Goal: Transaction & Acquisition: Purchase product/service

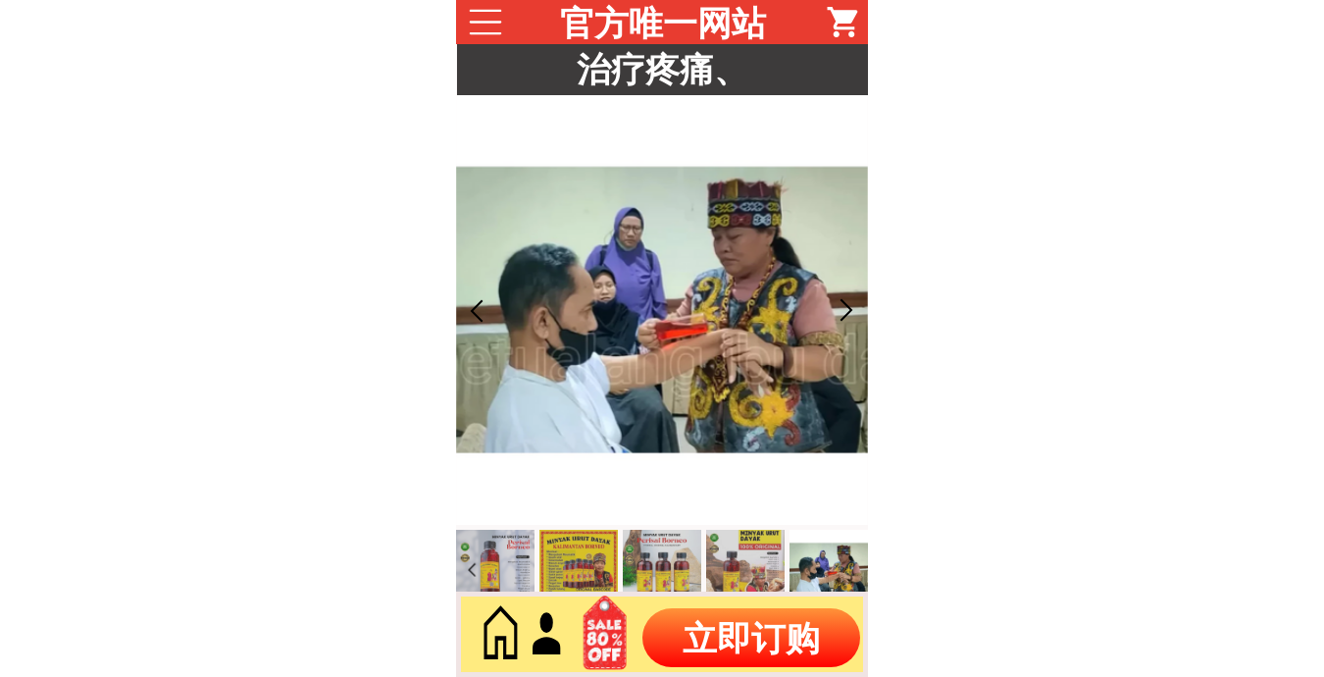
click at [760, 645] on p "立即订购" at bounding box center [751, 637] width 218 height 59
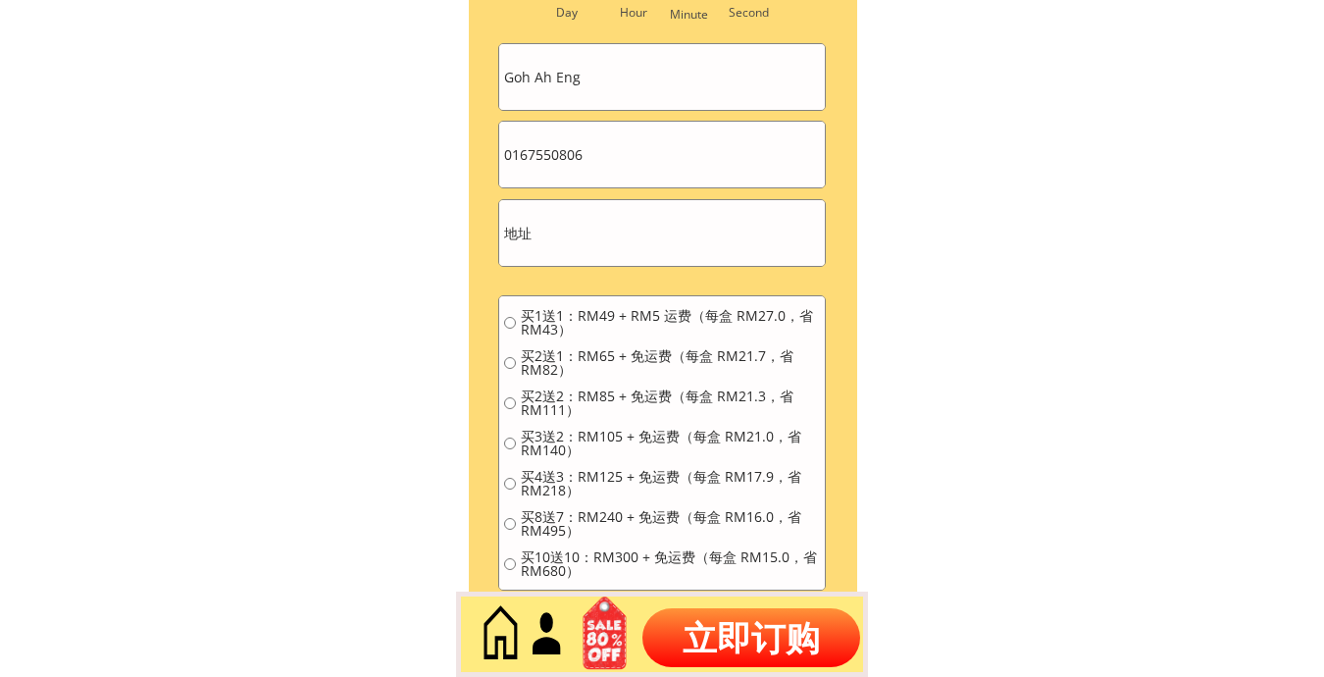
scroll to position [8877, 0]
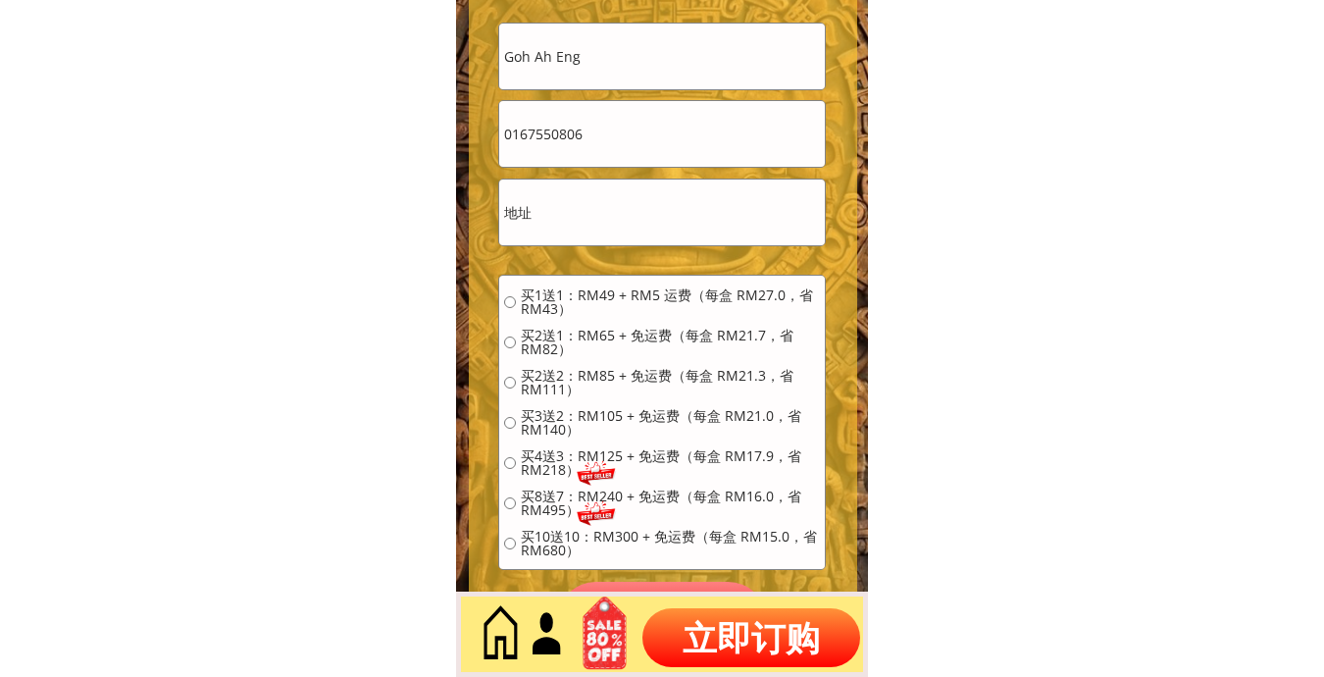
click at [616, 214] on input "text" at bounding box center [662, 212] width 326 height 66
click at [616, 213] on input "text" at bounding box center [662, 212] width 326 height 66
paste input "安須.安德園門牌37號.我要早到下午沒人收"
type input "安須.安德園門牌37號.我要早到下午沒人收"
click at [619, 86] on input "Goh Ah Eng" at bounding box center [662, 57] width 326 height 66
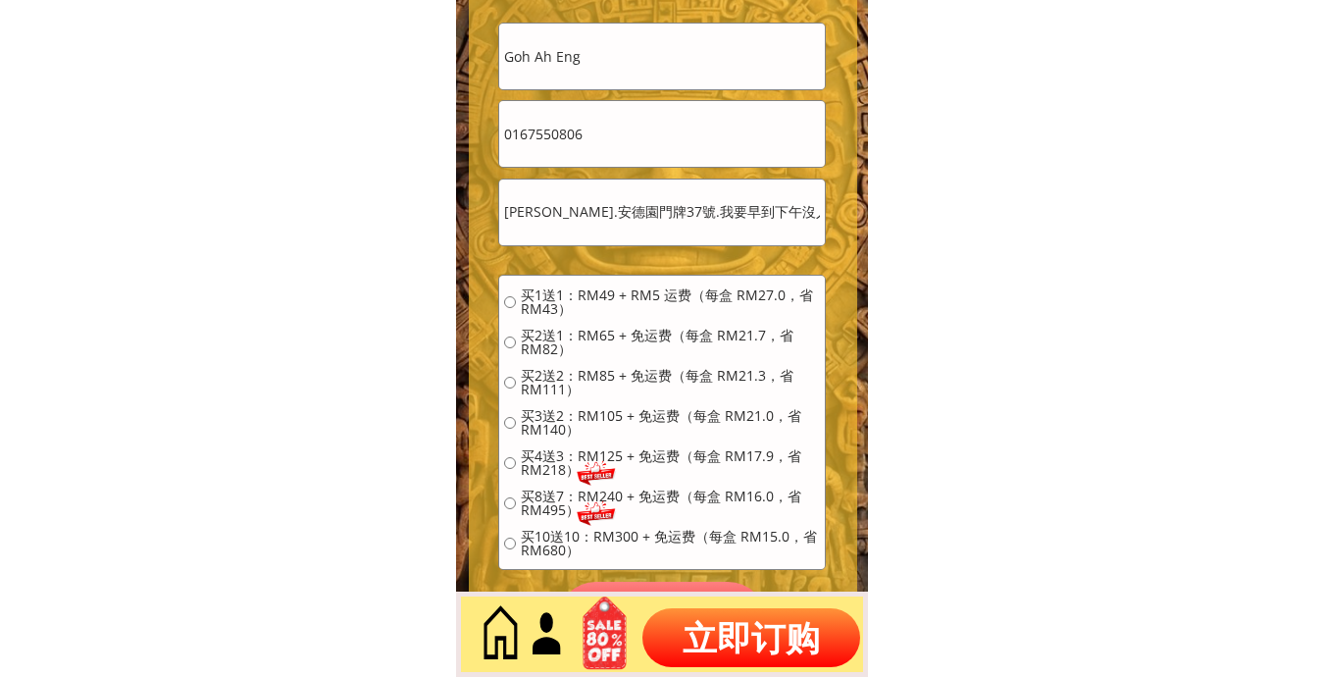
click at [627, 60] on input "Goh Ah Eng" at bounding box center [662, 57] width 326 height 66
paste input "kim"
type input "kim"
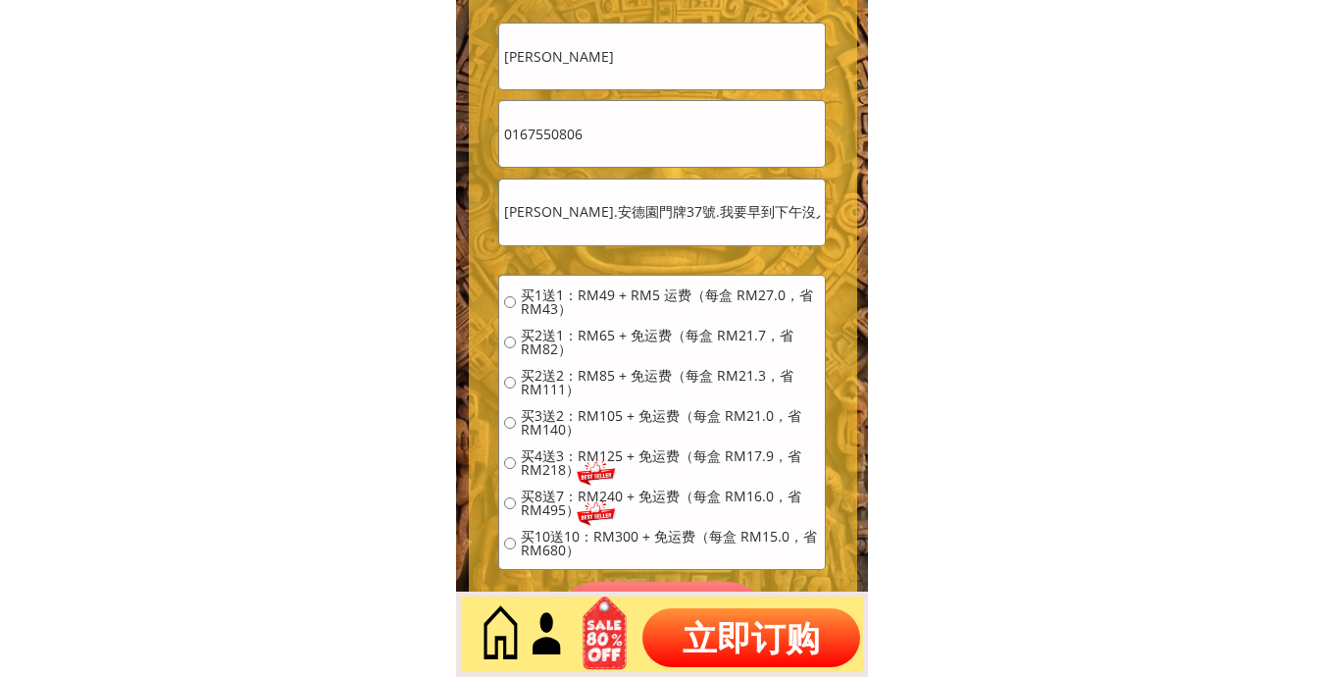
click at [585, 283] on div "买1送1：RM49 + RM5 运费（每盒 RM27.0，省 RM43） 买2送1：RM65 + 免运费（每盒 RM21.7，省 RM82） 买2送2：RM8…" at bounding box center [662, 429] width 326 height 307
click at [560, 288] on span "买1送1：RM49 + RM5 运费（每盒 RM27.0，省 RM43）" at bounding box center [670, 301] width 299 height 27
radio input "true"
click at [590, 105] on input "0167550806" at bounding box center [662, 134] width 326 height 66
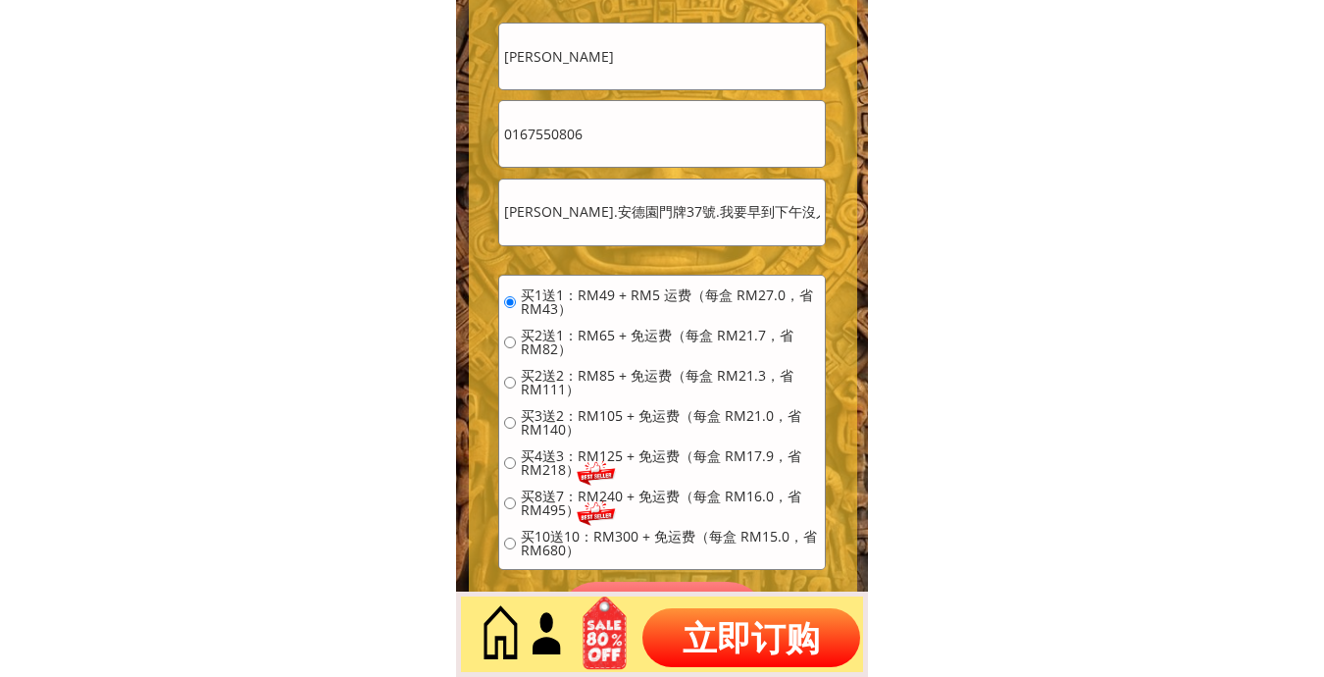
click at [600, 125] on input "0167550806" at bounding box center [662, 134] width 326 height 66
paste input "5971363"
type input "0165971363"
click at [764, 622] on p "立即订购" at bounding box center [751, 637] width 218 height 59
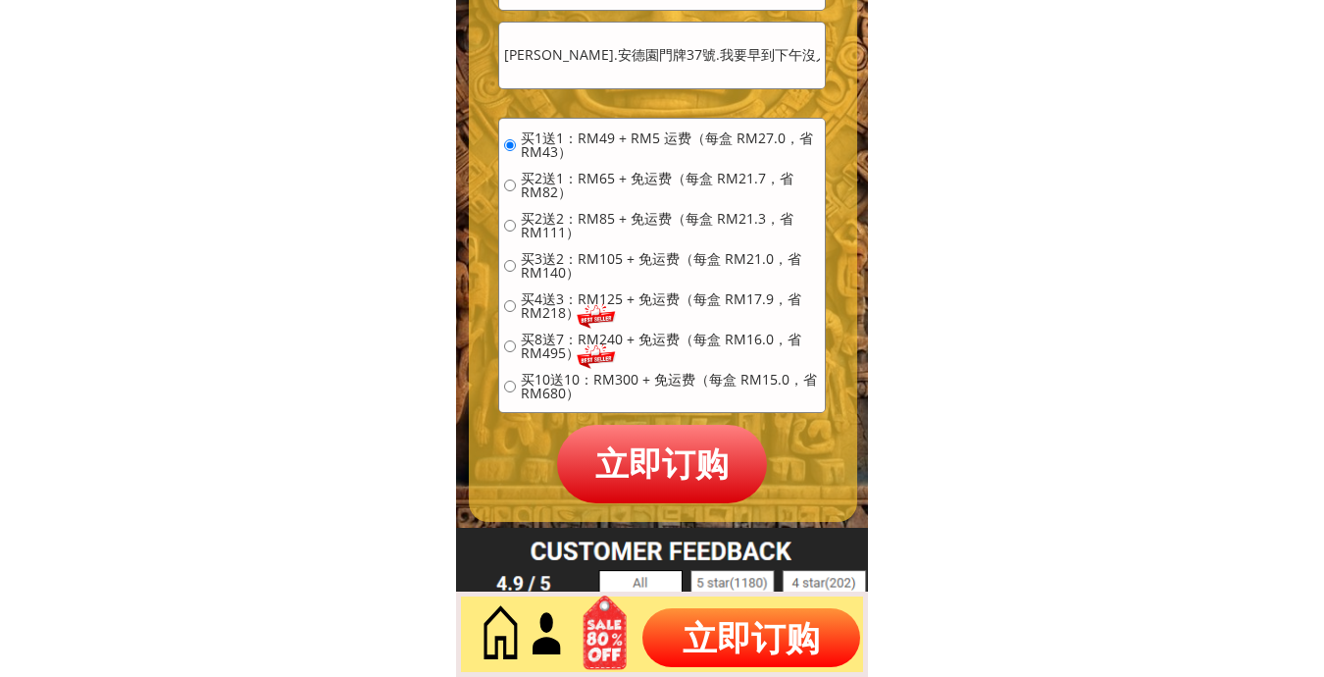
scroll to position [9041, 0]
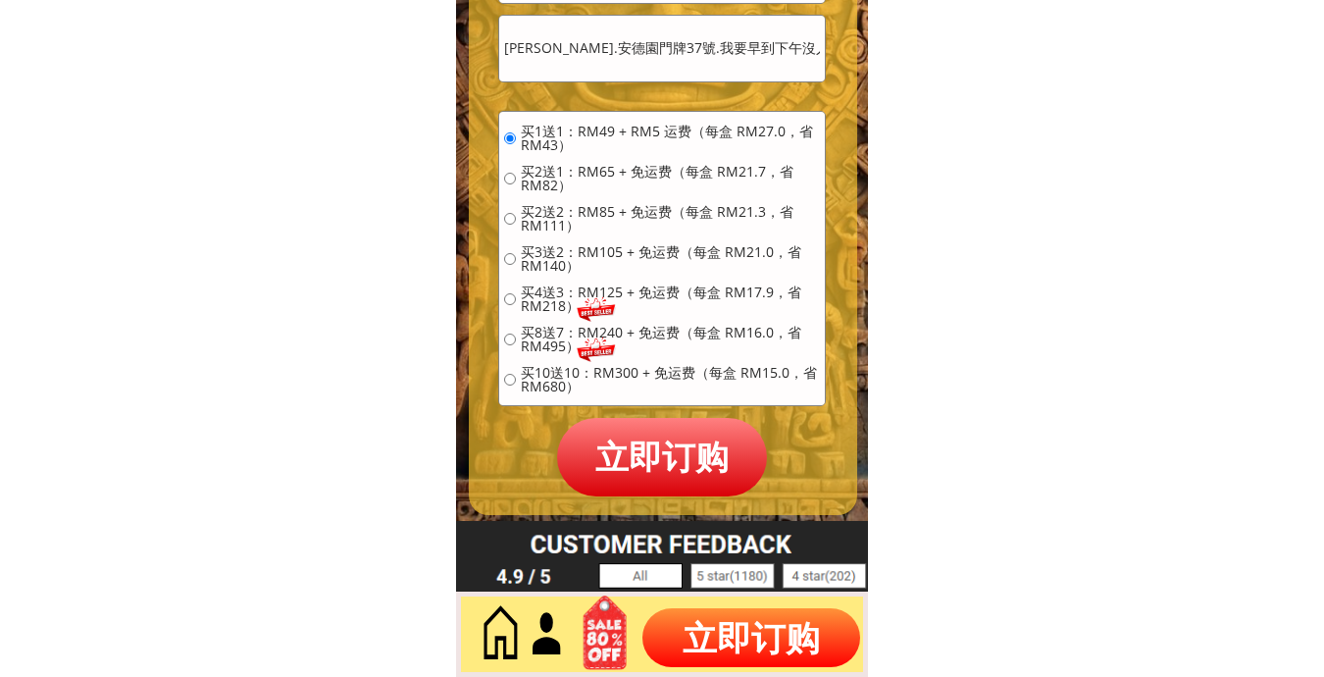
click at [664, 453] on p "立即订购" at bounding box center [662, 456] width 210 height 77
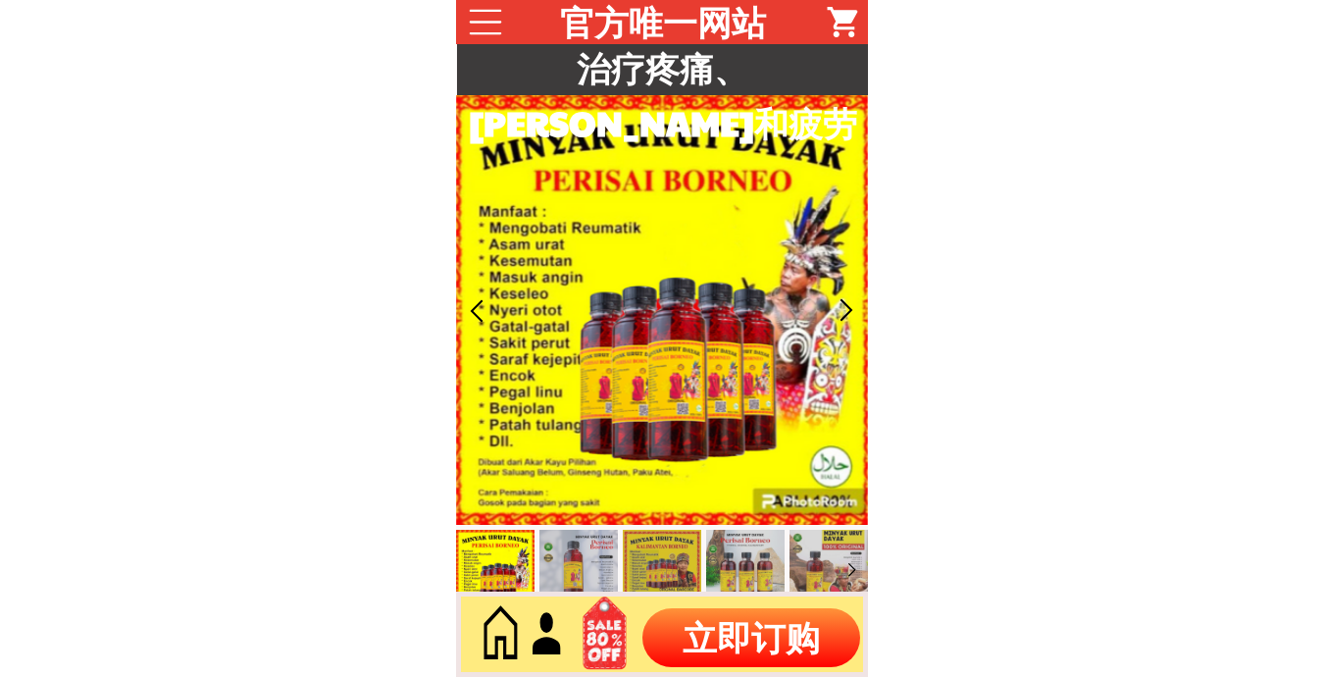
click at [746, 607] on div at bounding box center [662, 633] width 412 height 85
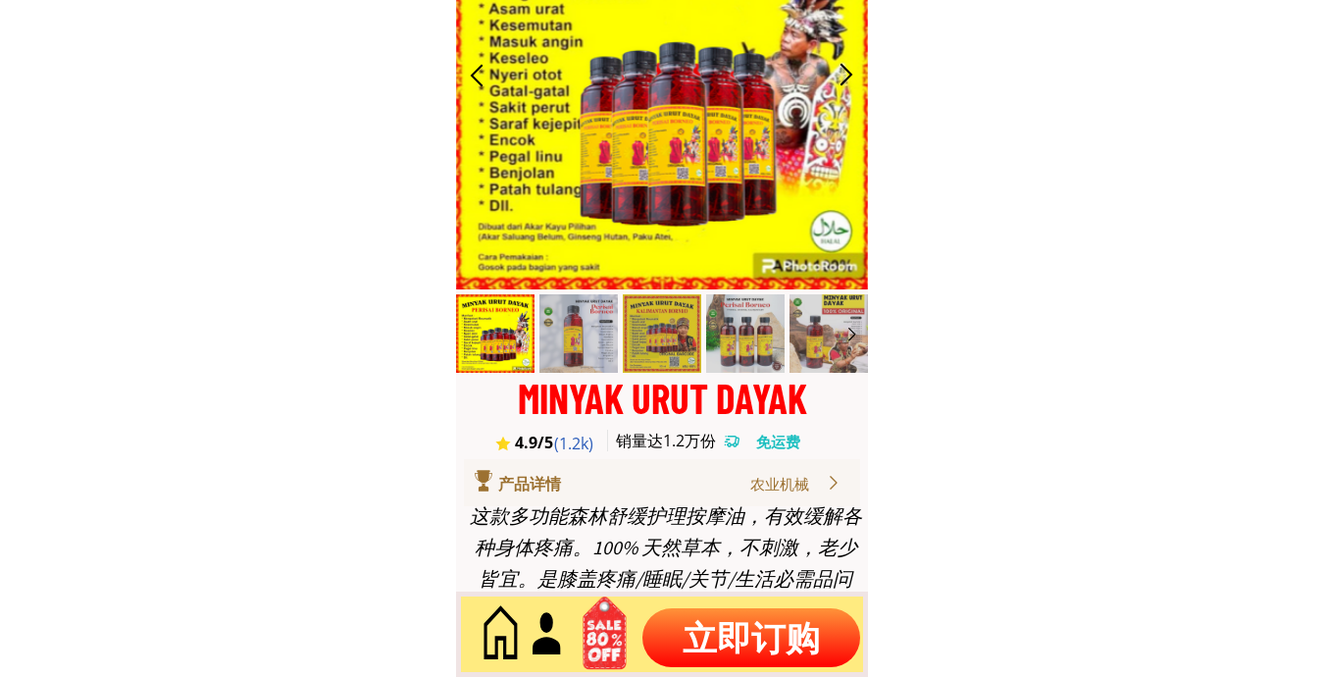
click at [741, 618] on p "立即订购" at bounding box center [751, 637] width 218 height 59
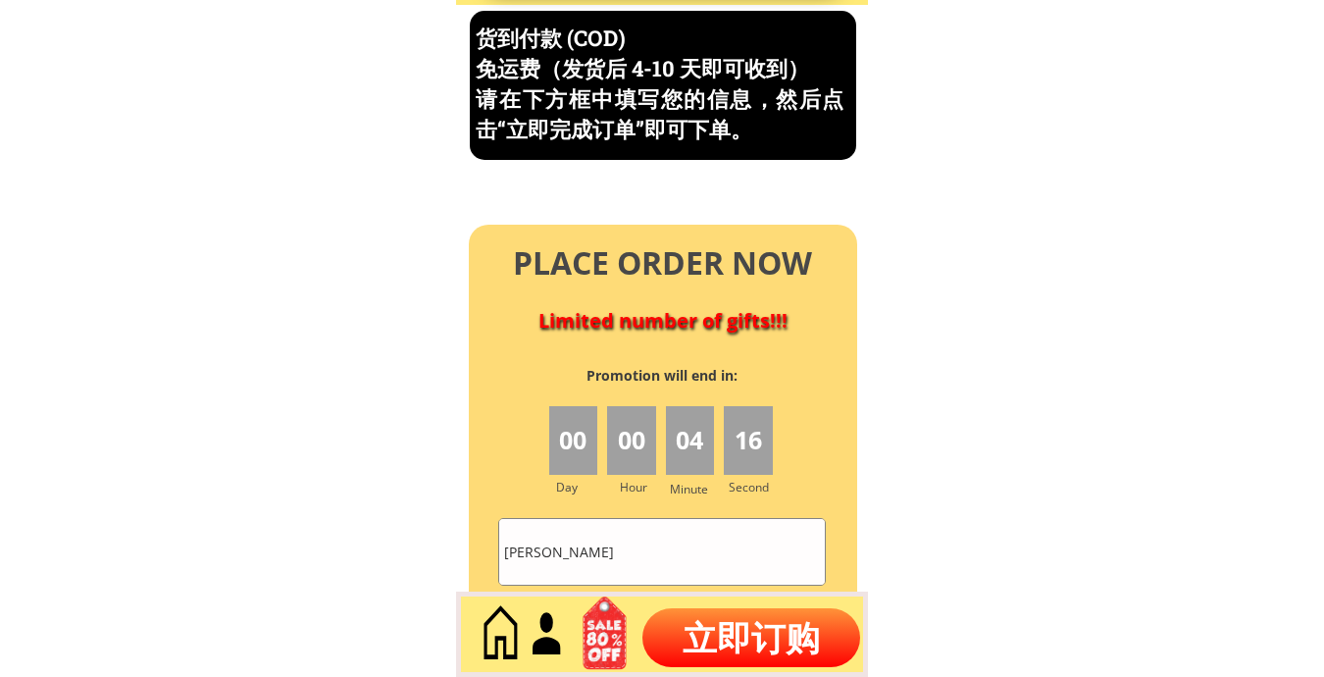
scroll to position [8387, 0]
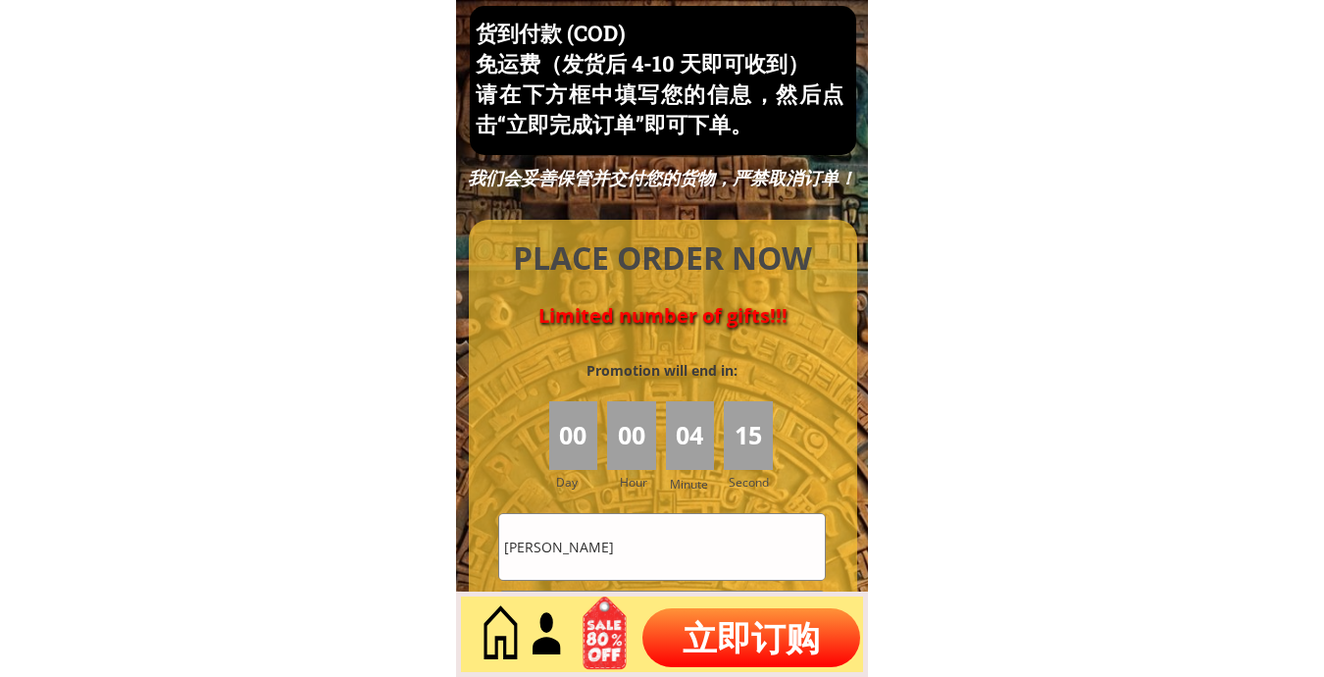
click at [638, 543] on input "kim" at bounding box center [662, 547] width 326 height 66
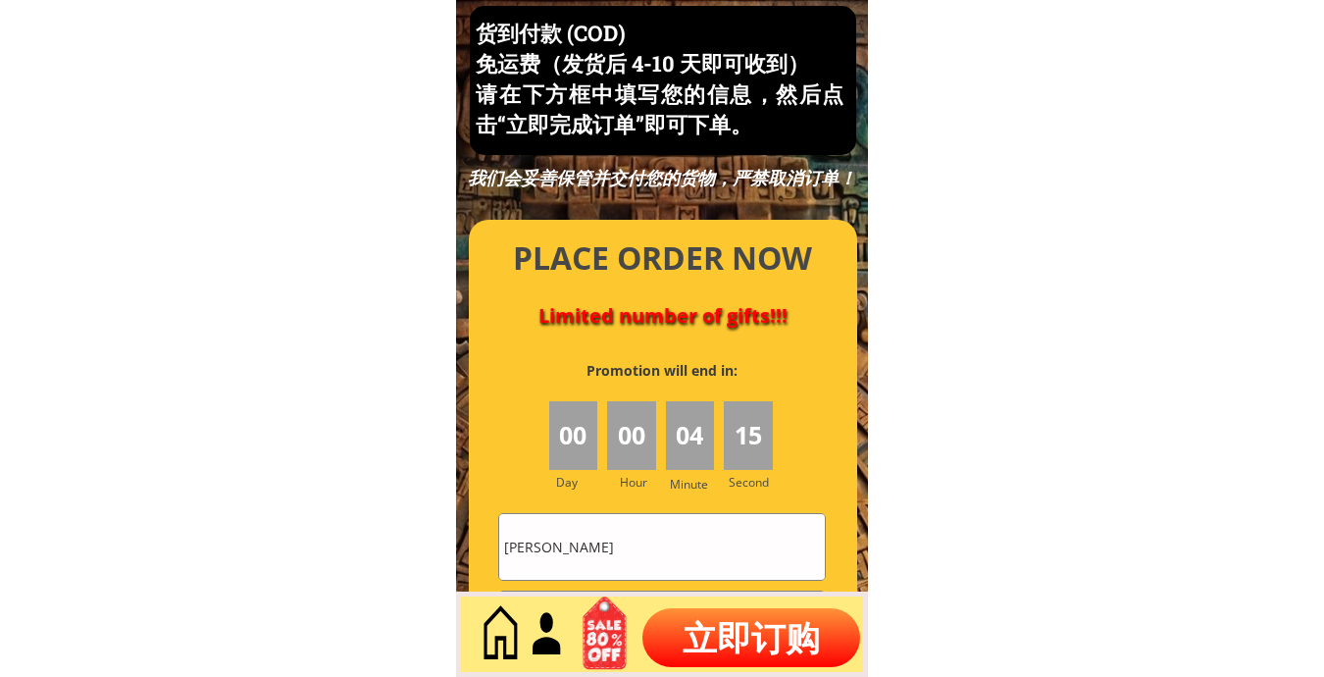
paste input "KathyTan"
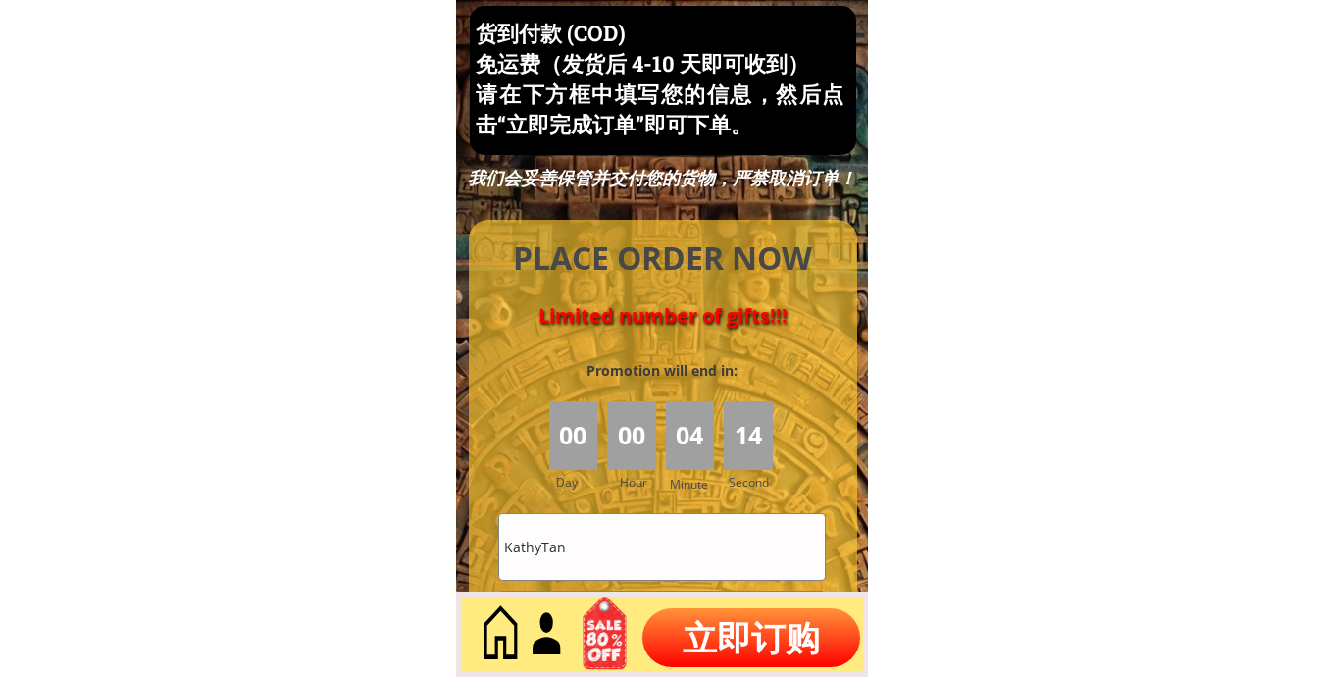
type input "KathyTan"
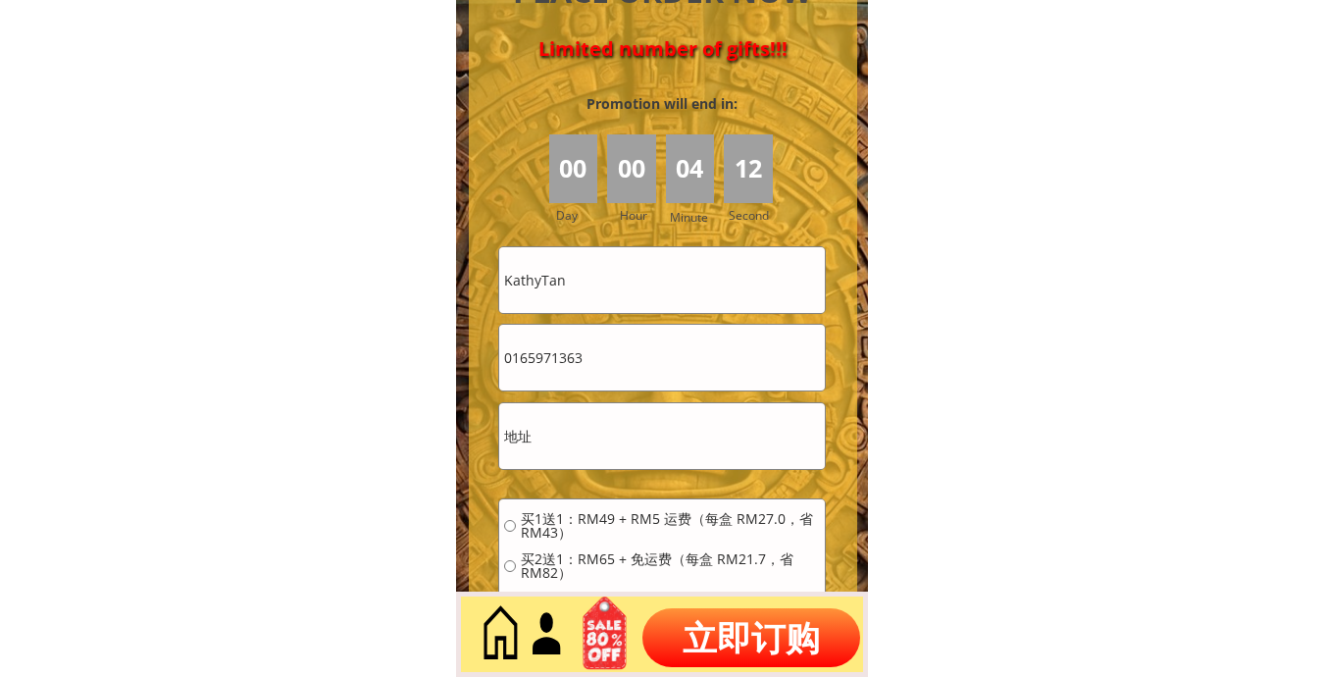
scroll to position [8713, 0]
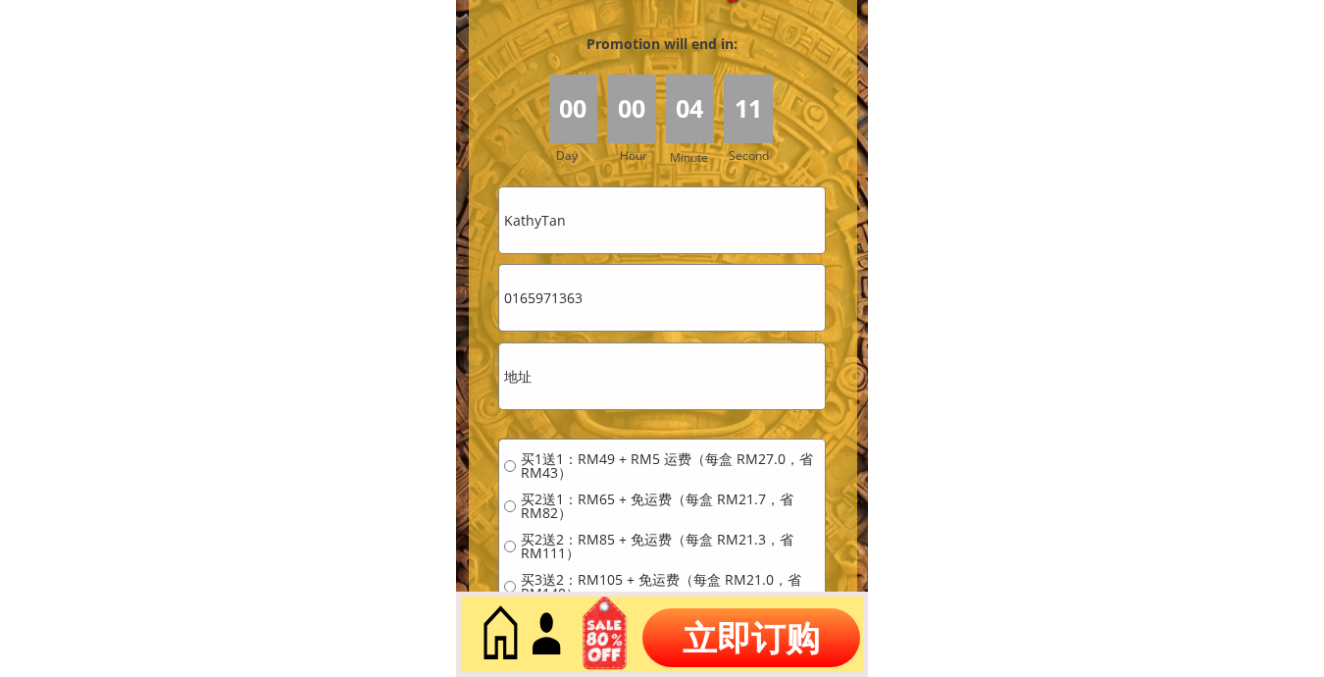
drag, startPoint x: 607, startPoint y: 322, endPoint x: 618, endPoint y: 316, distance: 12.3
click at [609, 321] on input "0165971363" at bounding box center [662, 298] width 326 height 66
click at [618, 318] on input "0165971363" at bounding box center [662, 298] width 326 height 66
click at [619, 318] on input "0165971363" at bounding box center [662, 298] width 326 height 66
paste input "86413360"
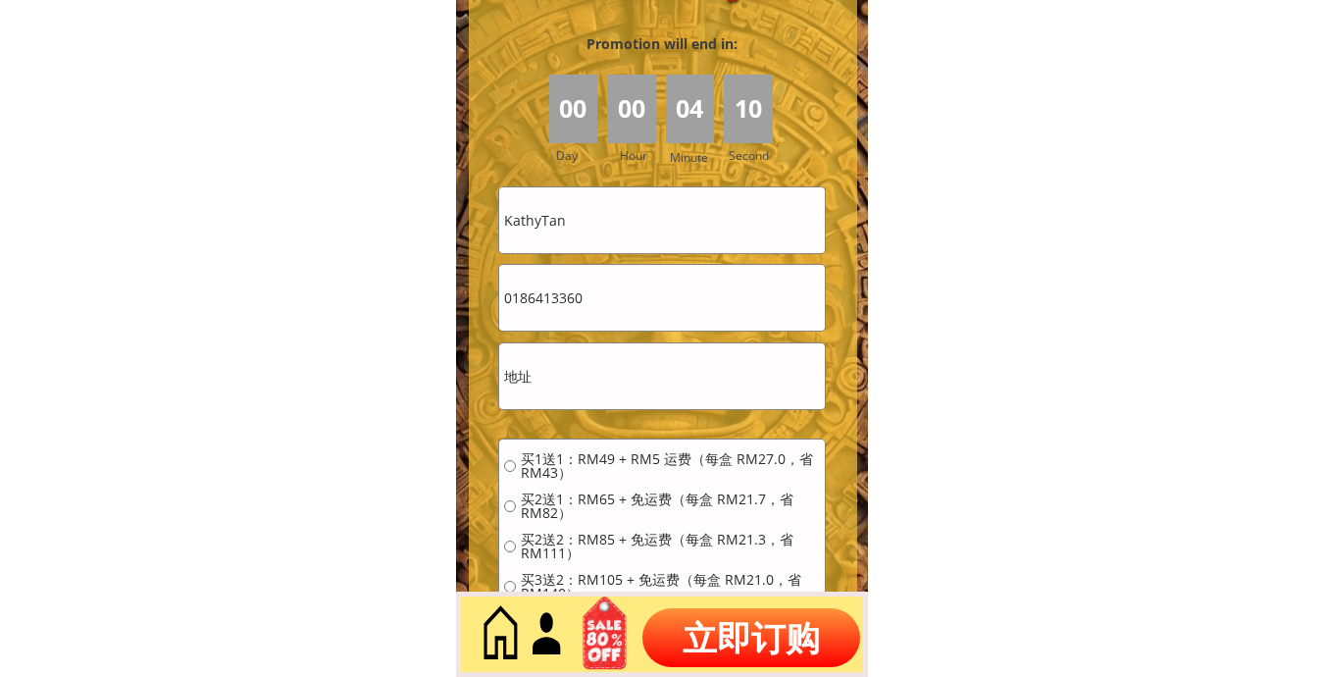
type input "0186413360"
click at [634, 394] on input "text" at bounding box center [662, 376] width 326 height 66
click at [634, 393] on input "text" at bounding box center [662, 376] width 326 height 66
paste input "Kampong Permatang Pauh"
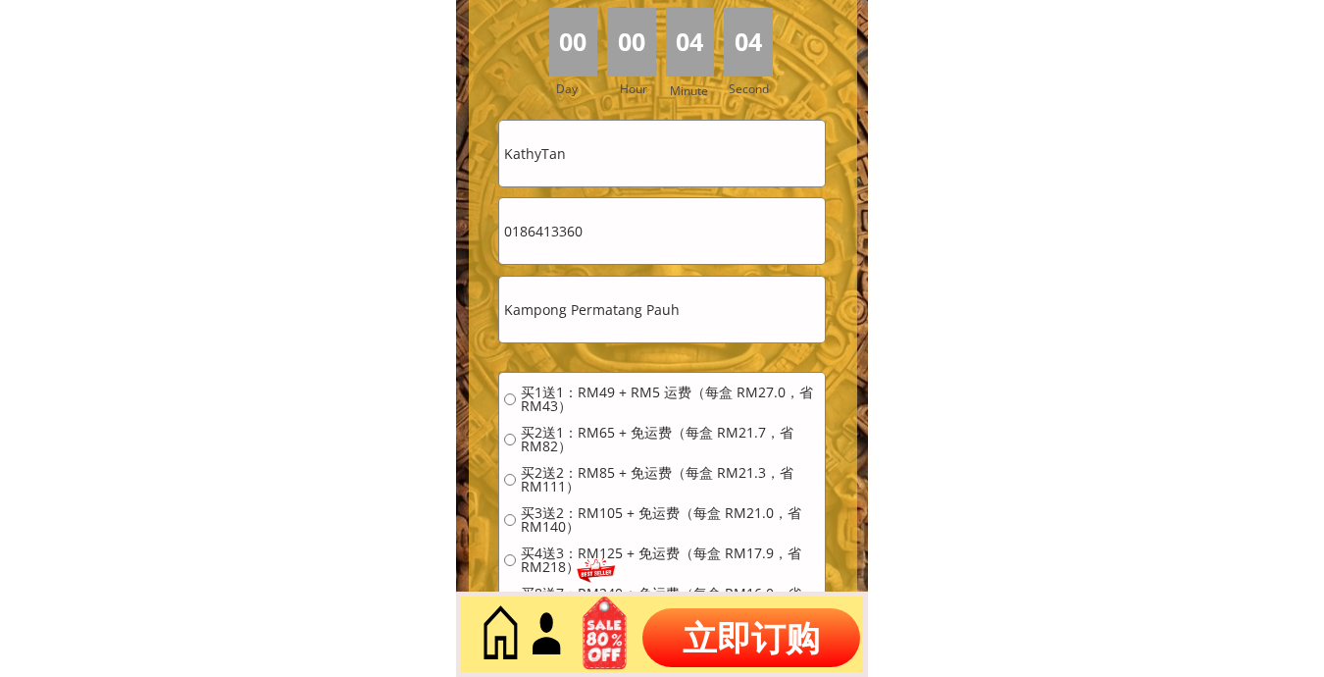
scroll to position [8877, 0]
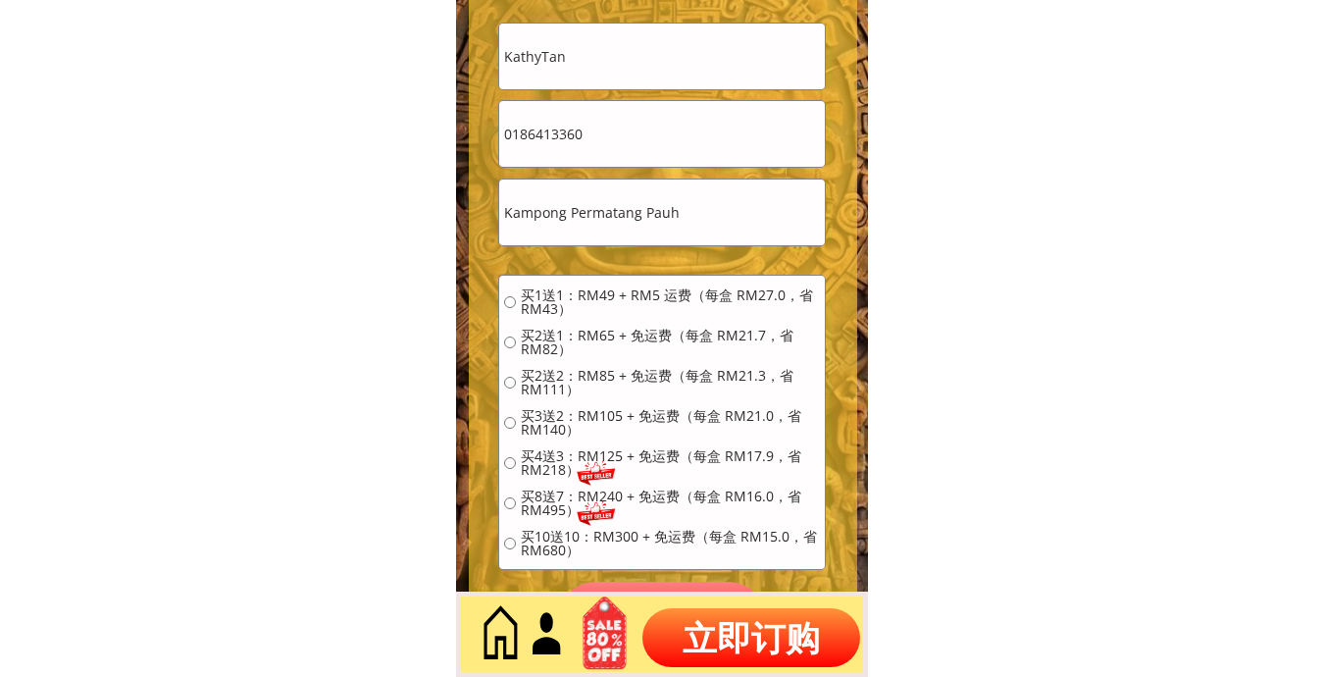
type input "Kampong Permatang Pauh"
click at [572, 297] on span "买1送1：RM49 + RM5 运费（每盒 RM27.0，省 RM43）" at bounding box center [670, 301] width 299 height 27
radio input "true"
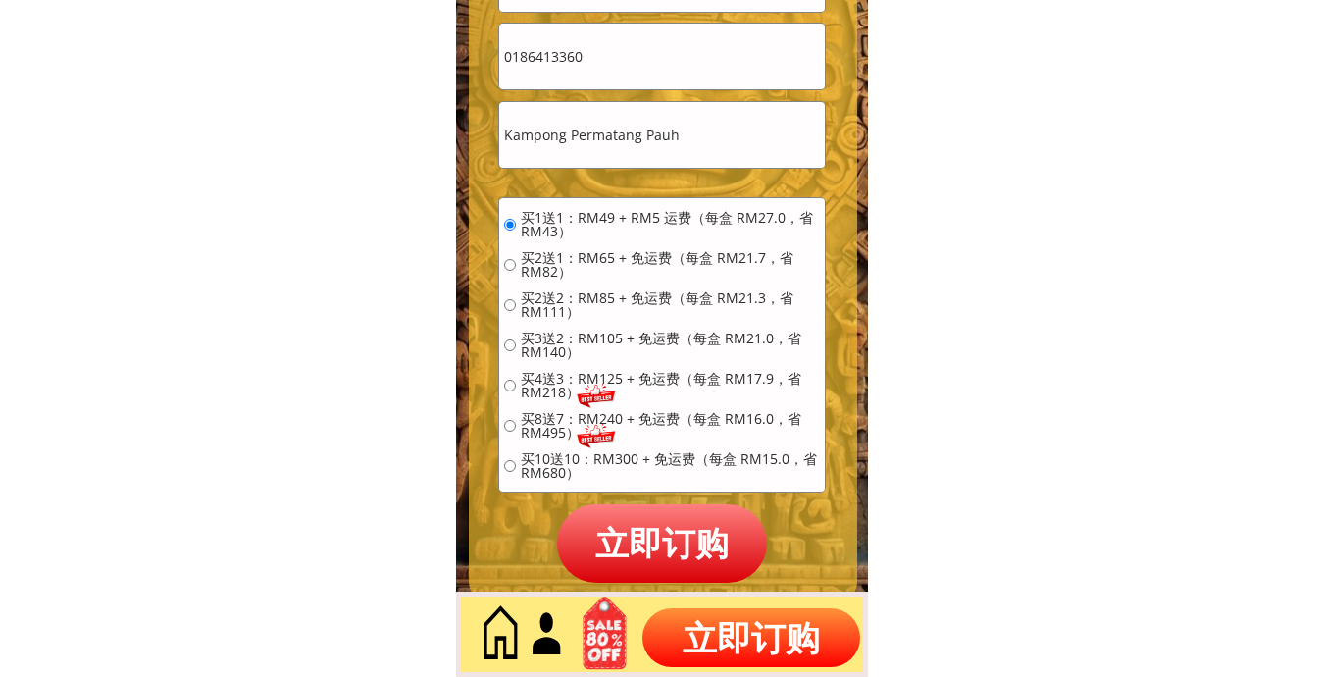
scroll to position [9041, 0]
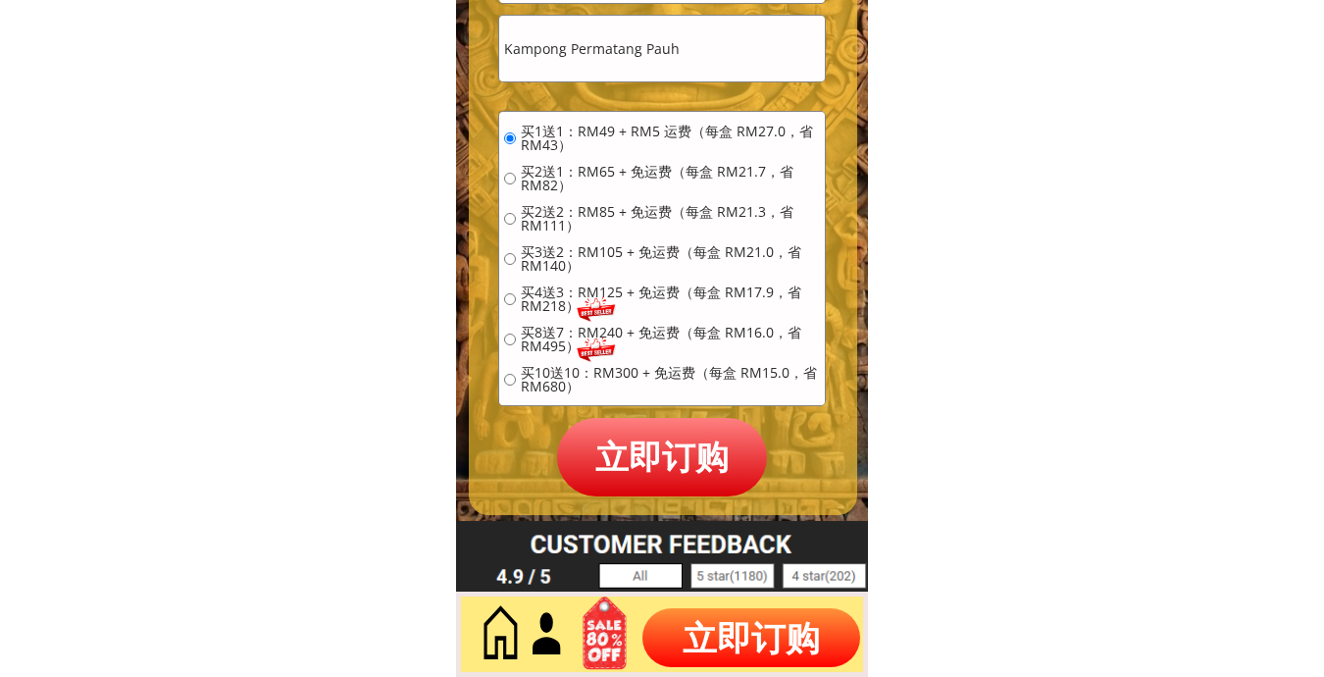
click at [637, 448] on p "立即订购" at bounding box center [662, 456] width 210 height 77
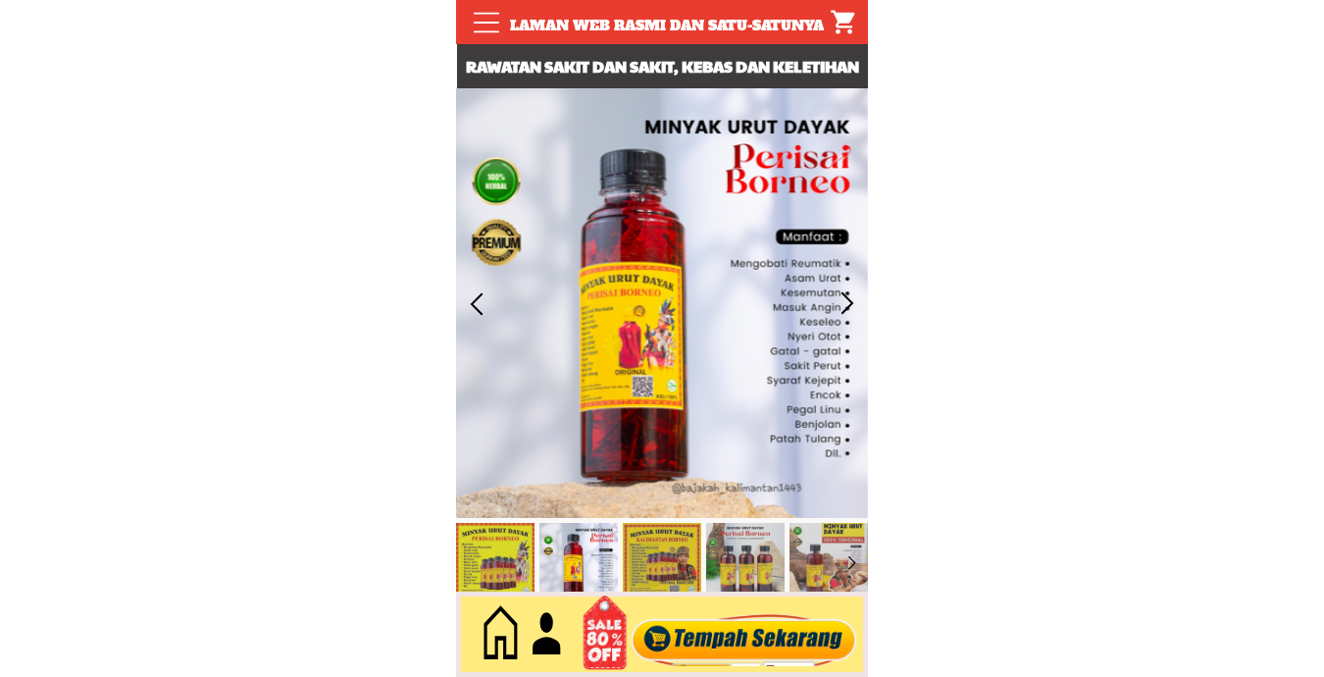
click at [748, 658] on div at bounding box center [744, 634] width 237 height 65
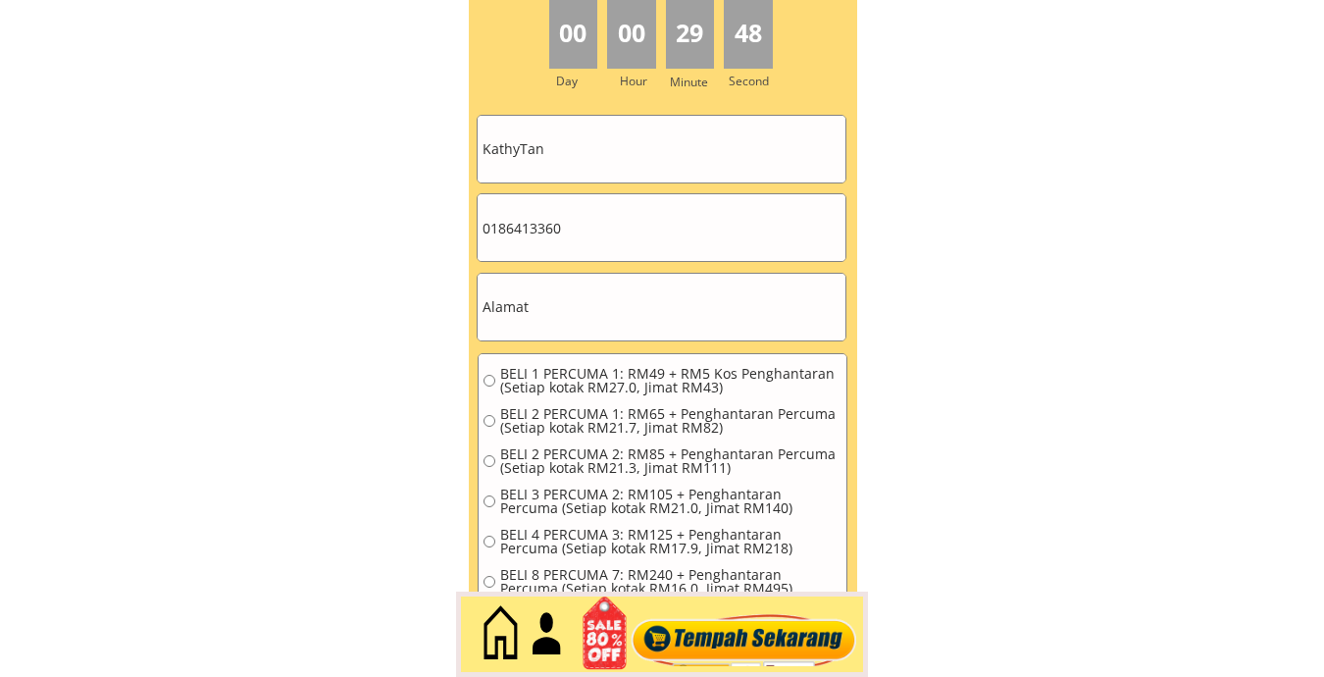
scroll to position [8914, 0]
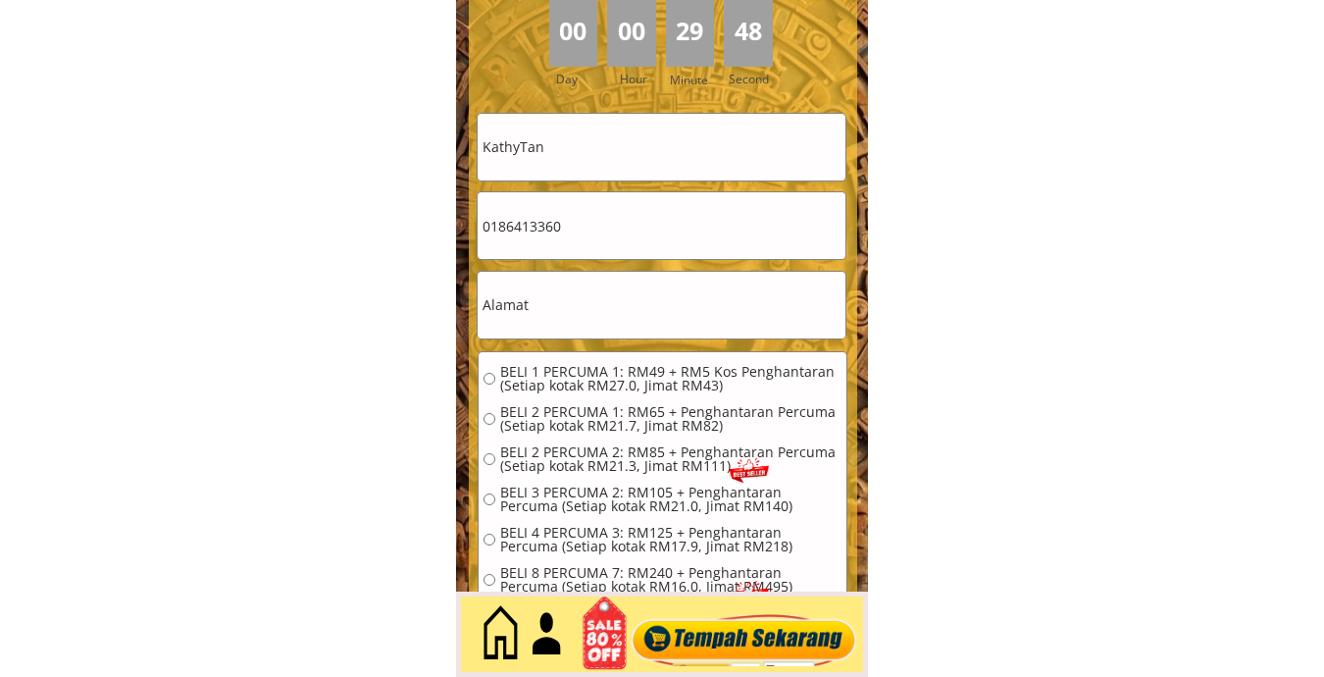
click at [612, 238] on input "0186413360" at bounding box center [662, 225] width 368 height 67
paste input "39293998"
type input "0139293998"
click at [600, 152] on input "KathyTan" at bounding box center [662, 147] width 368 height 67
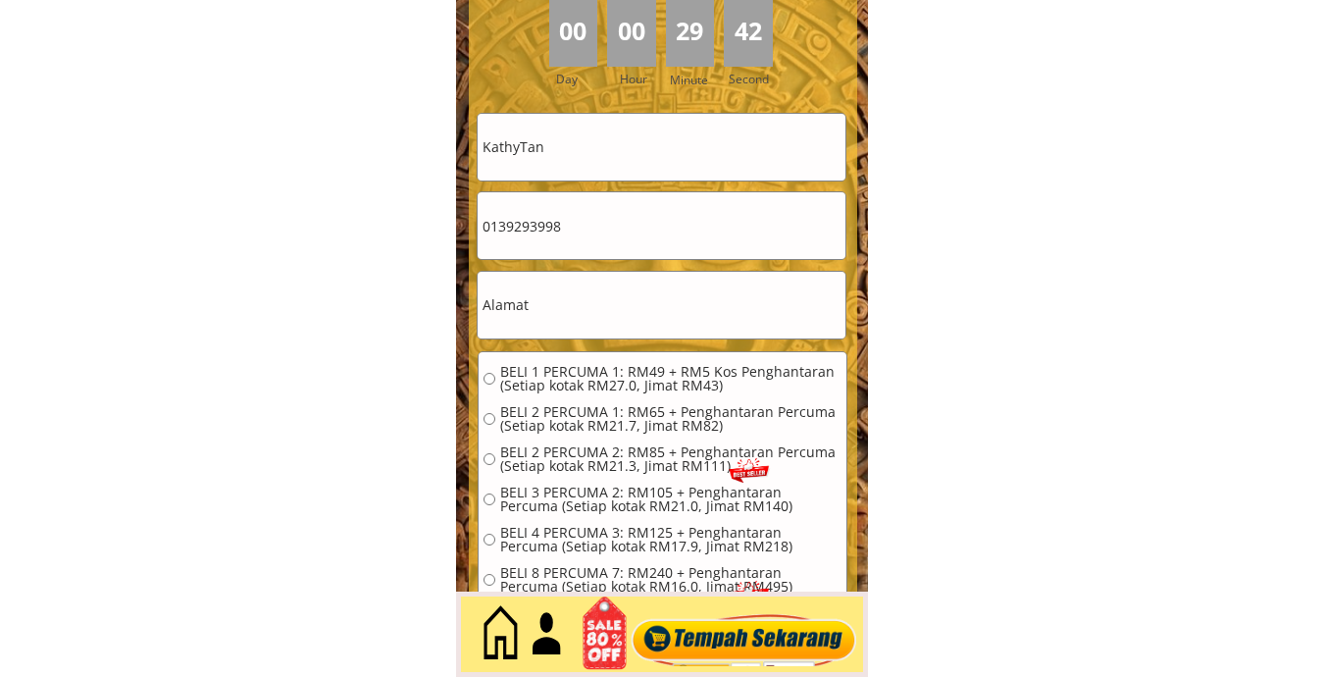
click at [600, 152] on input "KathyTan" at bounding box center [662, 147] width 368 height 67
click at [584, 310] on input "text" at bounding box center [662, 305] width 368 height 67
click at [584, 309] on input "text" at bounding box center [662, 305] width 368 height 67
paste input "Pekan Nabalu 89257 TamparulibSabah"
type input "Pekan Nabalu 89257 TamparulibSabah"
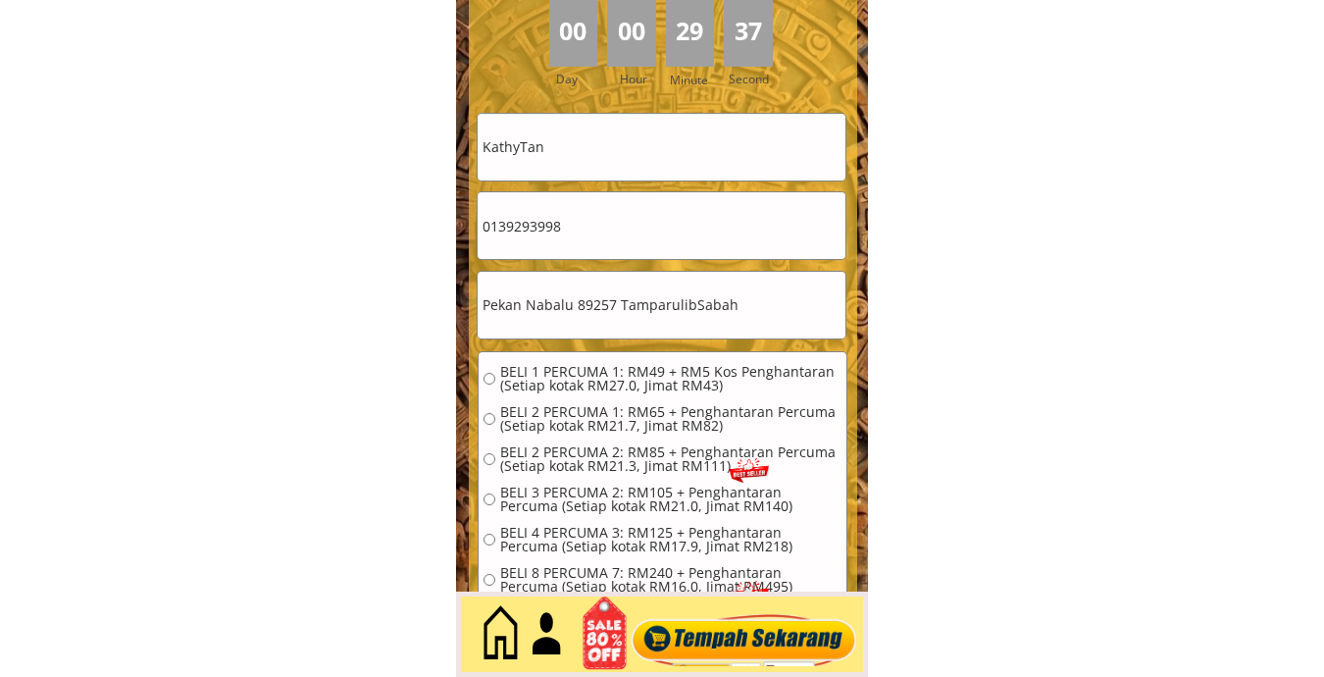
click at [582, 153] on input "KathyTan" at bounding box center [662, 147] width 368 height 67
click at [582, 152] on input "KathyTan" at bounding box center [662, 147] width 368 height 67
paste input "Maduin Daransu"
type input "[PERSON_NAME]"
click at [571, 369] on span "BELI 1 PERCUMA 1: RM49 + RM5 Kos Penghantaran (Setiap kotak RM27.0, Jimat RM43)" at bounding box center [670, 378] width 341 height 27
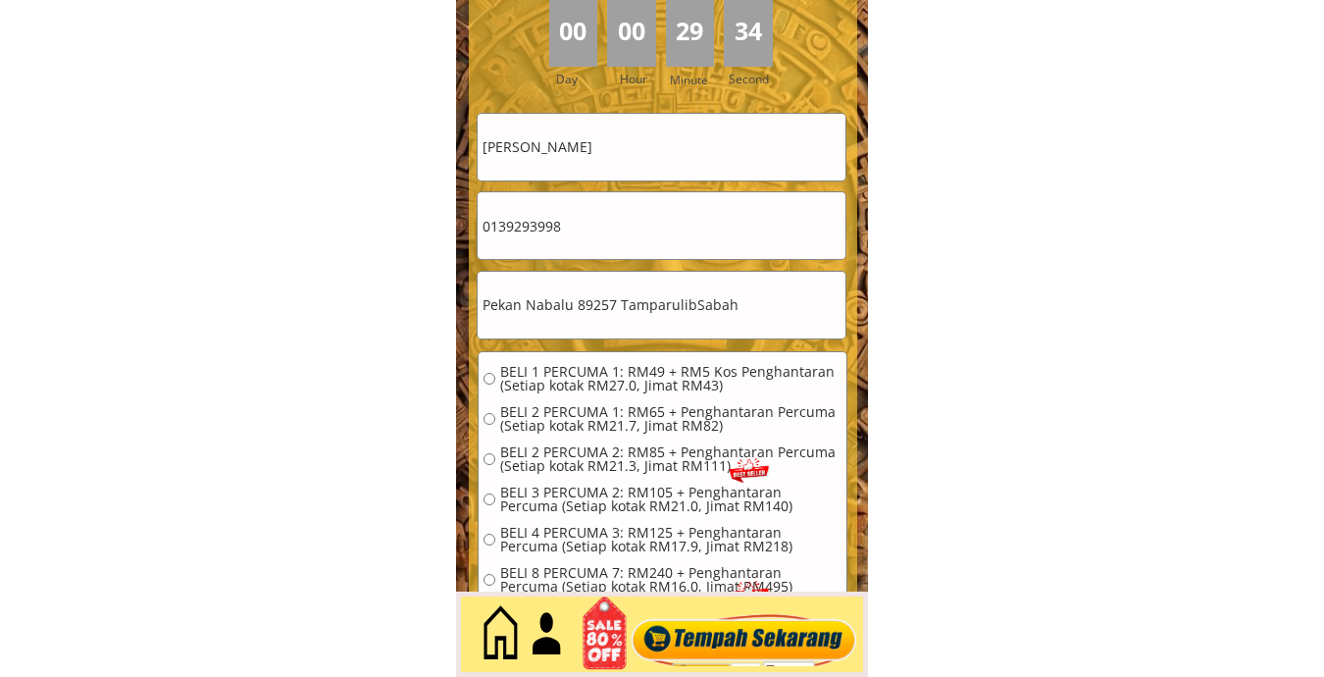
radio input "true"
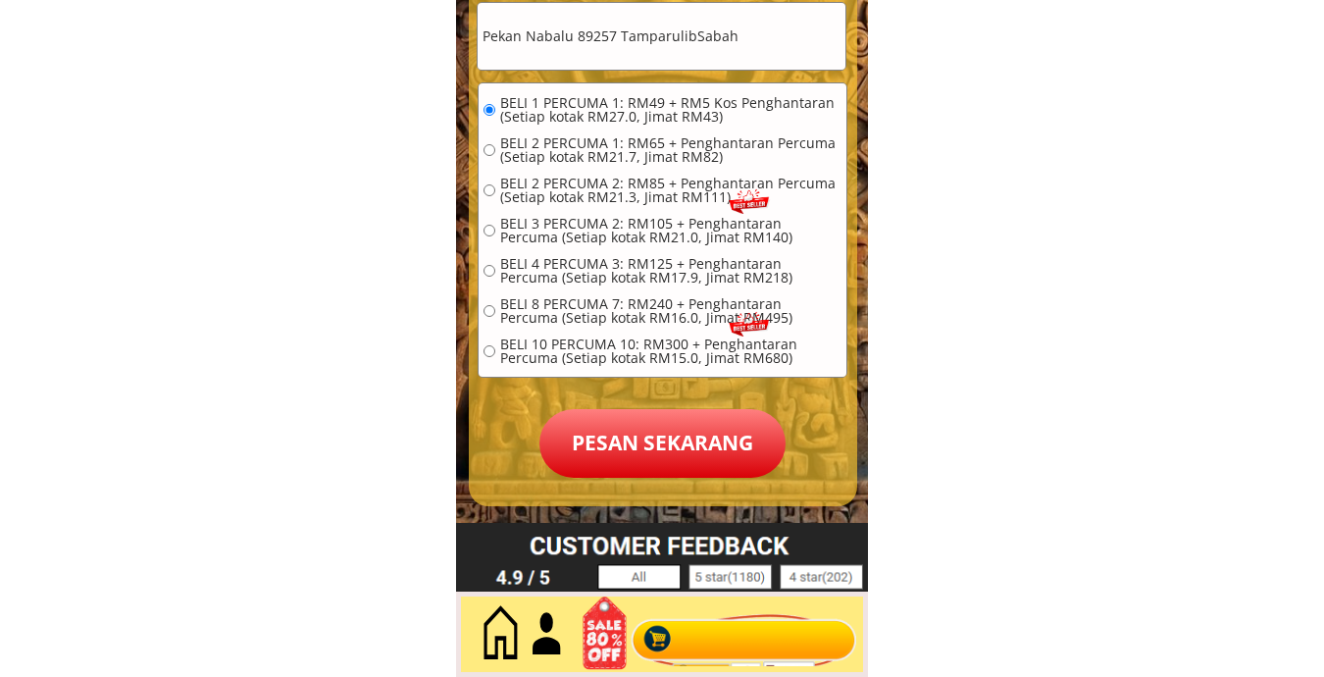
scroll to position [9241, 0]
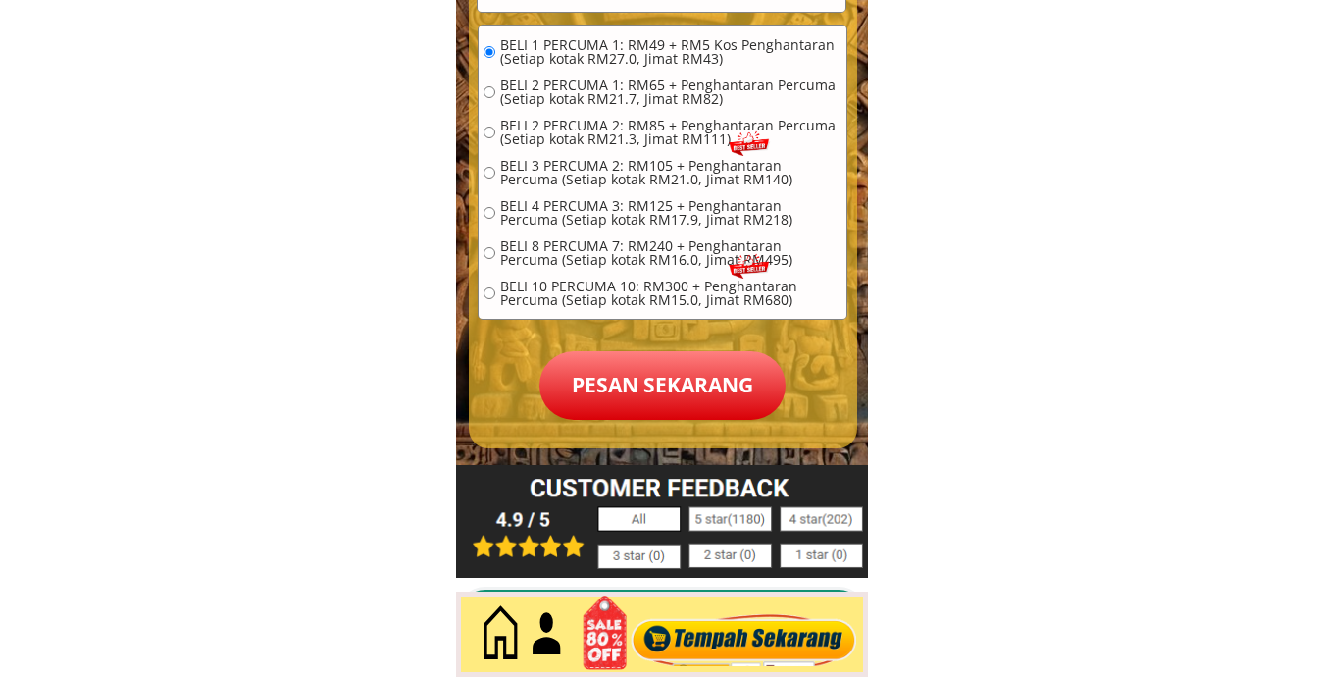
click at [653, 379] on p "Pesan sekarang" at bounding box center [662, 385] width 246 height 69
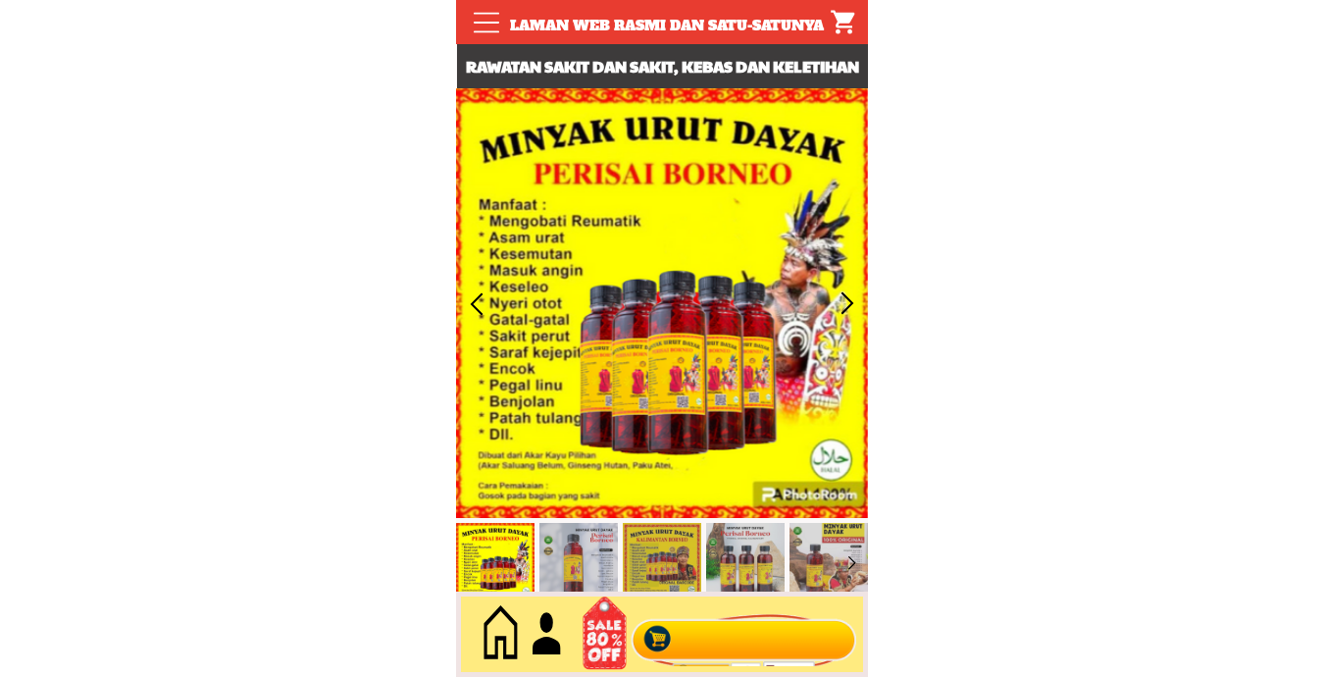
drag, startPoint x: 755, startPoint y: 620, endPoint x: 745, endPoint y: 618, distance: 10.0
click at [755, 621] on div at bounding box center [744, 634] width 237 height 65
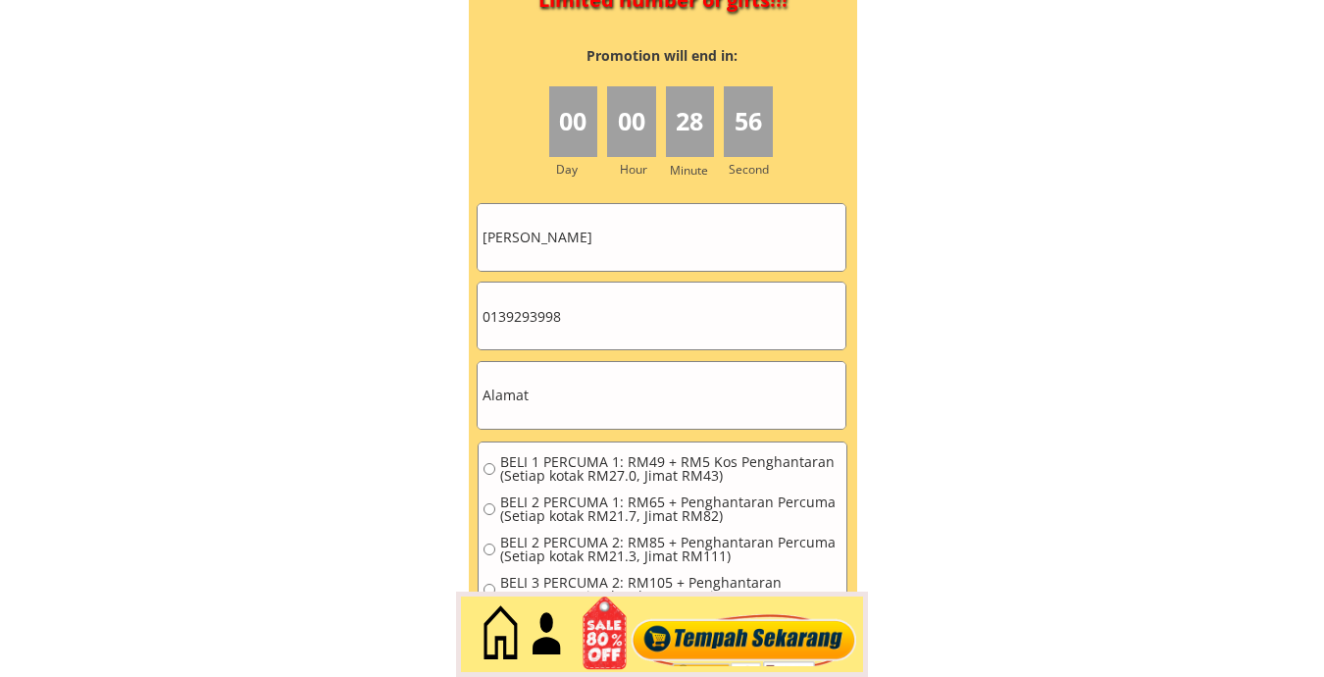
scroll to position [8834, 0]
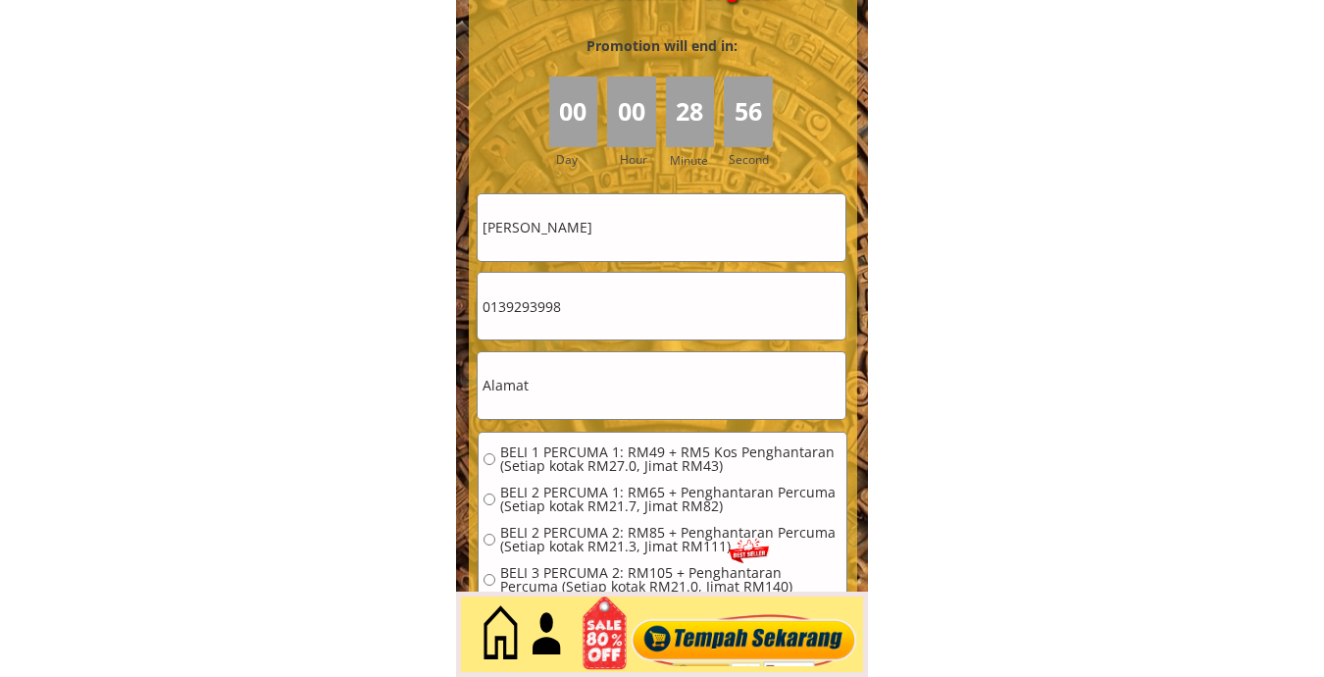
click at [621, 288] on input "0139293998" at bounding box center [662, 306] width 368 height 67
drag, startPoint x: 621, startPoint y: 288, endPoint x: 589, endPoint y: 270, distance: 36.5
click at [621, 287] on input "0139293998" at bounding box center [662, 306] width 368 height 67
paste input "45590092"
type input "0145590092"
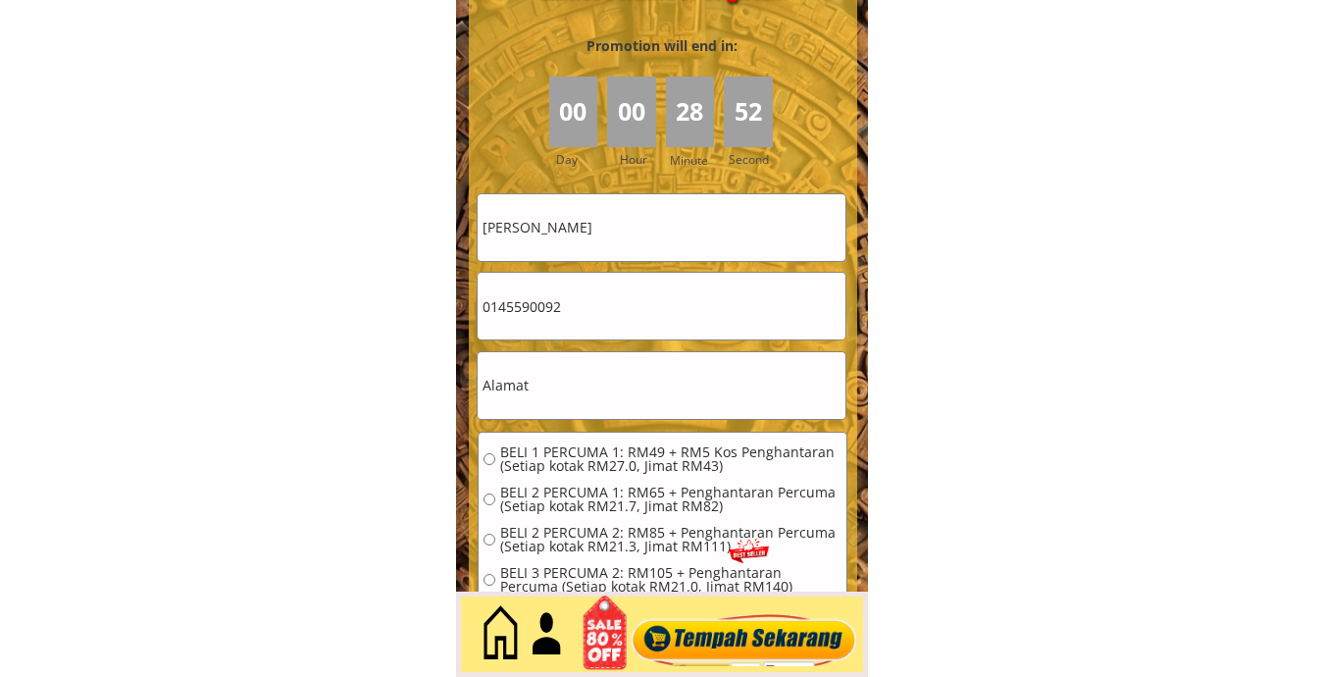
click at [665, 225] on input "[PERSON_NAME]" at bounding box center [662, 227] width 368 height 67
paste input "Redzuan bi"
type input "[PERSON_NAME]"
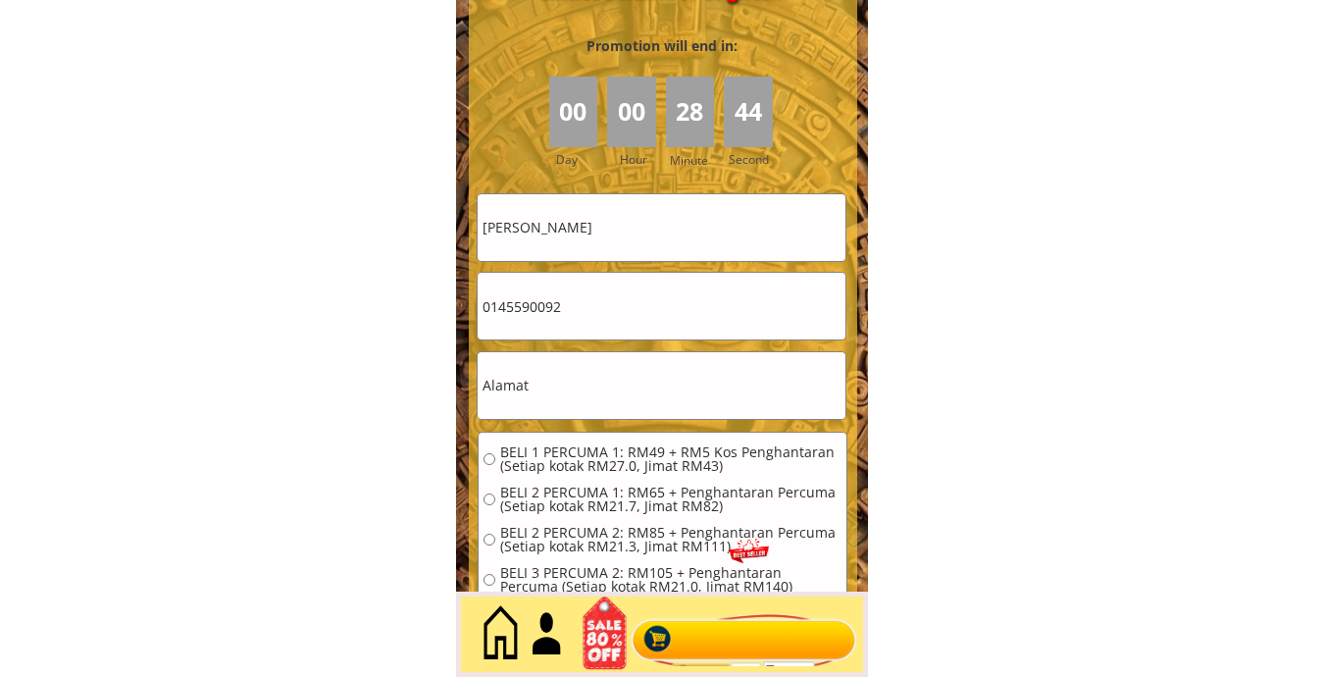
click at [580, 394] on input "text" at bounding box center [662, 385] width 368 height 67
paste input "Seri amanah, MISAR Sdn Bhd, [STREET_ADDRESS][PERSON_NAME] Box 2638, [GEOGRAPHIC…"
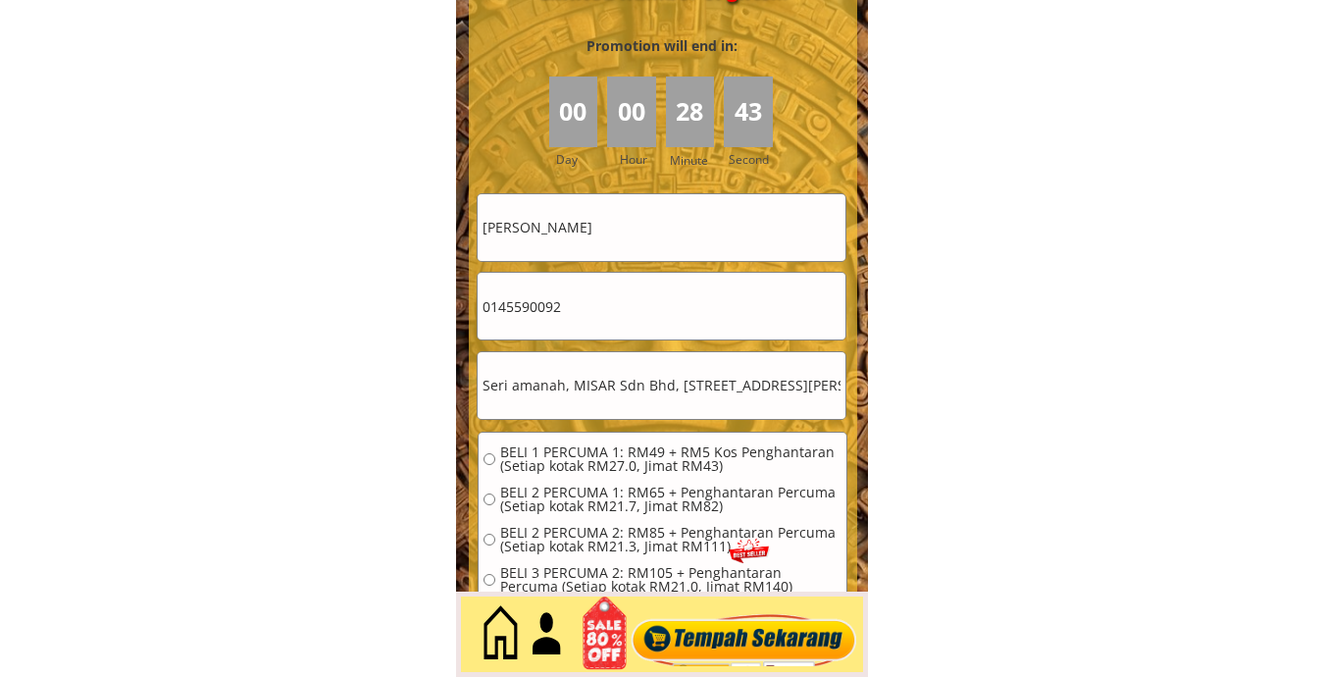
scroll to position [0, 752]
type input "Seri amanah, MISAR Sdn Bhd, [STREET_ADDRESS][PERSON_NAME] Box 2638, [GEOGRAPHIC…"
click at [579, 455] on span "BELI 1 PERCUMA 1: RM49 + RM5 Kos Penghantaran (Setiap kotak RM27.0, Jimat RM43)" at bounding box center [670, 458] width 341 height 27
radio input "true"
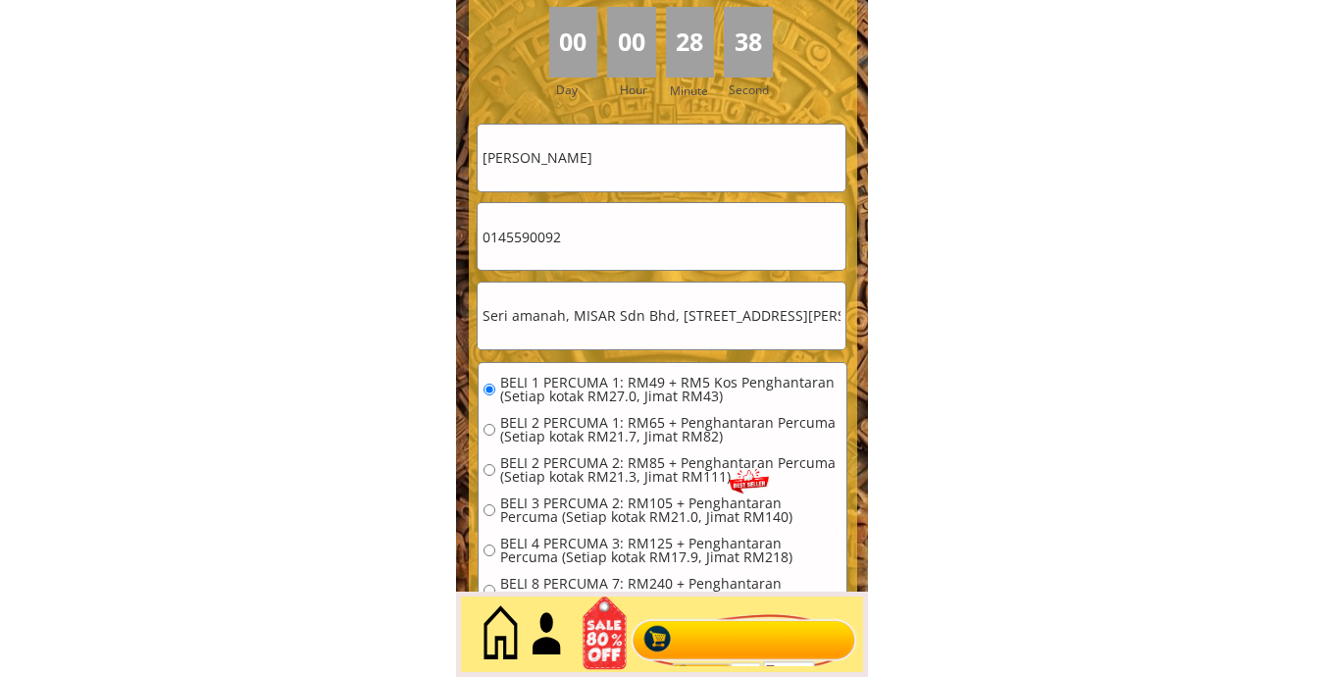
scroll to position [9161, 0]
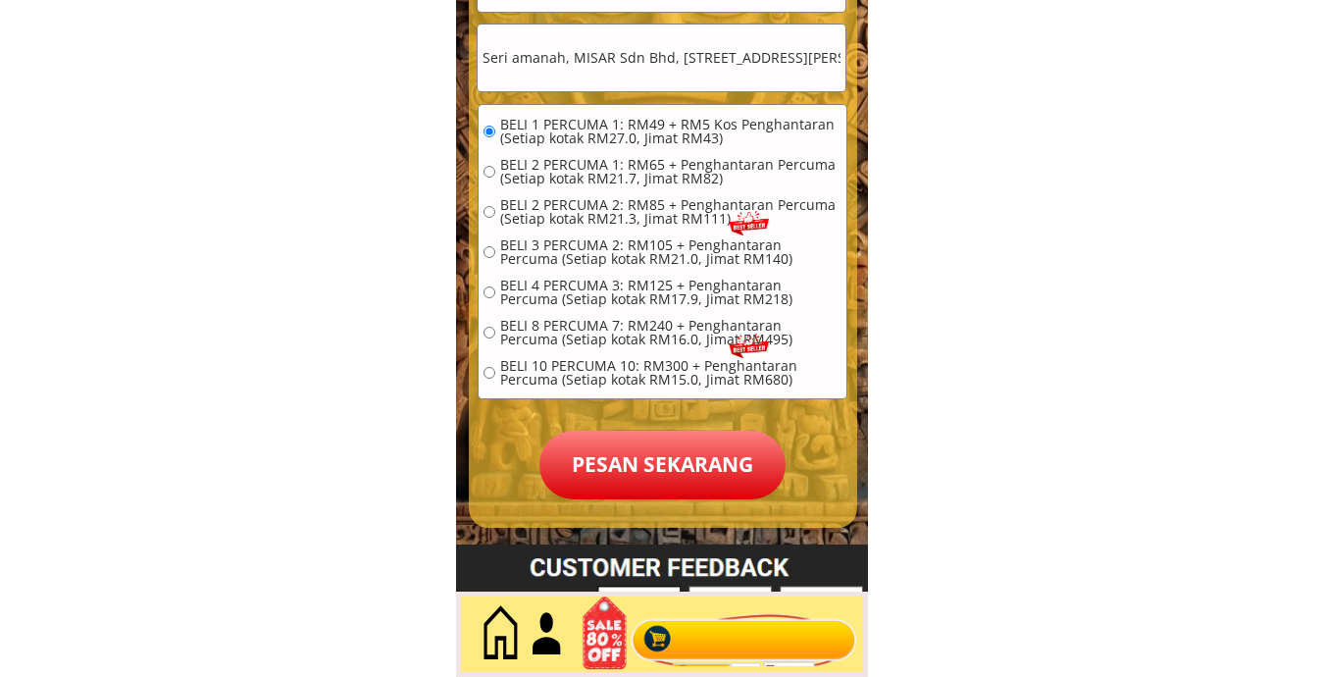
click at [613, 447] on p "Pesan sekarang" at bounding box center [662, 464] width 246 height 69
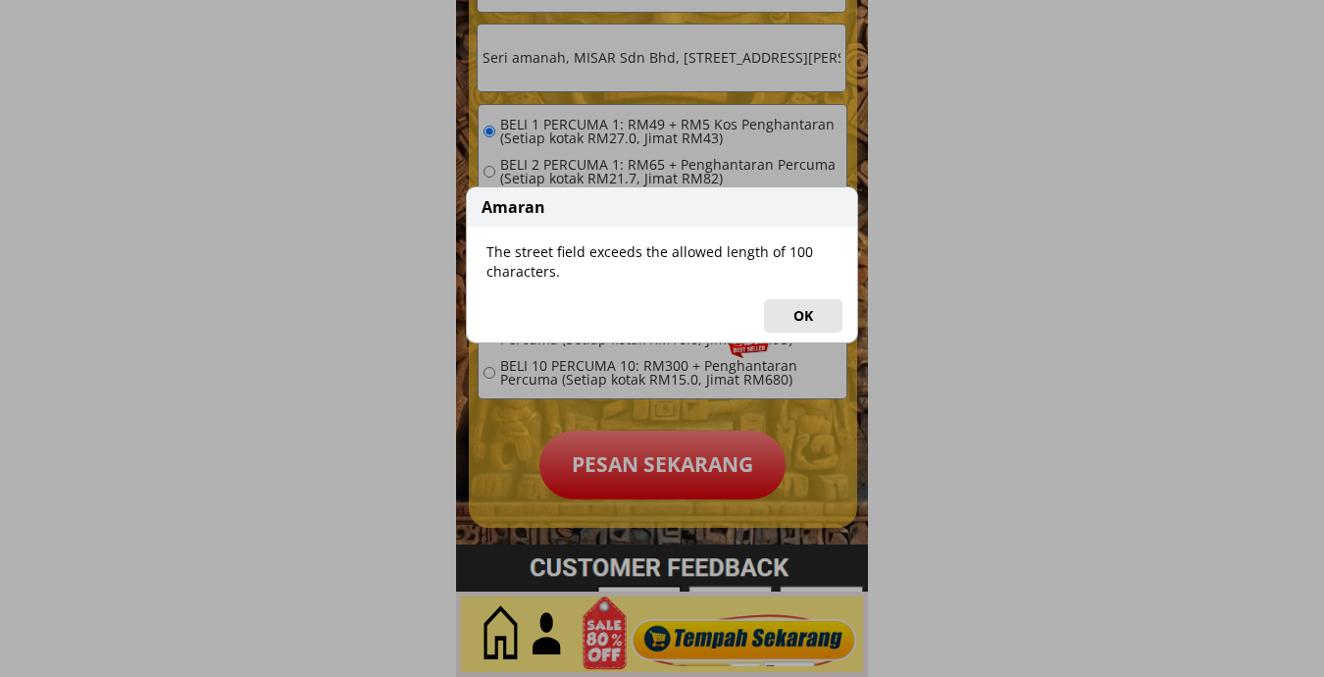
drag, startPoint x: 809, startPoint y: 310, endPoint x: 789, endPoint y: 282, distance: 33.7
click at [810, 310] on button "OK" at bounding box center [803, 315] width 78 height 33
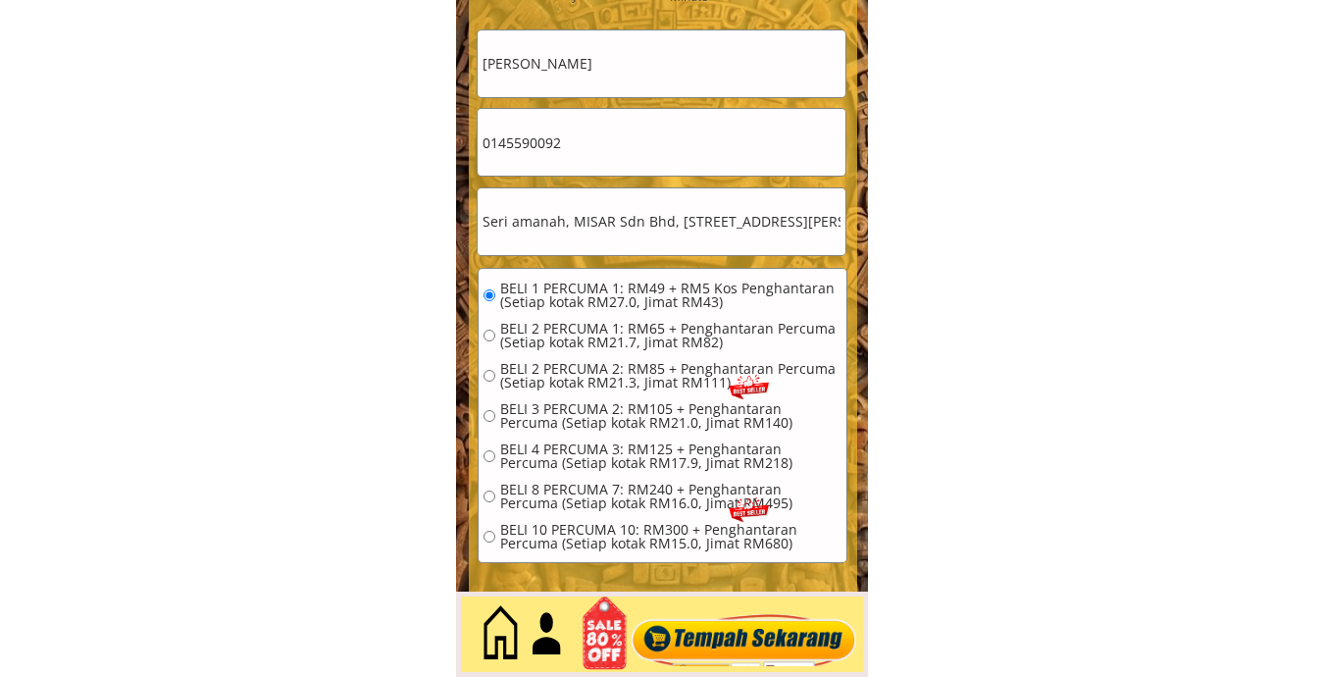
scroll to position [0, 752]
drag, startPoint x: 781, startPoint y: 231, endPoint x: 988, endPoint y: 243, distance: 207.2
click at [766, 227] on input "Seri amanah, MISAR Sdn Bhd, 2nd Floor, SubLot 266, Lot 959, Kemena Commercial C…" at bounding box center [662, 221] width 368 height 67
drag, startPoint x: 780, startPoint y: 226, endPoint x: 929, endPoint y: 230, distance: 149.1
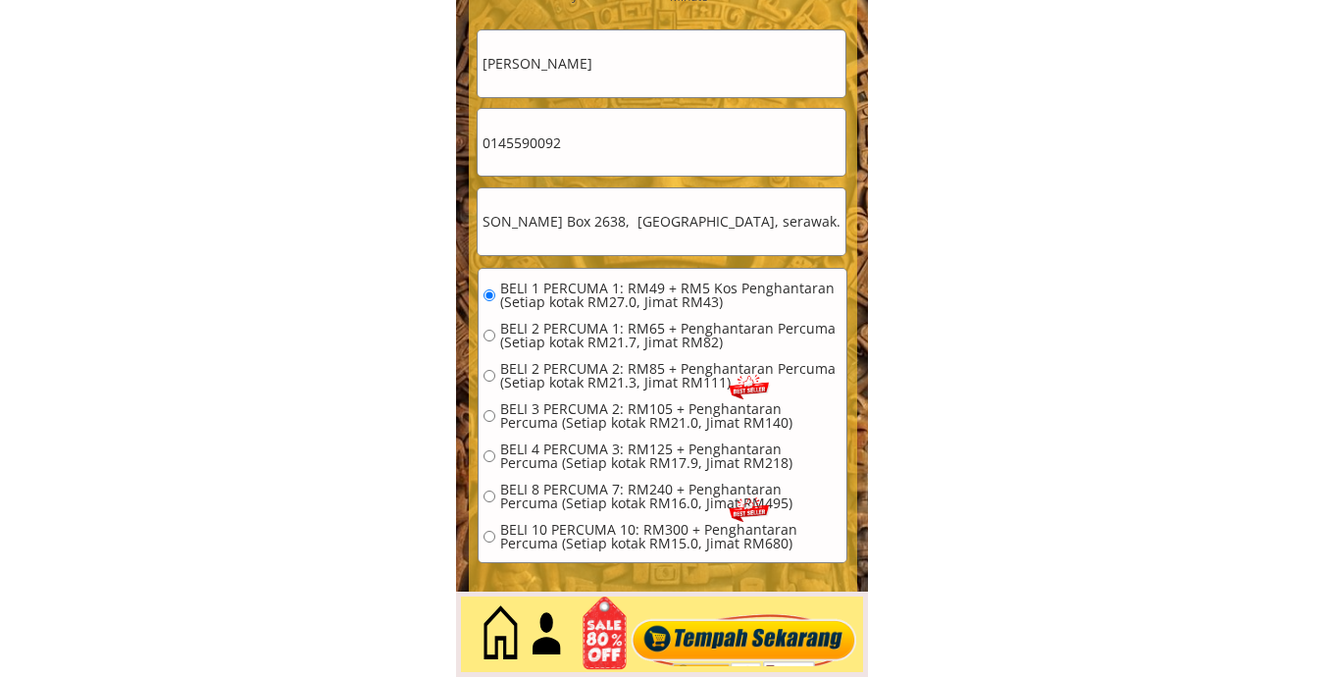
drag, startPoint x: 744, startPoint y: 221, endPoint x: 996, endPoint y: 235, distance: 252.4
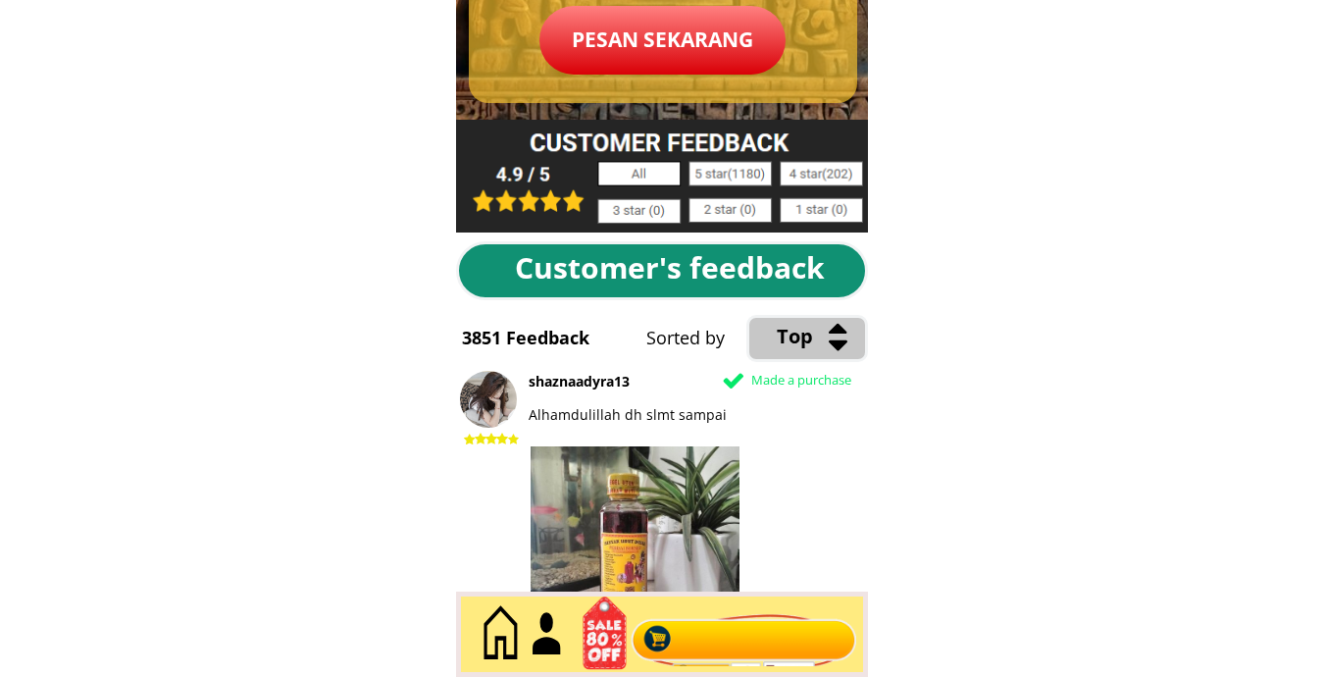
scroll to position [9324, 0]
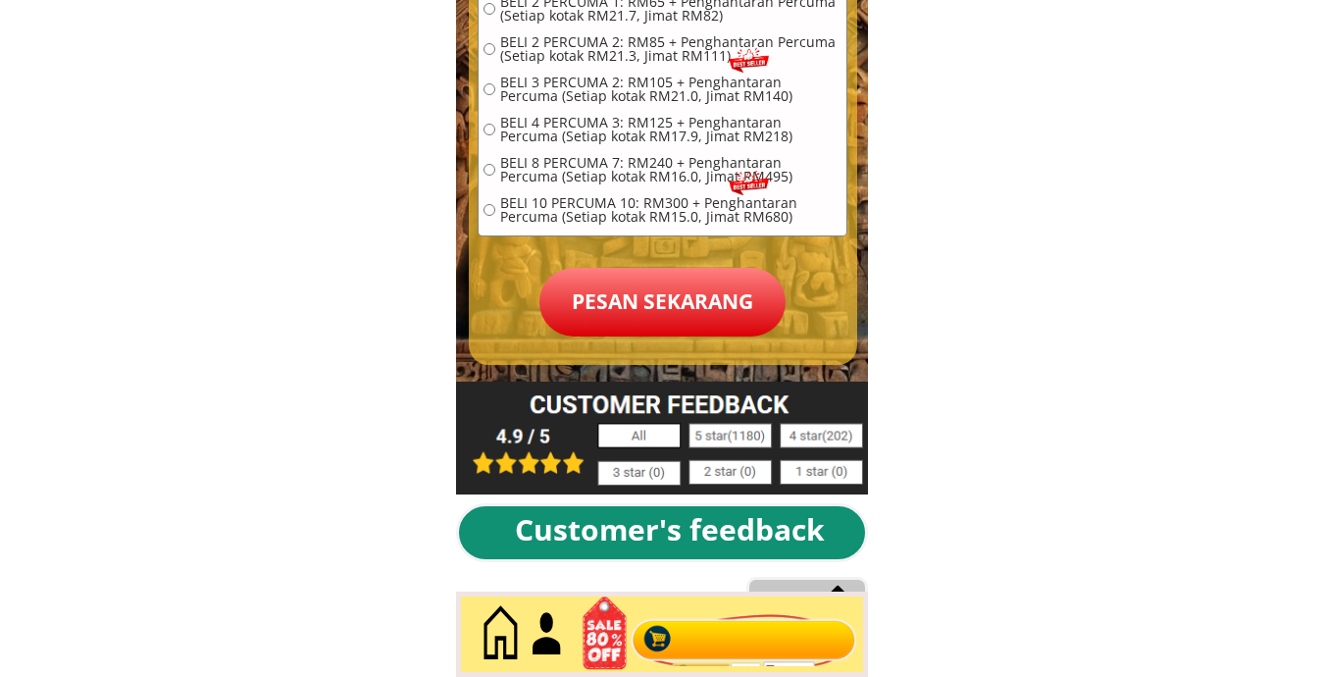
click at [653, 307] on p "Pesan sekarang" at bounding box center [662, 302] width 246 height 69
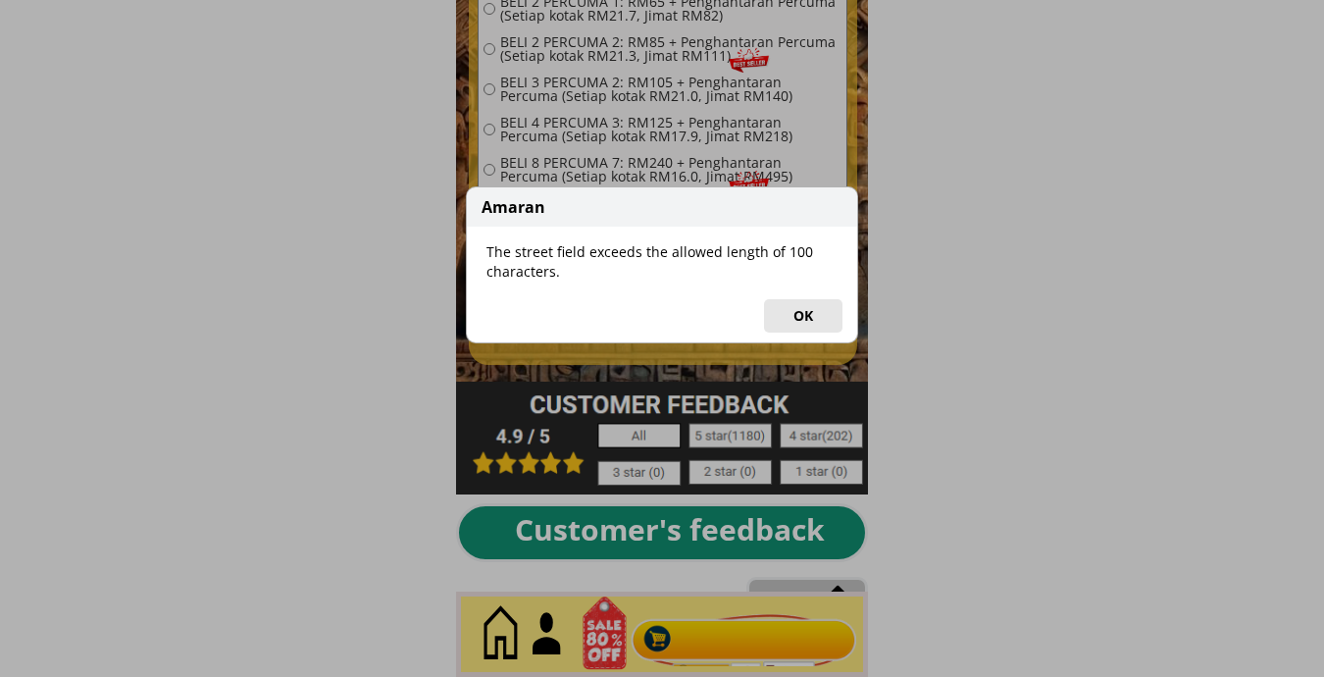
click at [770, 321] on button "OK" at bounding box center [803, 315] width 78 height 33
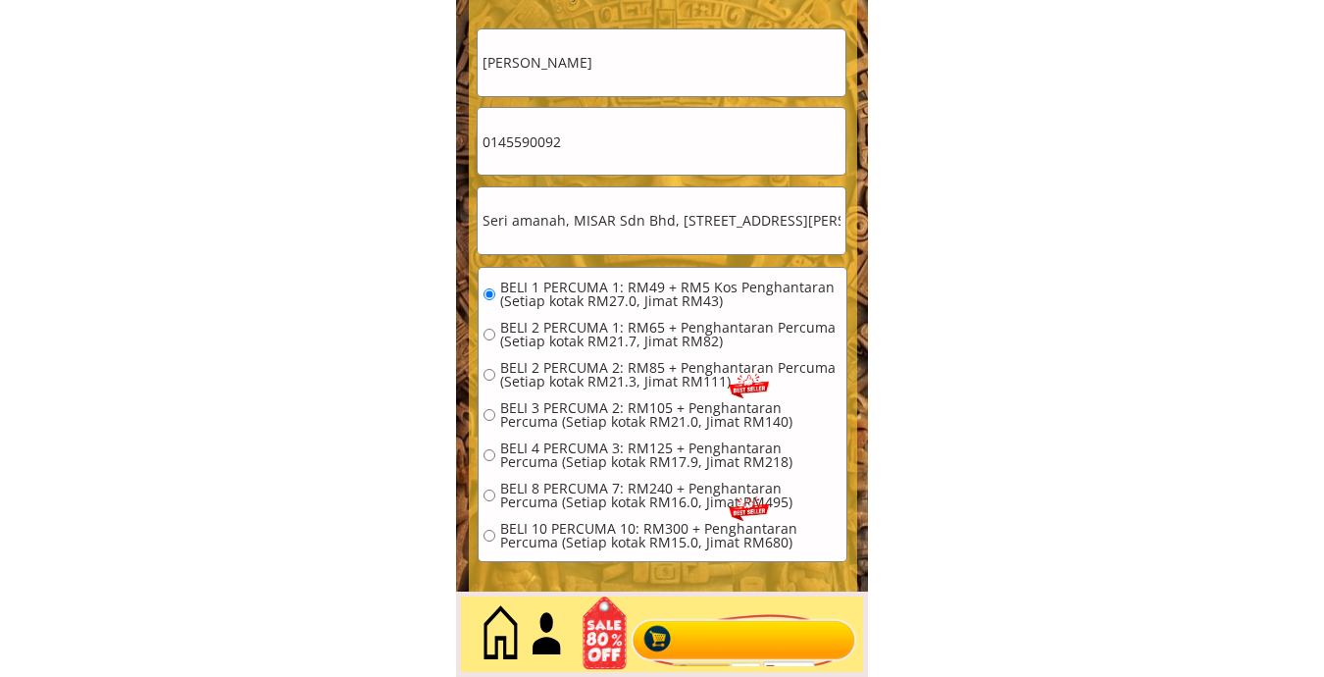
scroll to position [8997, 0]
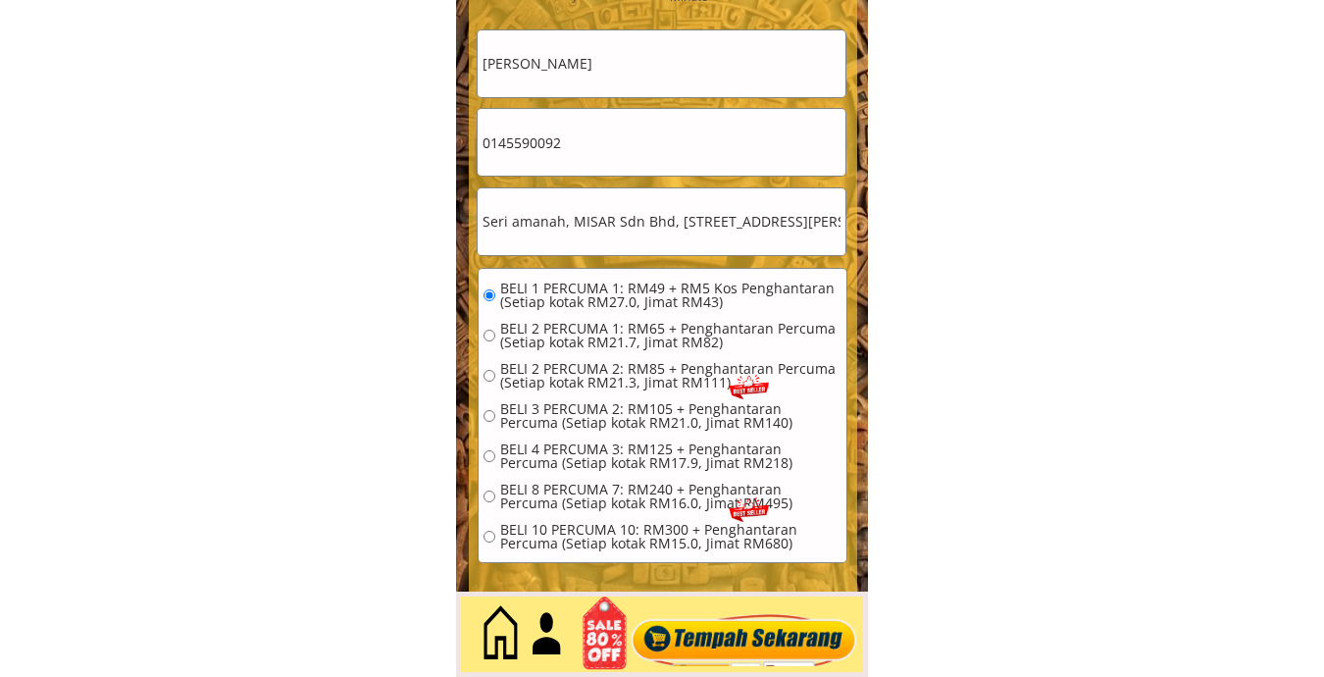
click at [634, 214] on input "Seri amanah, MISAR Sdn Bhd, 2nd Floor, SubLot 266, Lot 959, Kemena Commercial C…" at bounding box center [662, 221] width 368 height 67
drag, startPoint x: 566, startPoint y: 220, endPoint x: 921, endPoint y: 245, distance: 355.9
click at [744, 232] on input "Seri amanah, MISAR Sdn Bhd, 2nd Floor, SubLot 266, Lot 959, Kemena Commercial C…" at bounding box center [662, 221] width 368 height 67
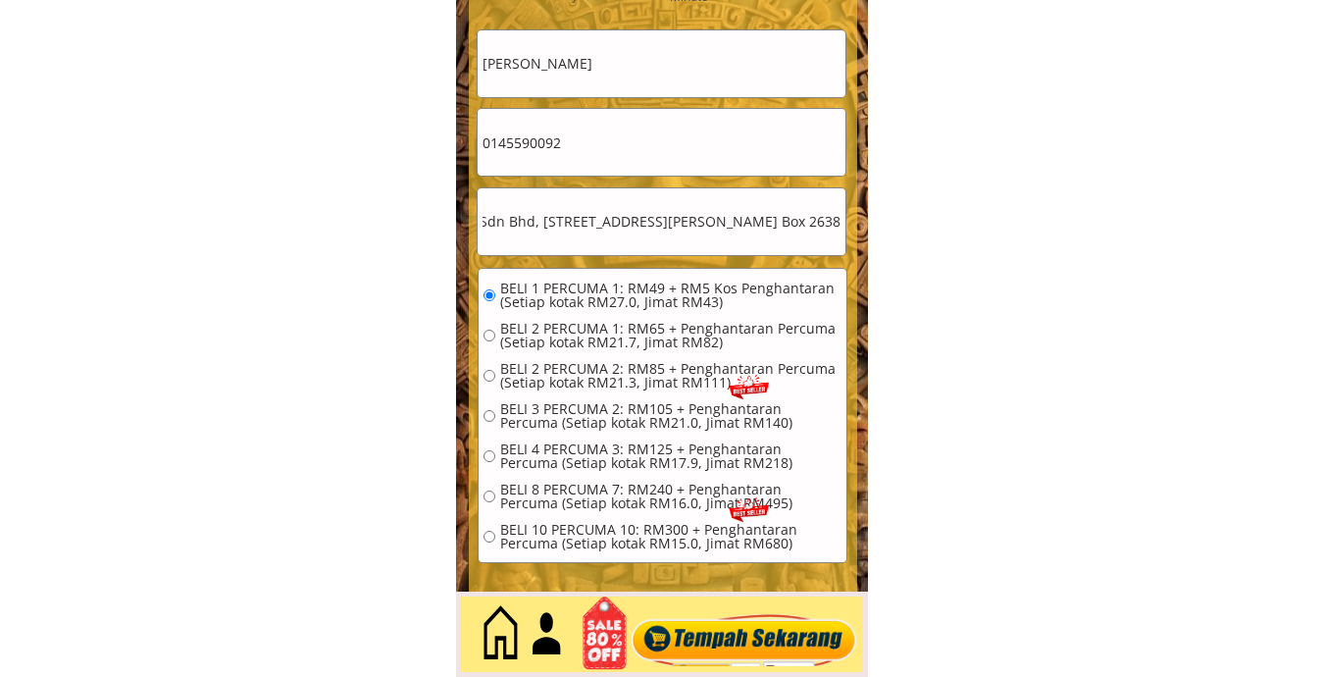
click at [700, 236] on input "Seri amanah, MISAR Sdn Bhd, 2nd Floor, SubLot 266, Lot 959, Kemena Commercial C…" at bounding box center [662, 221] width 368 height 67
drag, startPoint x: 741, startPoint y: 223, endPoint x: 990, endPoint y: 277, distance: 255.0
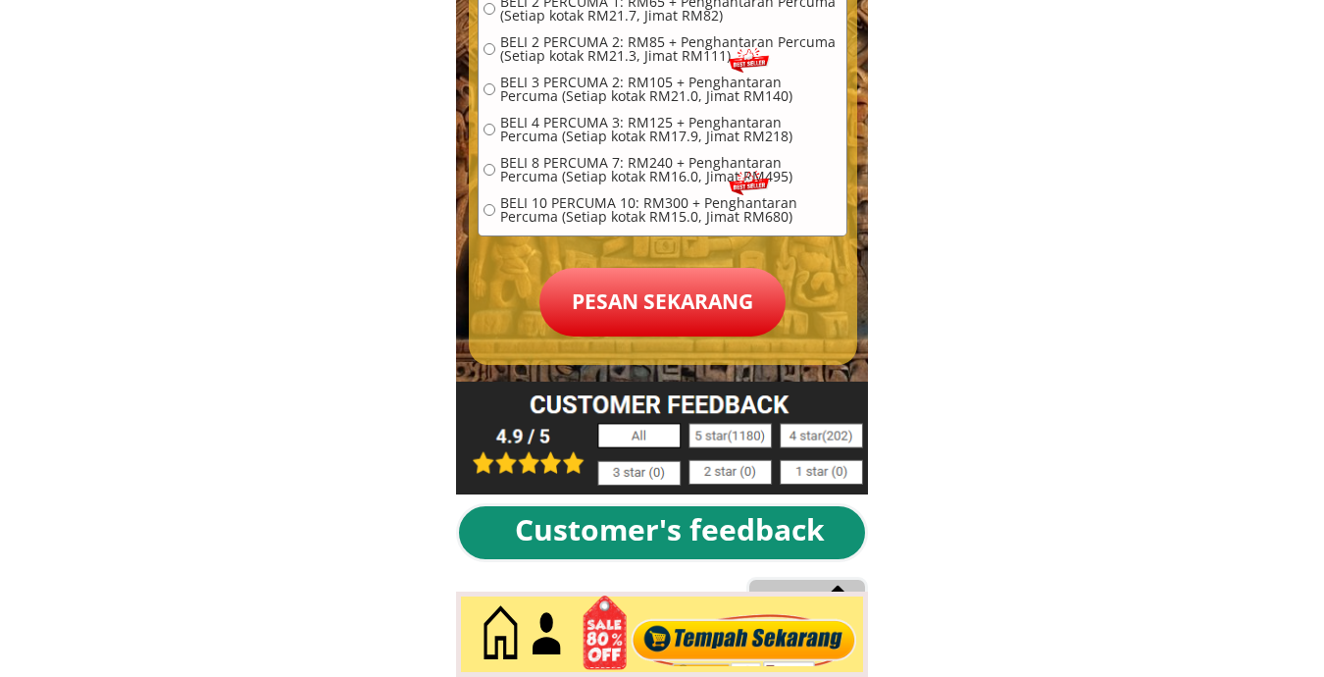
scroll to position [0, 0]
click at [638, 276] on p "Pesan sekarang" at bounding box center [662, 302] width 246 height 69
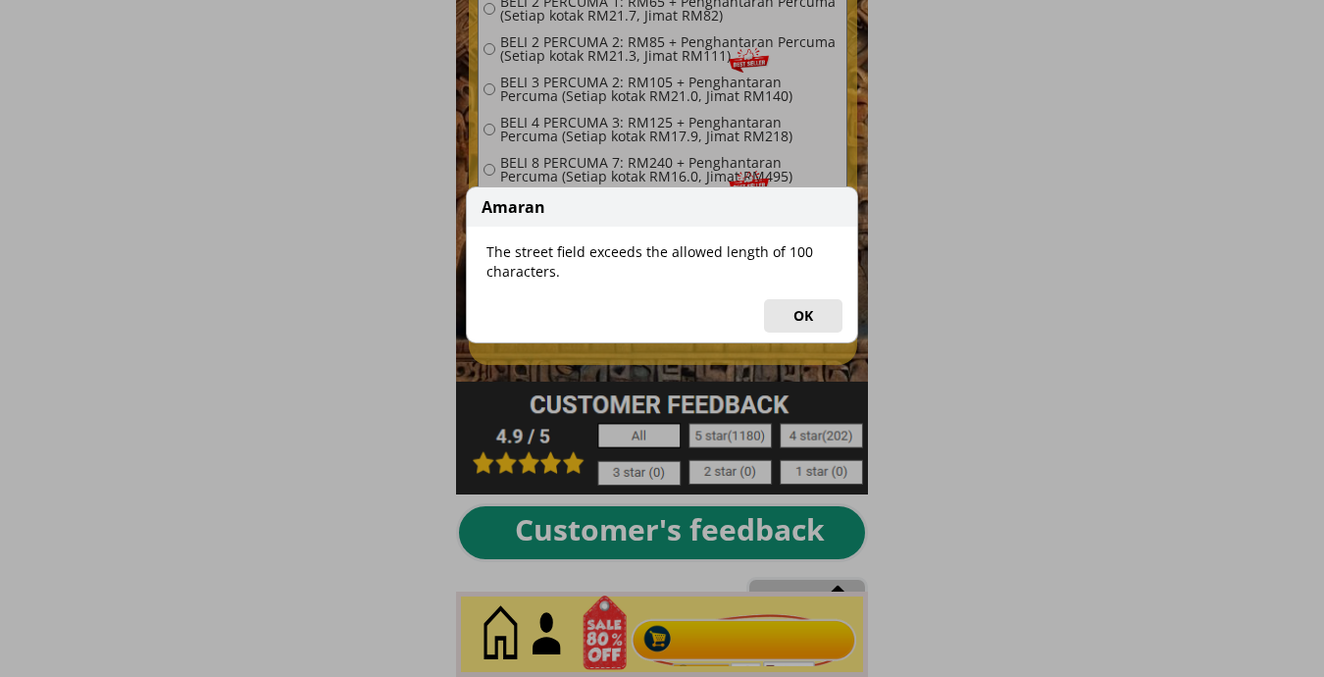
drag, startPoint x: 801, startPoint y: 306, endPoint x: 717, endPoint y: 229, distance: 113.8
click at [802, 306] on button "OK" at bounding box center [803, 315] width 78 height 33
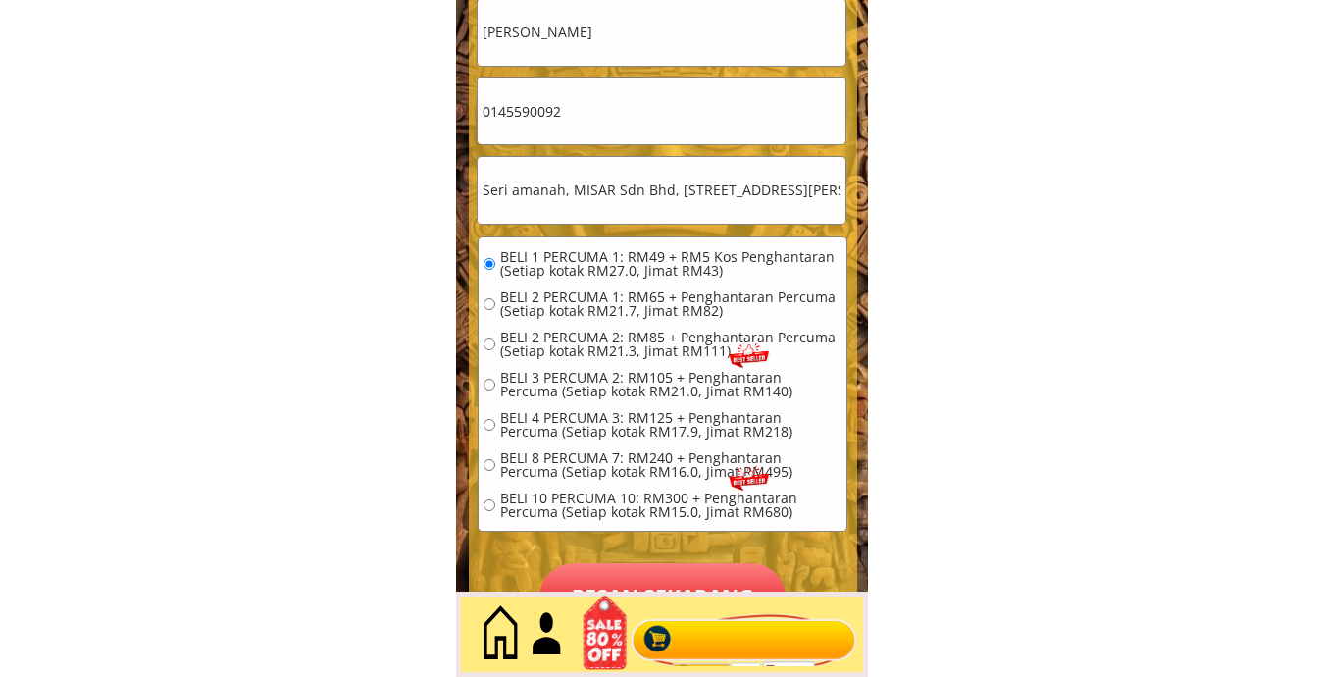
scroll to position [8997, 0]
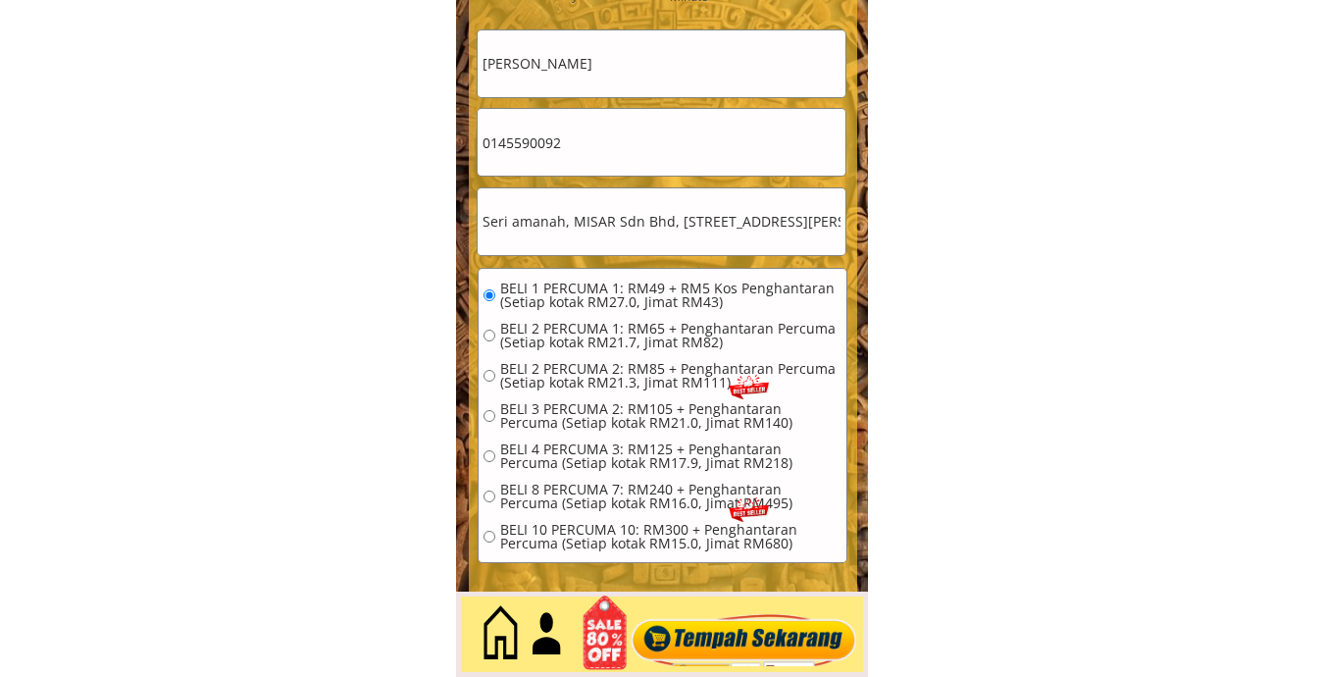
click at [580, 221] on input "Seri amanah, MISAR Sdn Bhd, 2nd Floor, SubLot 266, Lot 959, Kemena Commercial C…" at bounding box center [662, 221] width 368 height 67
drag, startPoint x: 542, startPoint y: 227, endPoint x: 452, endPoint y: 235, distance: 90.6
click at [559, 227] on input "Seri amanah, MISAR Sdn Bhd, 2nd Floor, SubLot 266, Lot 959, Kemena Commercial C…" at bounding box center [662, 221] width 368 height 67
click at [620, 228] on input "Seri amanah, MISAR Sdn Bhd, 2nd Floor, SubLot 266, Lot 959, Kemena Commercial C…" at bounding box center [662, 221] width 368 height 67
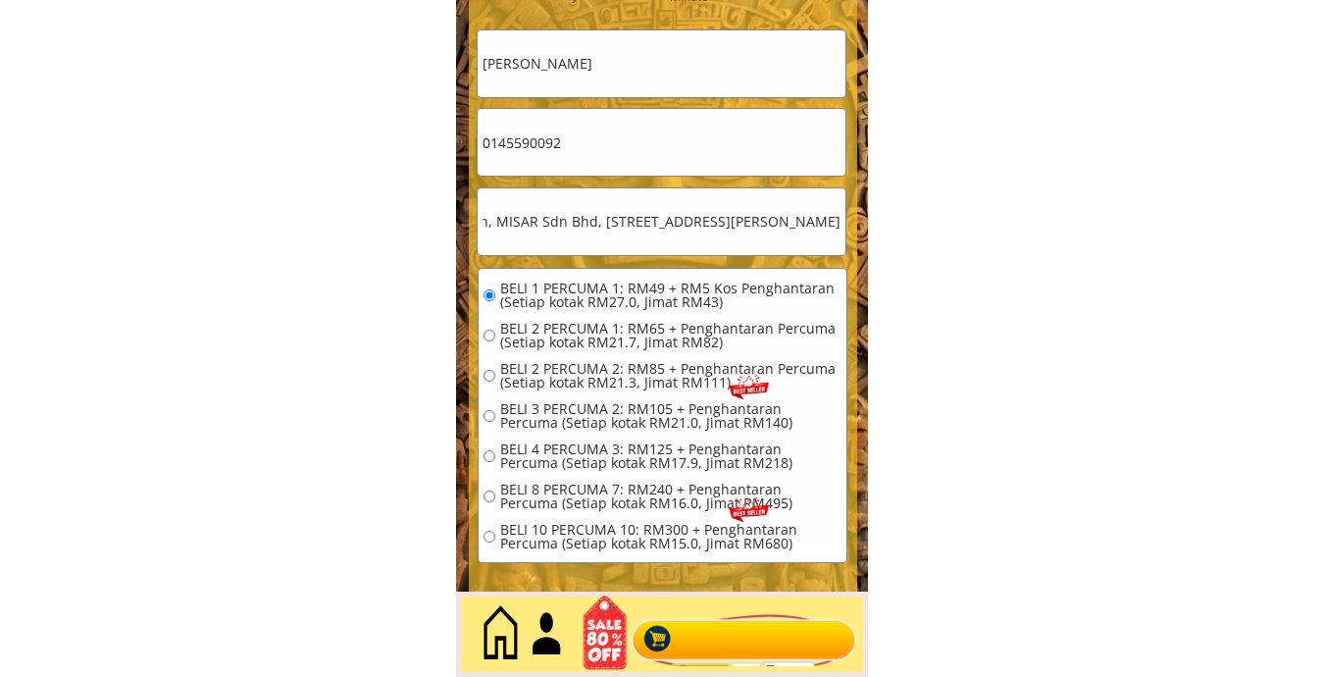
drag, startPoint x: 710, startPoint y: 228, endPoint x: 831, endPoint y: 235, distance: 120.8
click at [831, 235] on input "Seri amanah, MISAR Sdn Bhd, 2nd Floor, SubLot 266, Lot 959, Kemena Commercial C…" at bounding box center [662, 221] width 368 height 67
click at [777, 221] on input "Seri amanah, MISAR Sdn Bhd, 2nd Floor, SubLot 266, Lot 959, Kemena Commercial C…" at bounding box center [662, 221] width 368 height 67
click at [790, 216] on input "Seri amanah, MISAR Sdn Bhd, 2nd Floor, SubLot 266, Lot 959, Kemena Commercial C…" at bounding box center [662, 221] width 368 height 67
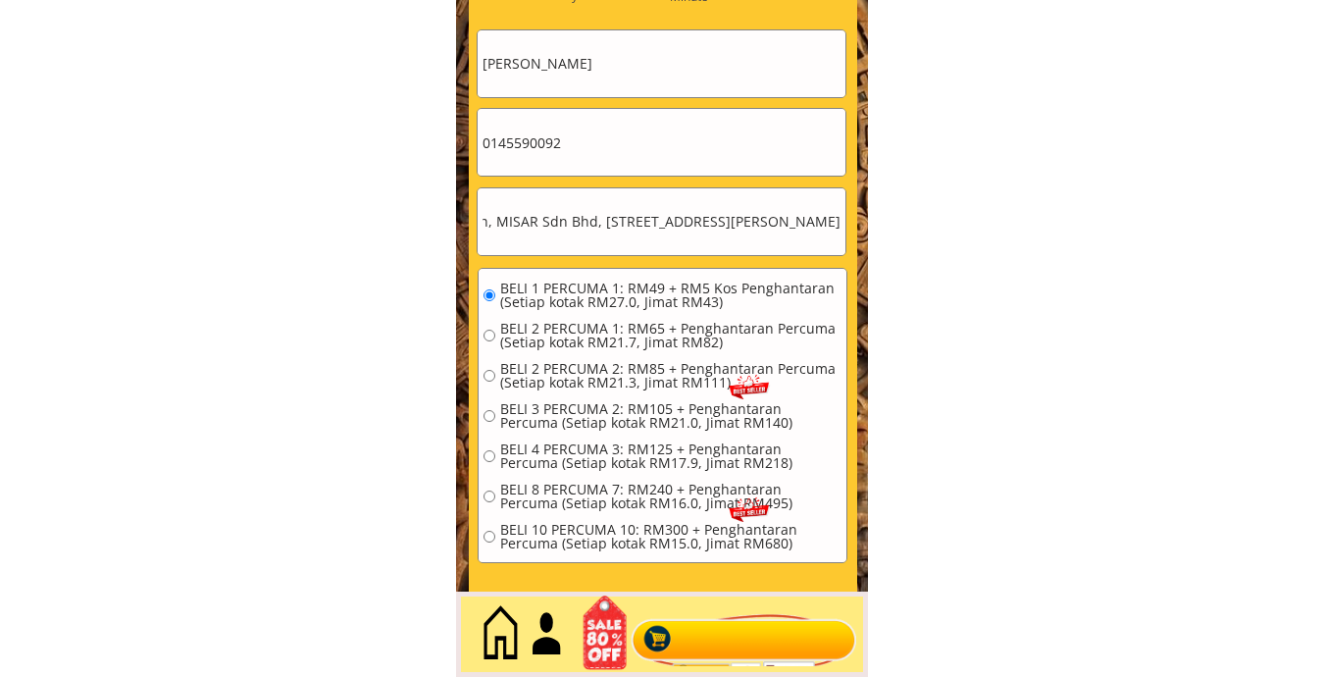
scroll to position [0, 489]
drag, startPoint x: 794, startPoint y: 214, endPoint x: 848, endPoint y: 216, distance: 54.0
click at [856, 214] on div "PLACE ORDER NOW Limited number of gifts!!! 00 00 28 17 Promotion will end in: D…" at bounding box center [663, 210] width 388 height 961
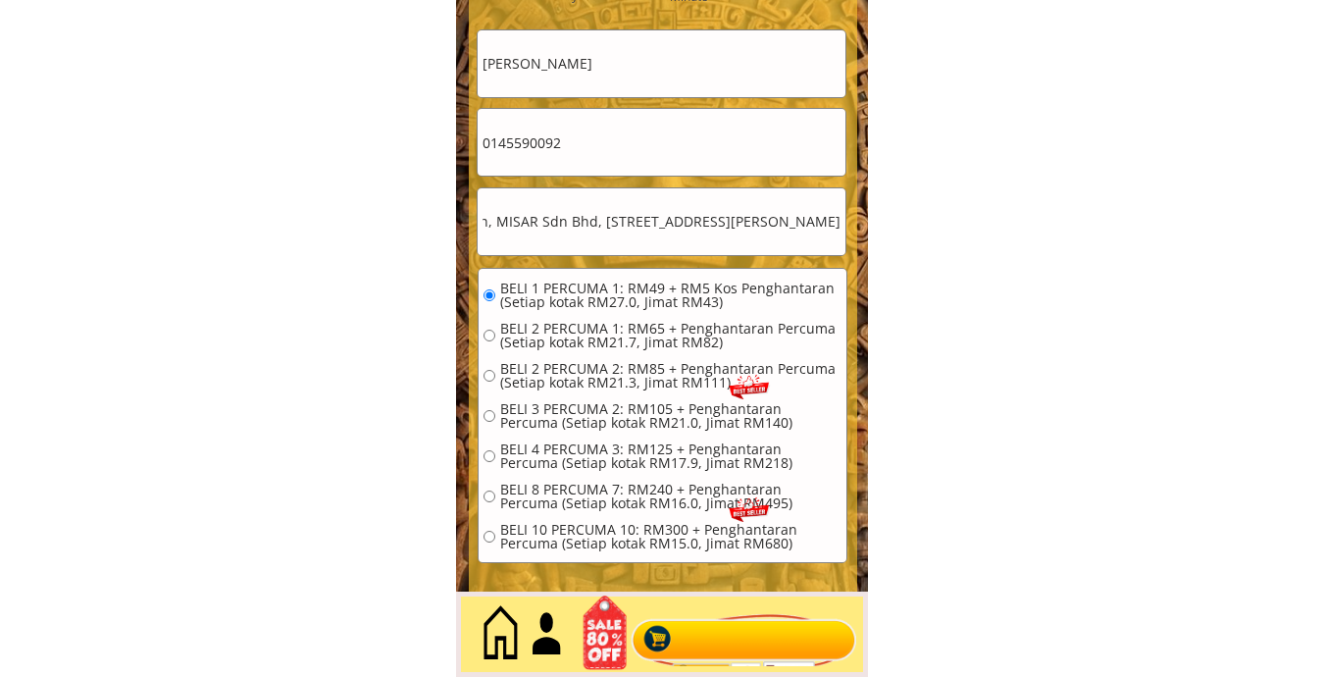
click at [645, 223] on input "Seri amanah, MISAR Sdn Bhd, 2nd Floor, SubLot 266, Lot 959, Kemena Commercial C…" at bounding box center [662, 221] width 368 height 67
click at [734, 227] on input "Seri amanah, MISAR Sdn Bhd, 2nd Floor, SubLot 266, Lot 959, Kemena Commercial C…" at bounding box center [662, 221] width 368 height 67
click at [713, 226] on input "Seri amanah, MISAR Sdn Bhd, 2nd Floor, SubLot 266, Lot 959, Kemena Commercial C…" at bounding box center [662, 221] width 368 height 67
click at [649, 221] on input "Seri amanah, MISAR Sdn Bhd, 2nd Floor, SubLot 266, Lot 959, Kemena Commercial C…" at bounding box center [662, 221] width 368 height 67
drag, startPoint x: 731, startPoint y: 219, endPoint x: 1051, endPoint y: 265, distance: 323.9
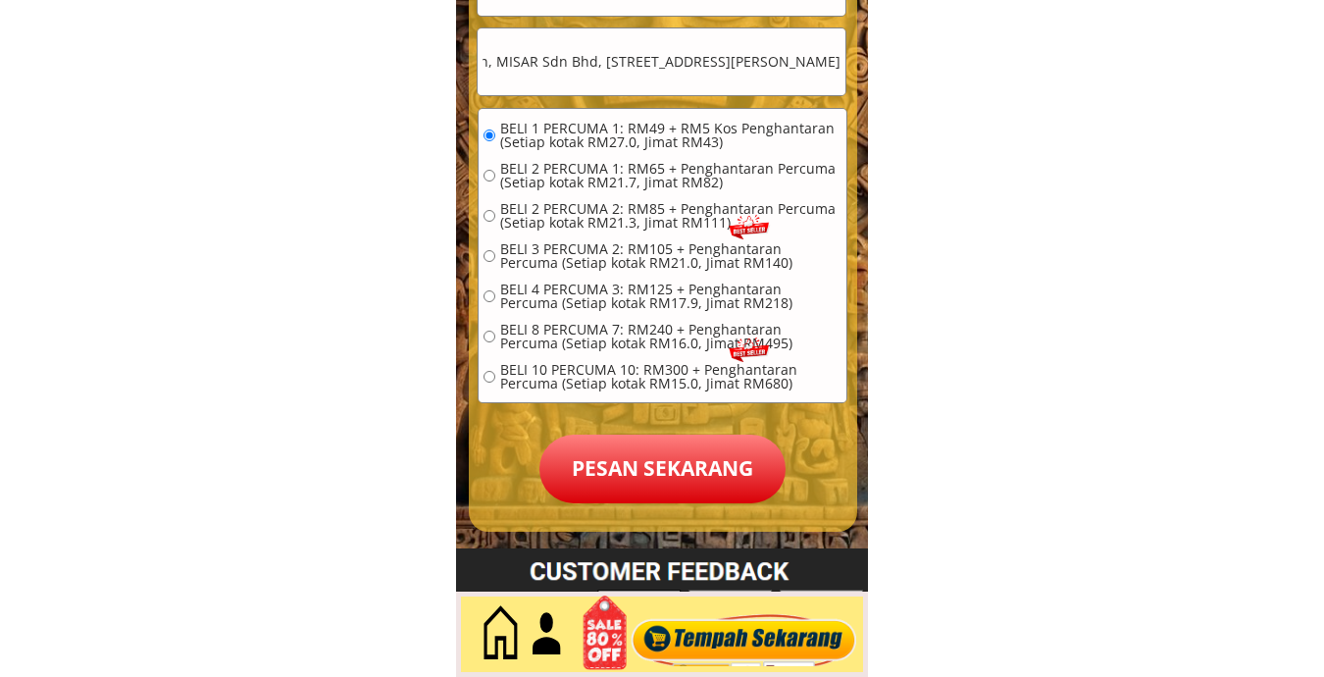
scroll to position [9161, 0]
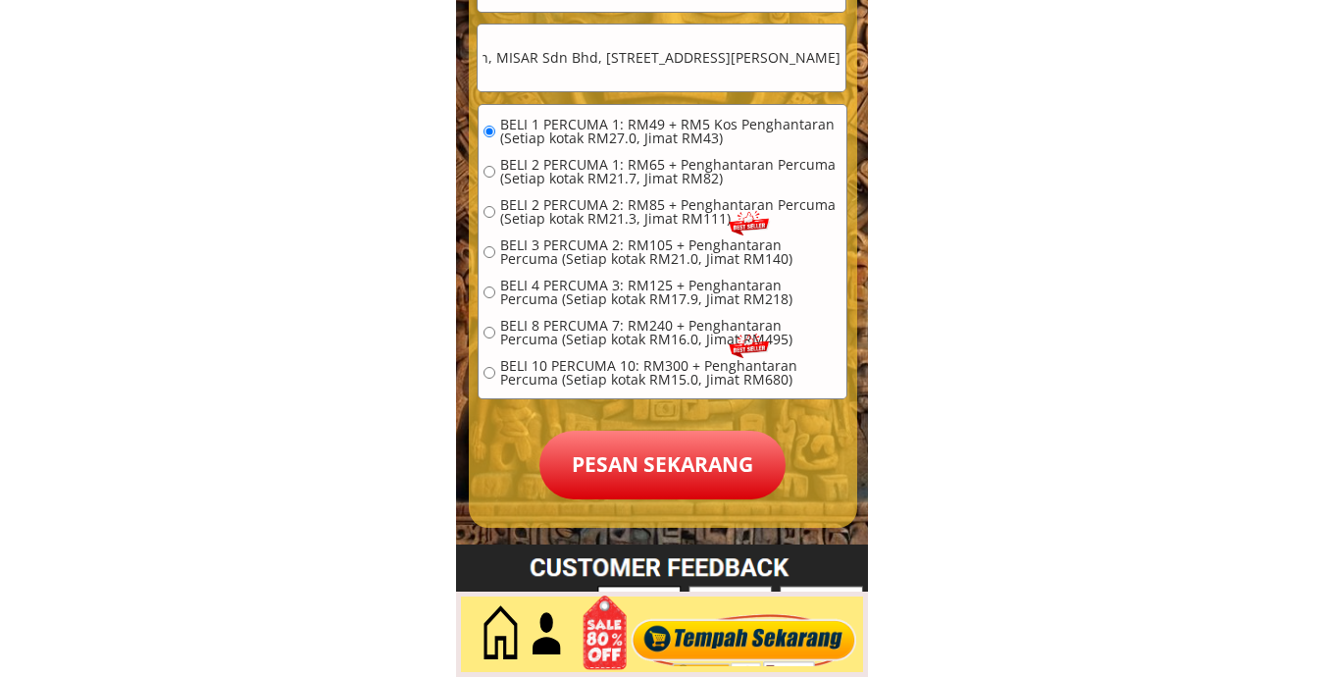
click at [657, 477] on p "Pesan sekarang" at bounding box center [662, 464] width 246 height 69
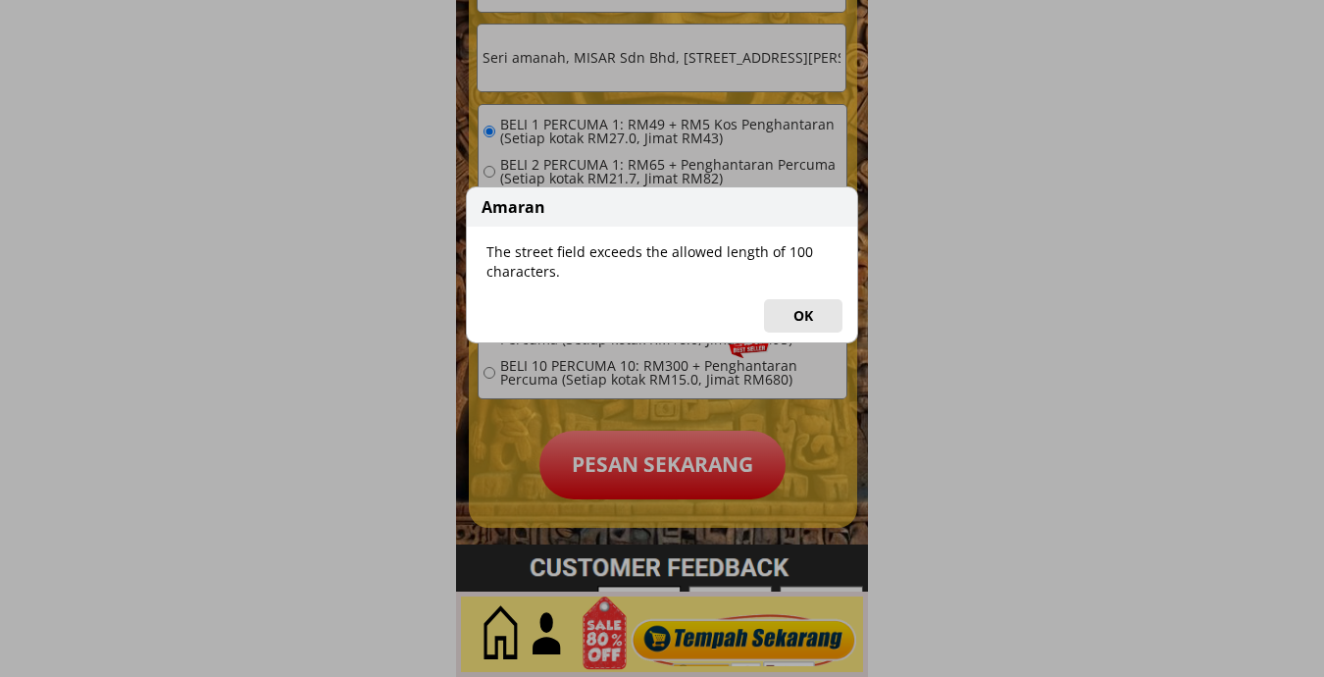
drag, startPoint x: 789, startPoint y: 299, endPoint x: 781, endPoint y: 281, distance: 19.3
click at [789, 300] on div "Amaran The street field exceeds the allowed length of 100 characters. OK" at bounding box center [662, 264] width 392 height 157
drag, startPoint x: 793, startPoint y: 310, endPoint x: 761, endPoint y: 198, distance: 116.4
click at [793, 311] on button "OK" at bounding box center [803, 315] width 78 height 33
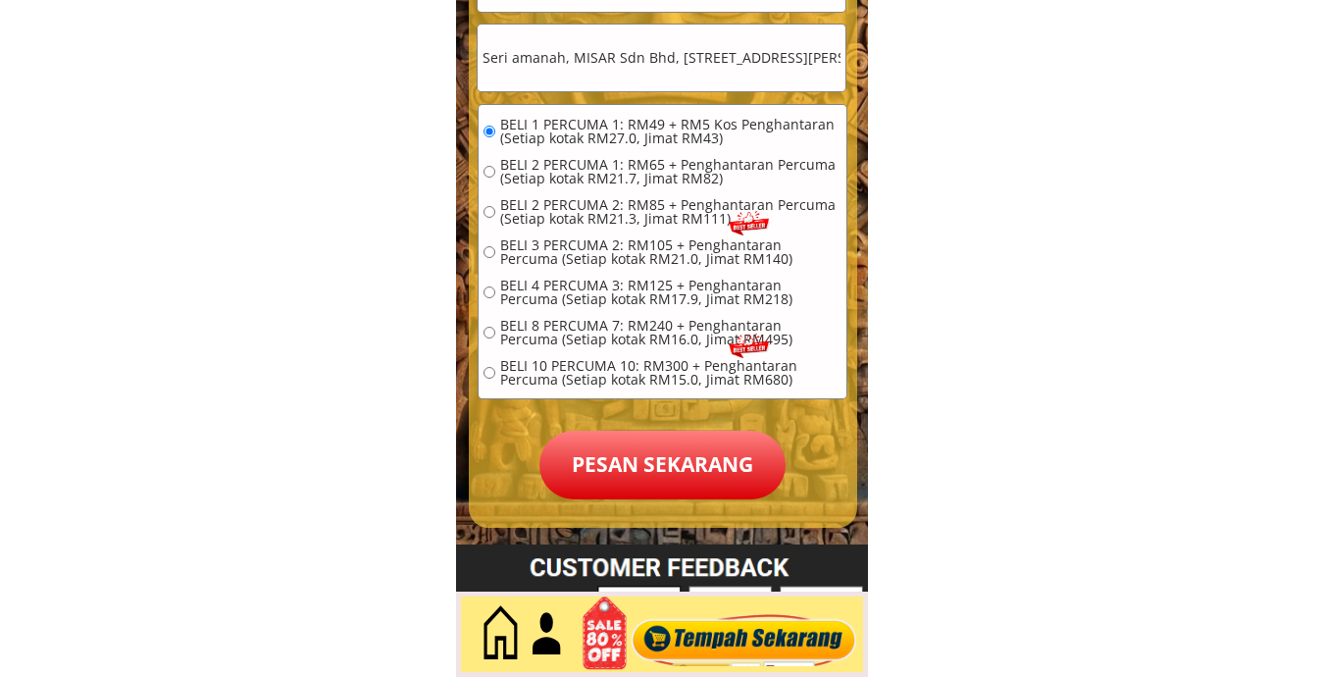
scroll to position [0, 364]
drag, startPoint x: 669, startPoint y: 49, endPoint x: 966, endPoint y: 78, distance: 298.6
click at [804, 75] on input "Seri amanah, MISAR Sdn Bhd, 2nd Floor, SubLot 266, Lot 959, Kemena Commercial C…" at bounding box center [662, 58] width 368 height 67
drag, startPoint x: 799, startPoint y: 64, endPoint x: 781, endPoint y: 64, distance: 18.6
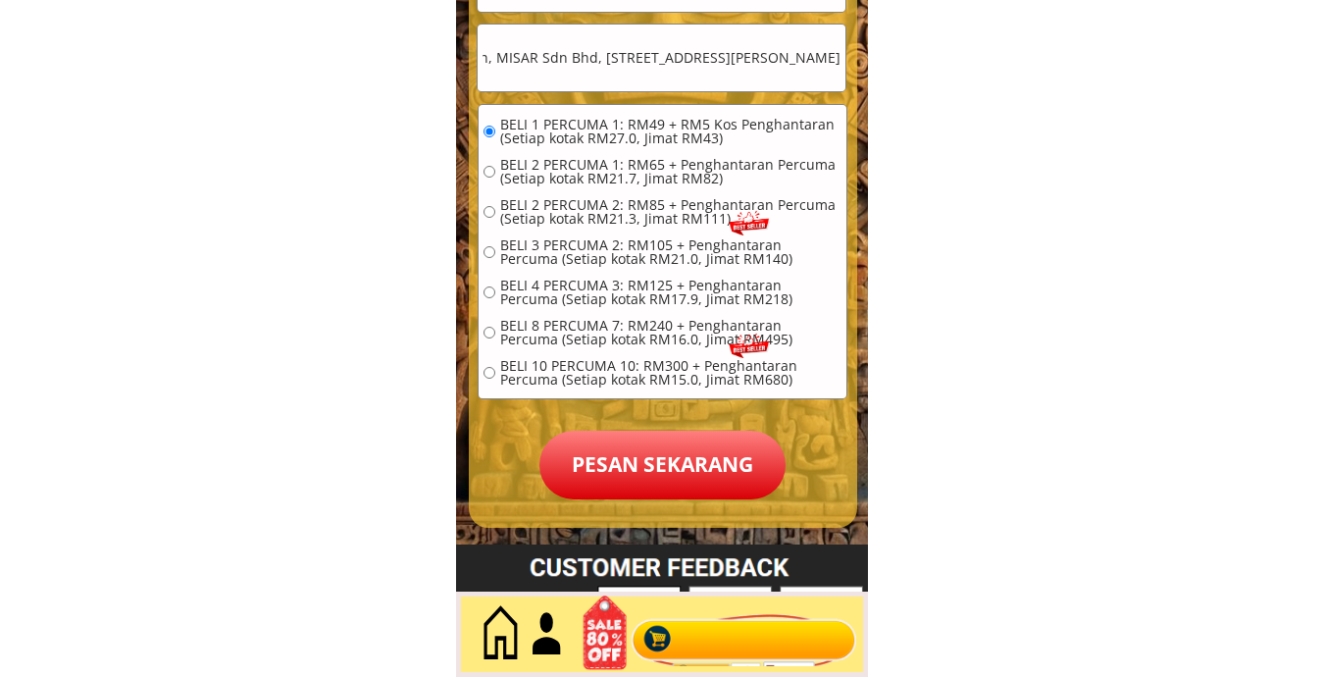
click at [792, 64] on input "Seri amanah, MISAR Sdn Bhd, 2nd Floor, SubLot 266, Lot 959, Kemena Commercial C…" at bounding box center [662, 58] width 368 height 67
drag, startPoint x: 728, startPoint y: 65, endPoint x: 706, endPoint y: 64, distance: 21.6
click at [725, 65] on input "Seri amanah, MISAR Sdn Bhd, 2nd Floor, SubLot 266, Lot 959, Kemena Commercial C…" at bounding box center [662, 58] width 368 height 67
drag, startPoint x: 698, startPoint y: 62, endPoint x: 1022, endPoint y: 90, distance: 324.8
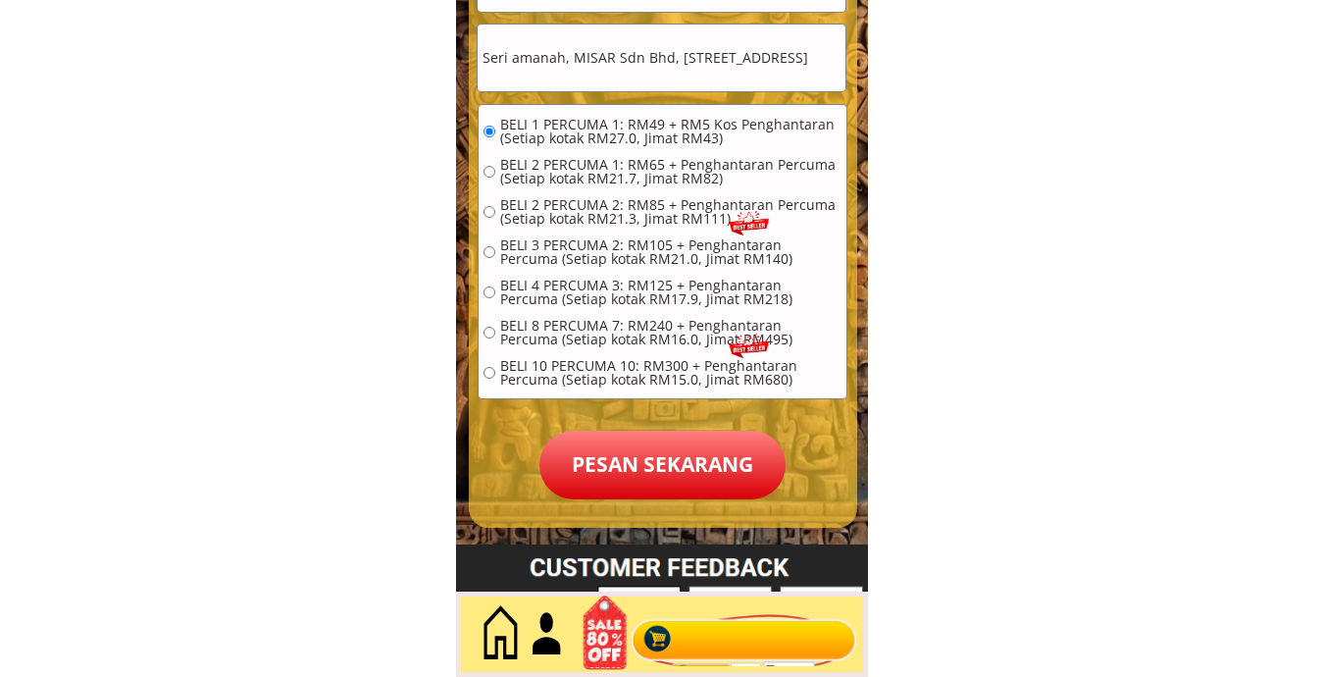
scroll to position [0, 216]
type input "Seri amanah, MISAR Sdn Bhd, 2nd Floor, SubLot 266, Lot 959, Kemena Commercial C…"
click at [655, 452] on p "Pesan sekarang" at bounding box center [662, 464] width 246 height 69
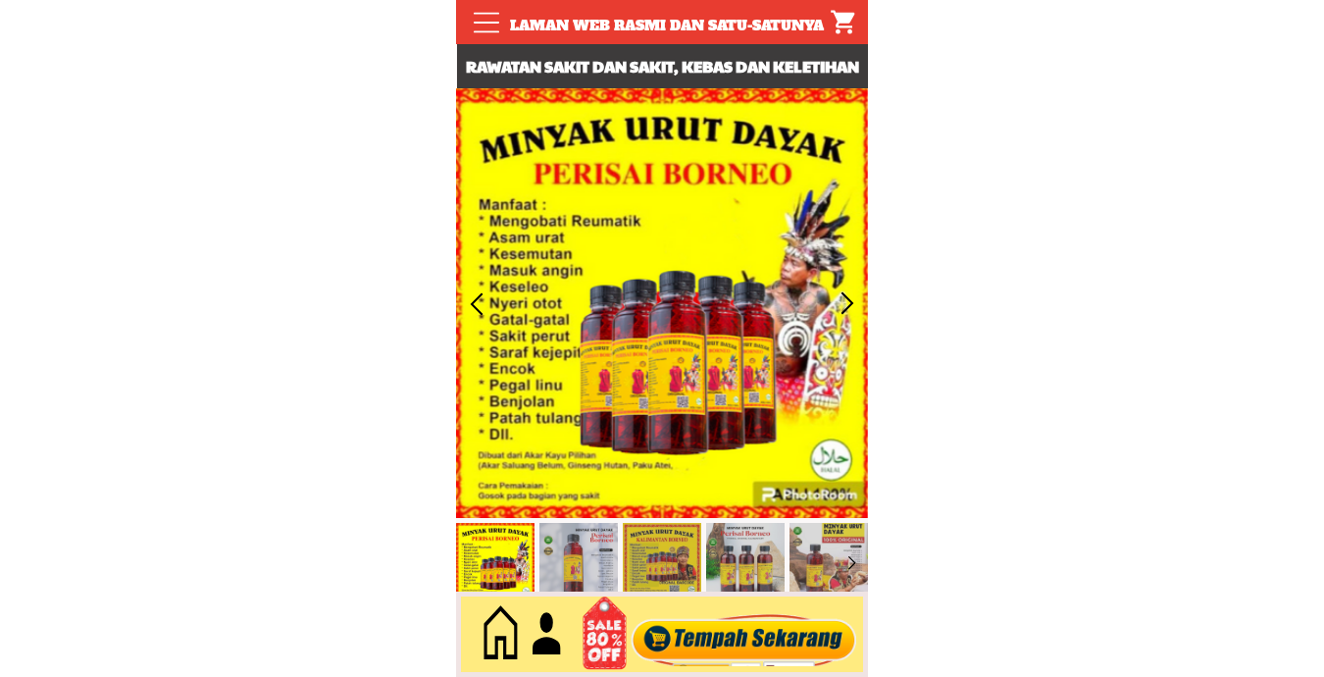
click at [734, 628] on div at bounding box center [744, 634] width 237 height 65
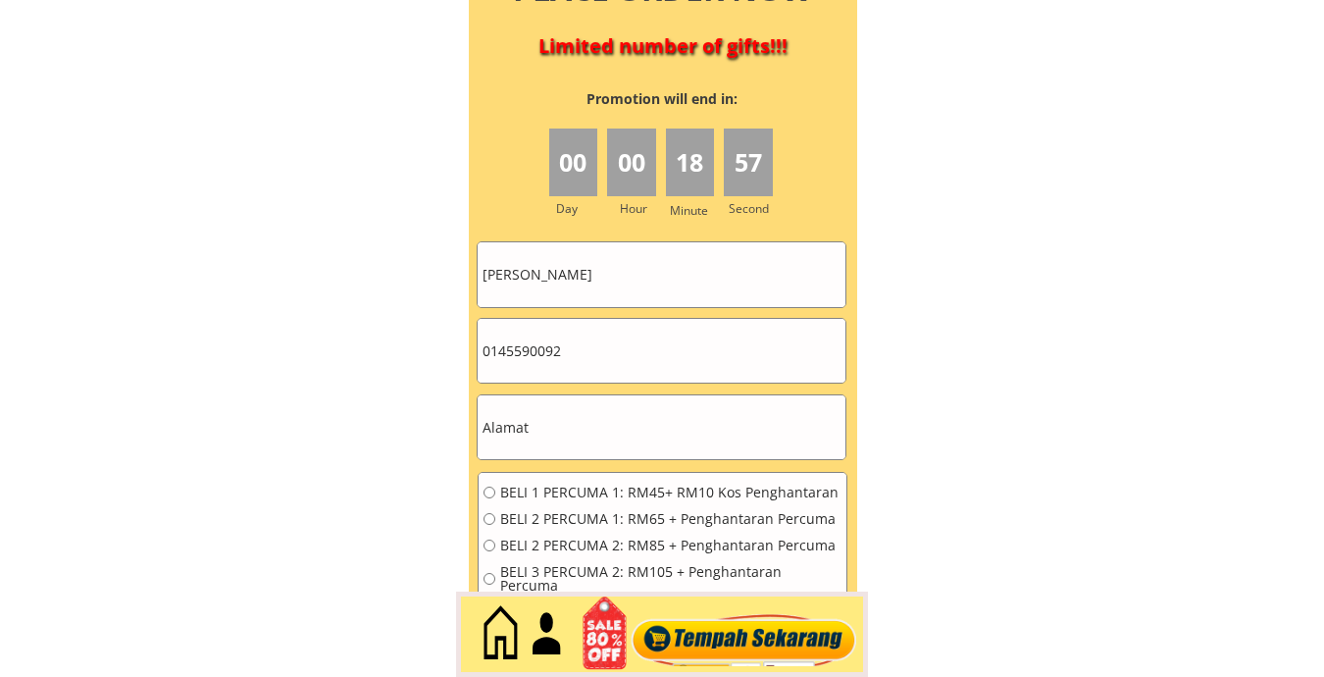
scroll to position [8834, 0]
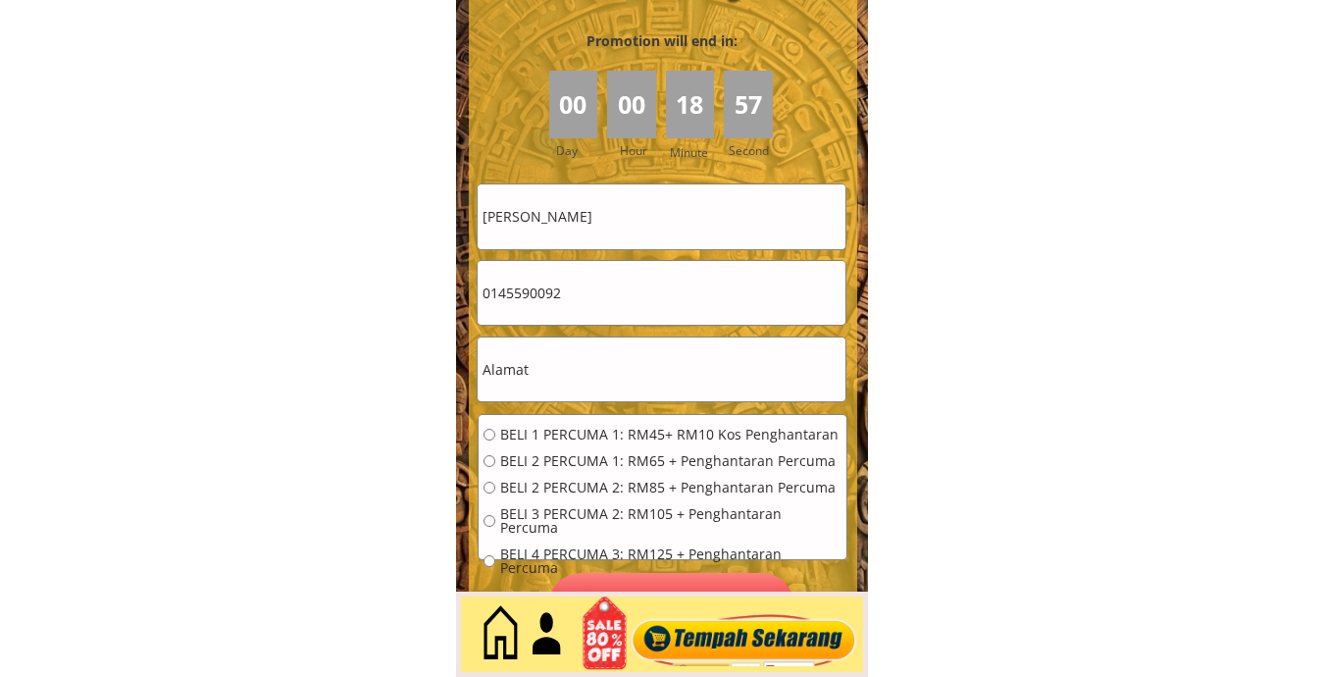
click at [610, 235] on input "Redzuan bin" at bounding box center [662, 216] width 368 height 64
click at [610, 234] on input "Redzuan bin" at bounding box center [662, 216] width 368 height 64
paste input "Idzuwiah Huss"
type input "Idzuwiah Hussin"
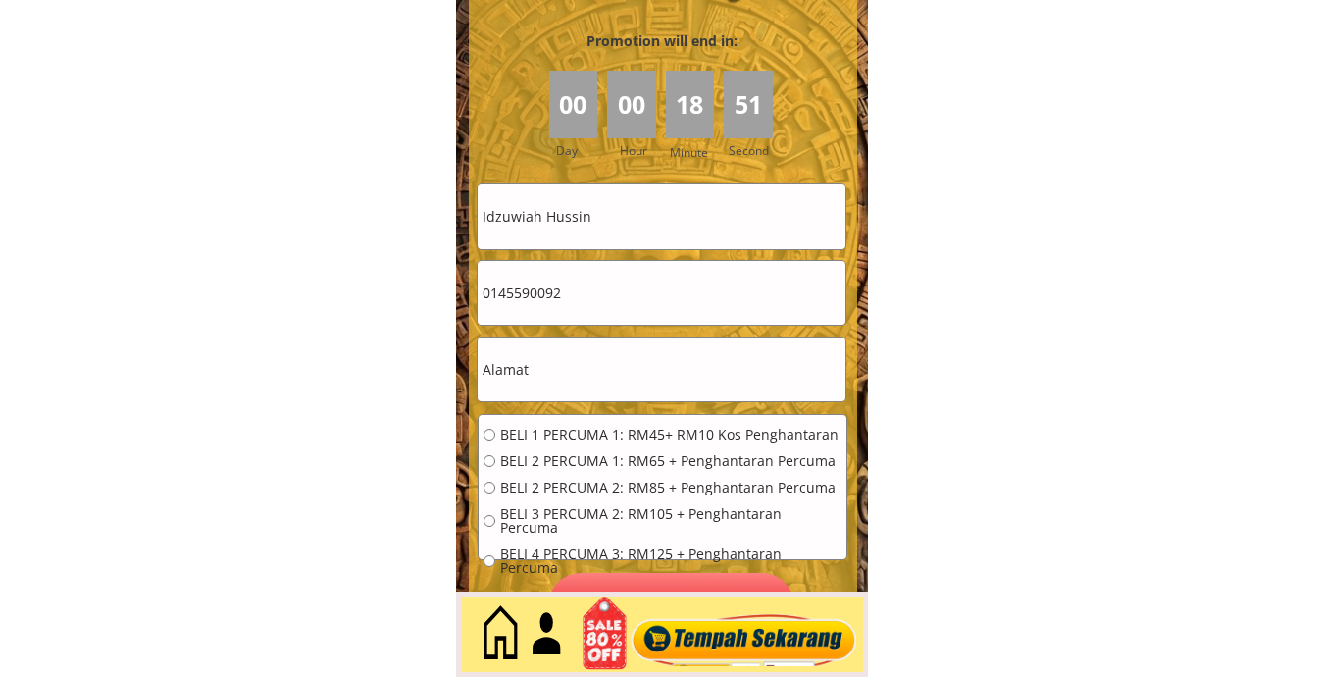
click at [630, 283] on input "0145590092" at bounding box center [662, 293] width 368 height 64
click at [630, 284] on input "0145590092" at bounding box center [662, 293] width 368 height 64
paste input "26-d Jalan Kuala Perlis"
type input "26-d Jalan Kuala Perlis"
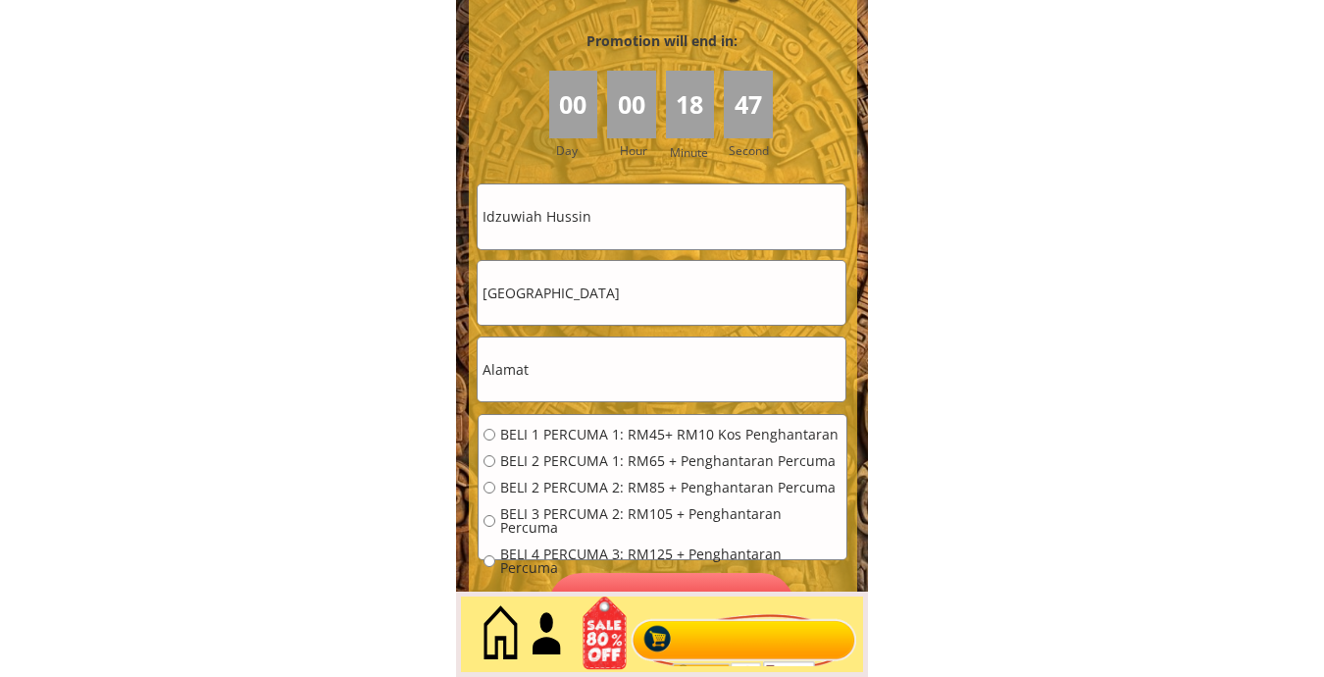
click at [615, 364] on input "text" at bounding box center [662, 369] width 368 height 64
click at [615, 362] on input "text" at bounding box center [662, 369] width 368 height 64
click at [667, 306] on input "26-d Jalan Kuala Perlis" at bounding box center [662, 293] width 368 height 64
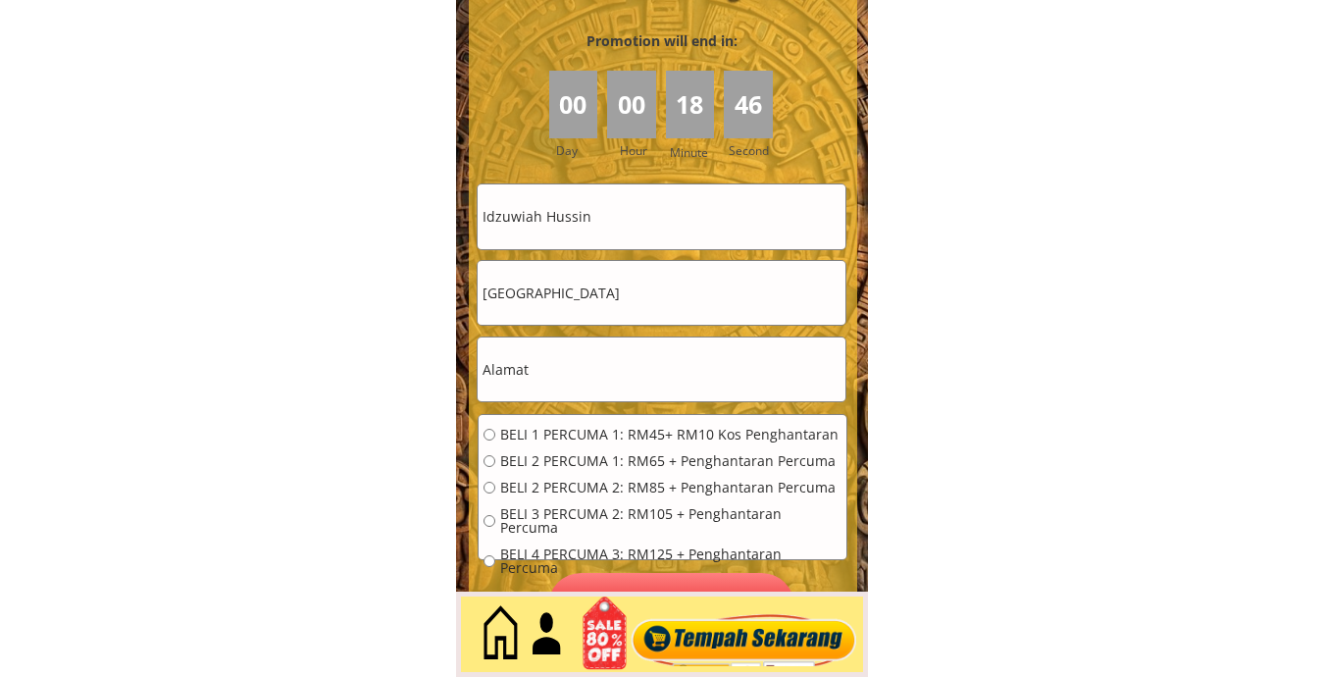
click at [573, 371] on input "text" at bounding box center [662, 369] width 368 height 64
paste input "0194441949"
type input "0194441949"
drag, startPoint x: 656, startPoint y: 294, endPoint x: 435, endPoint y: 301, distance: 220.7
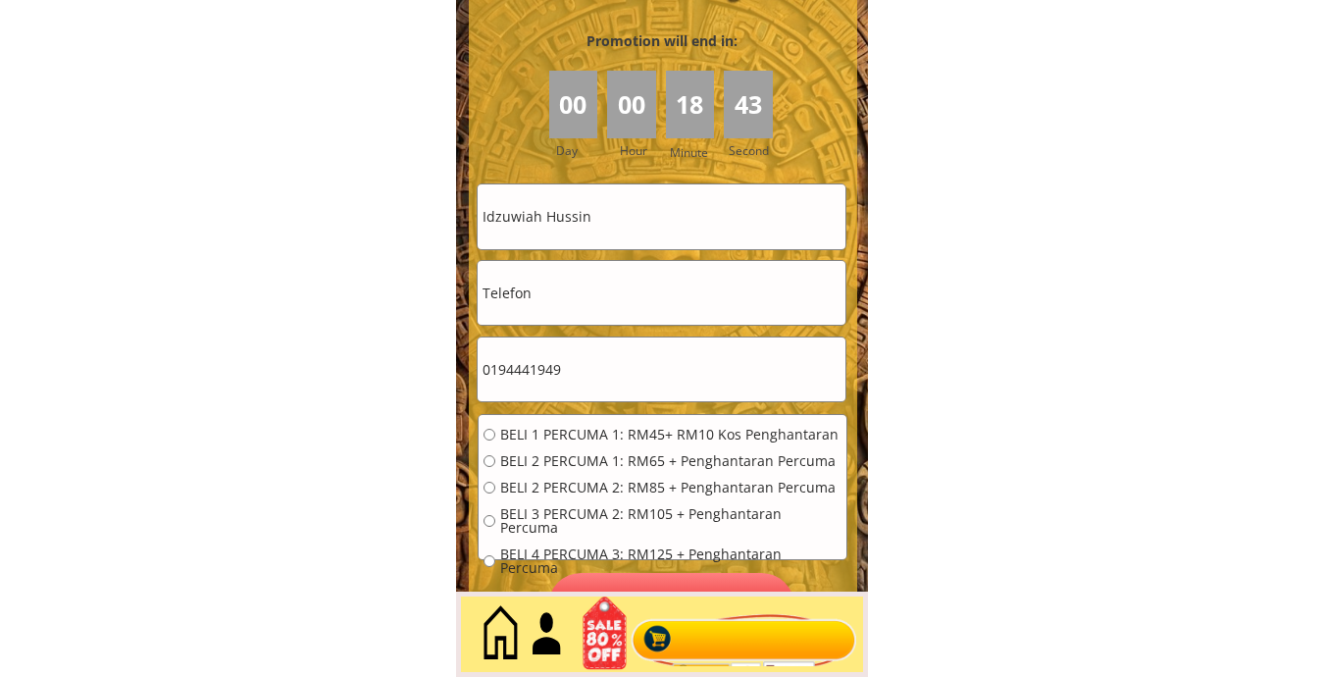
click at [634, 363] on input "0194441949" at bounding box center [662, 369] width 368 height 64
paste input "26-d Jalan Kuala Perlis"
drag, startPoint x: 560, startPoint y: 377, endPoint x: 338, endPoint y: 386, distance: 221.8
type input "26-d Jalan Kuala Perlis"
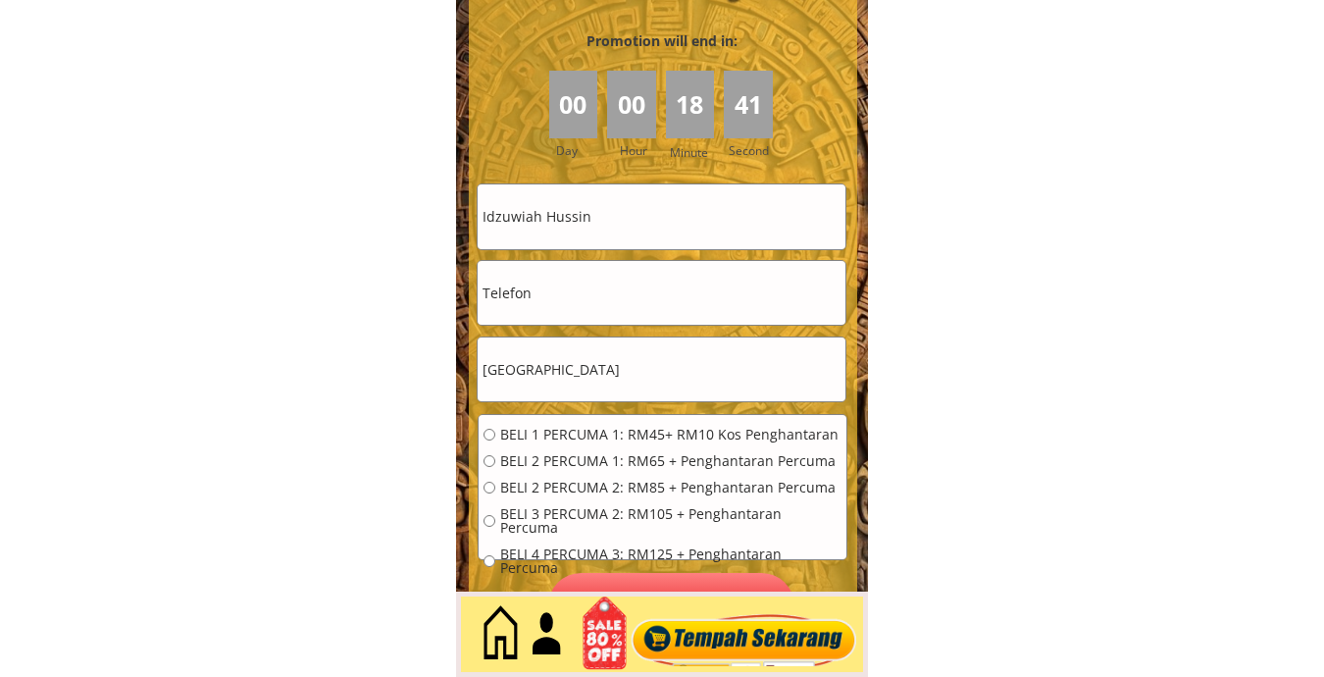
click at [529, 297] on input "tel" at bounding box center [662, 293] width 368 height 64
paste input "0194441949"
type input "0194441949"
click at [628, 347] on input "26-d Jalan Kuala Perlis" at bounding box center [662, 369] width 368 height 64
click at [628, 346] on input "26-d Jalan Kuala Perlis" at bounding box center [662, 369] width 368 height 64
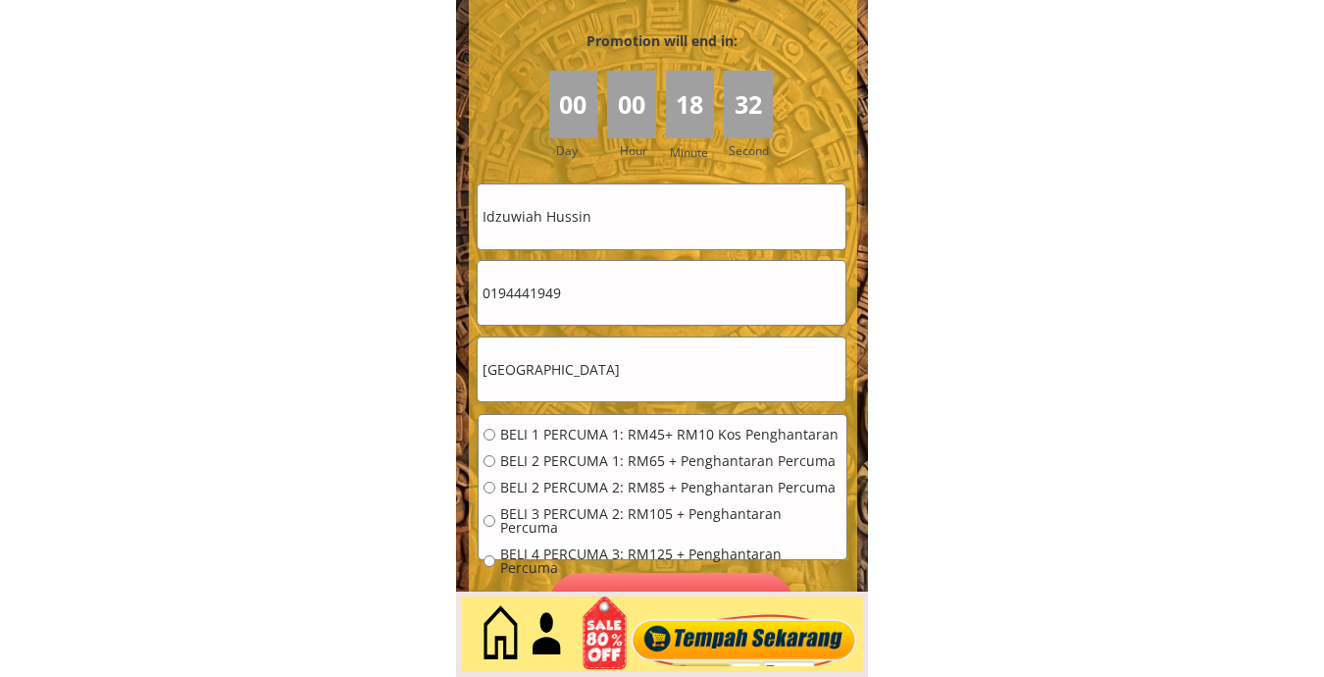
paste input "26-d, jalan marhum kayang, 02000 kuala perlis, p"
click at [662, 372] on input "26-d Jalan Kuala 26-d, jalan marhum kayang, 02000 kuala perlis, perlis" at bounding box center [662, 369] width 368 height 64
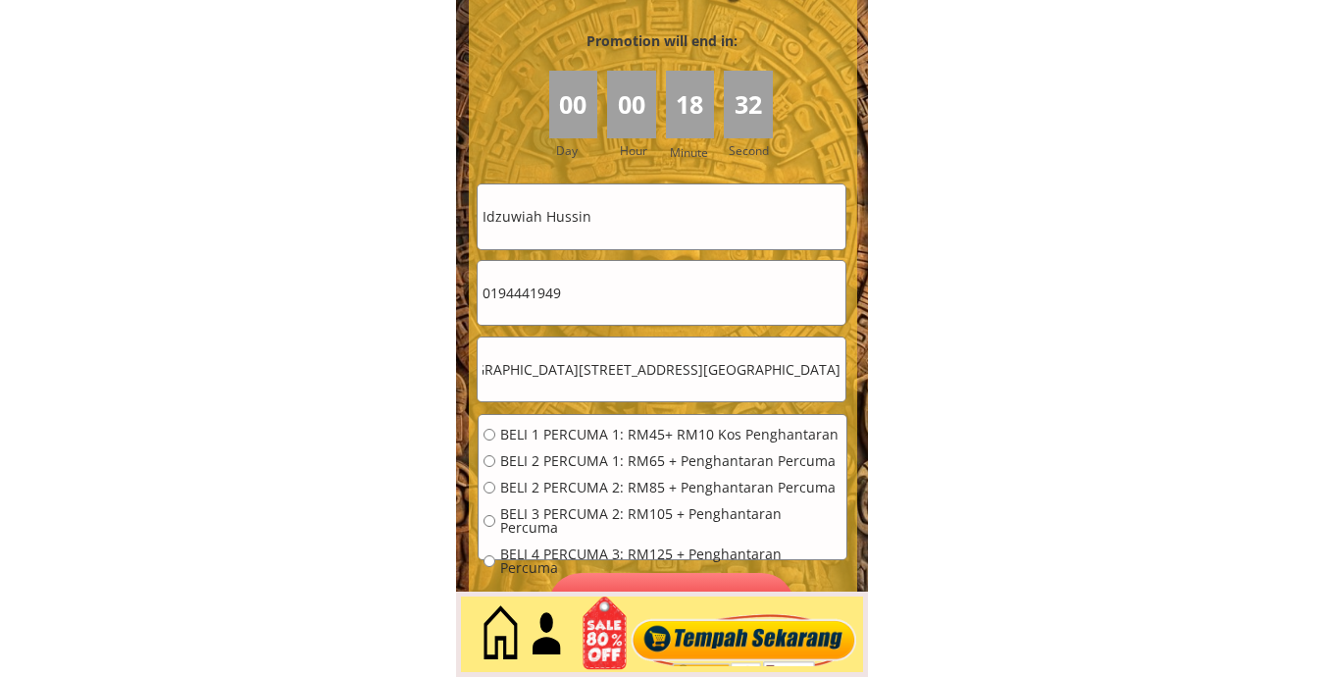
paste input "text"
type input "26-d, jalan marhum kayang, 02000 kuala perlis, perlis"
drag, startPoint x: 566, startPoint y: 462, endPoint x: 511, endPoint y: 351, distance: 123.7
click at [565, 462] on span "BELI 2 PERCUMA 1: RM65 + Penghantaran Percuma" at bounding box center [670, 461] width 341 height 14
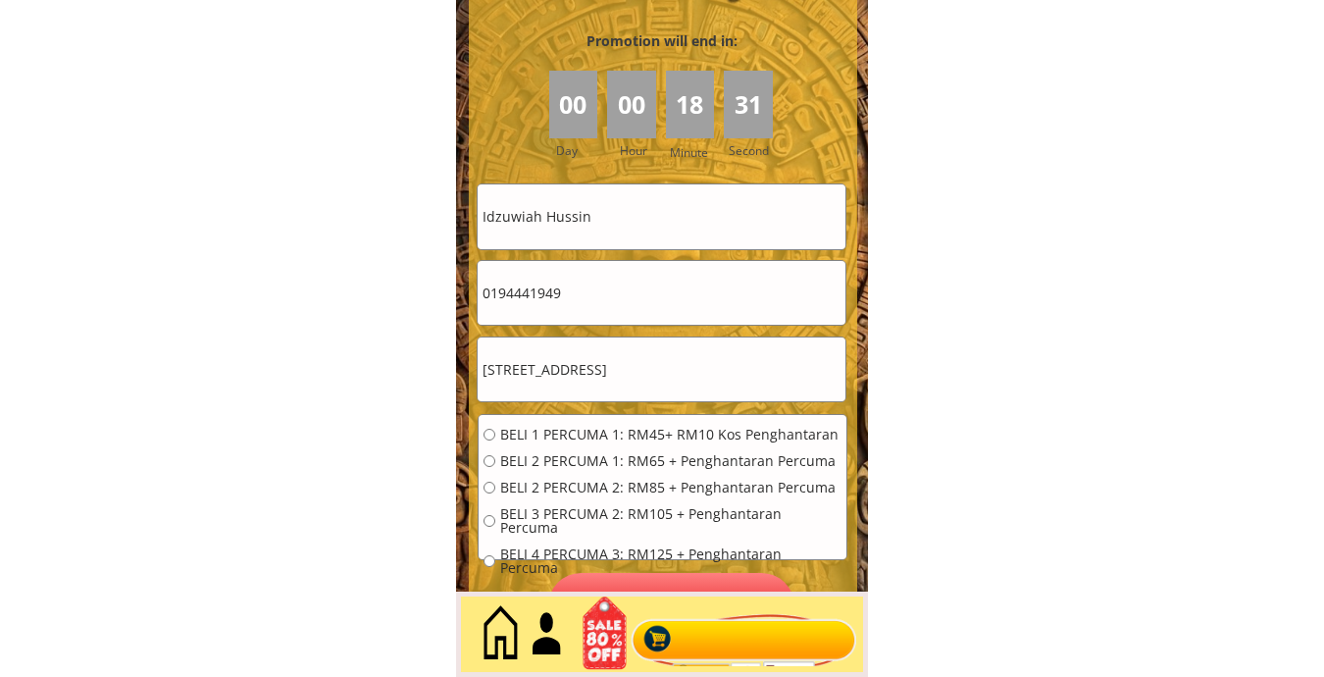
radio input "true"
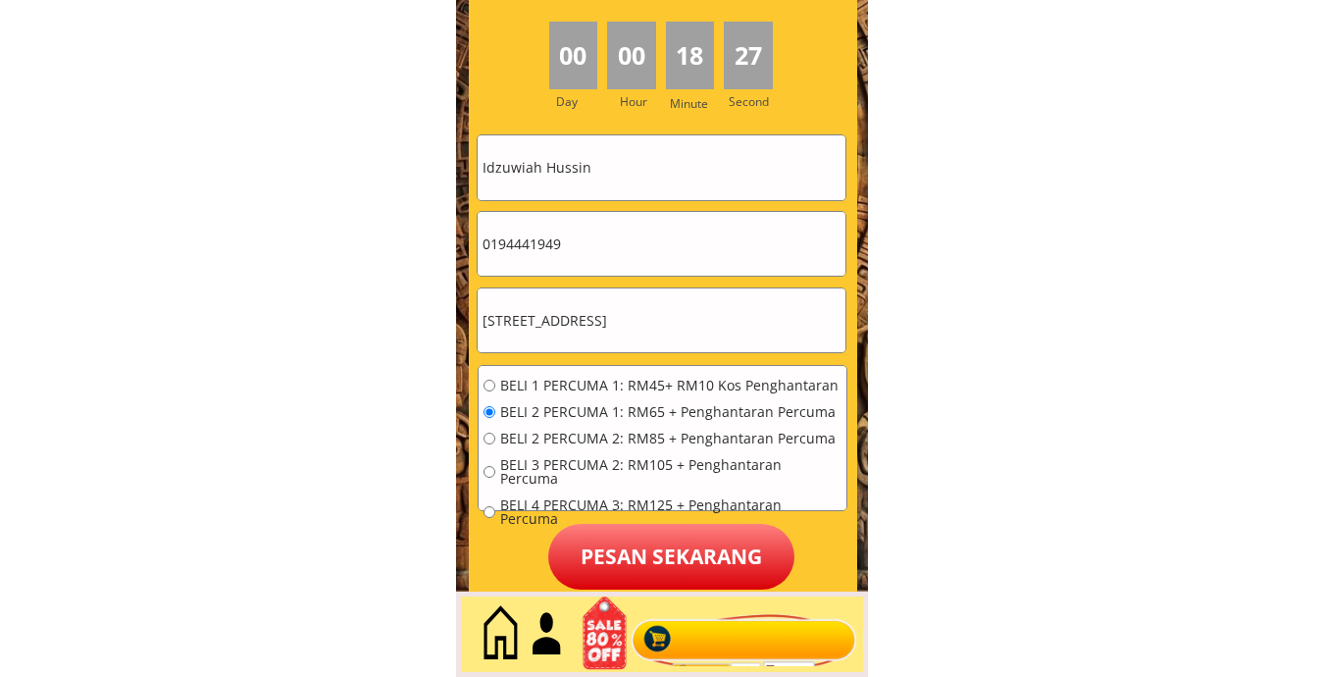
scroll to position [9161, 0]
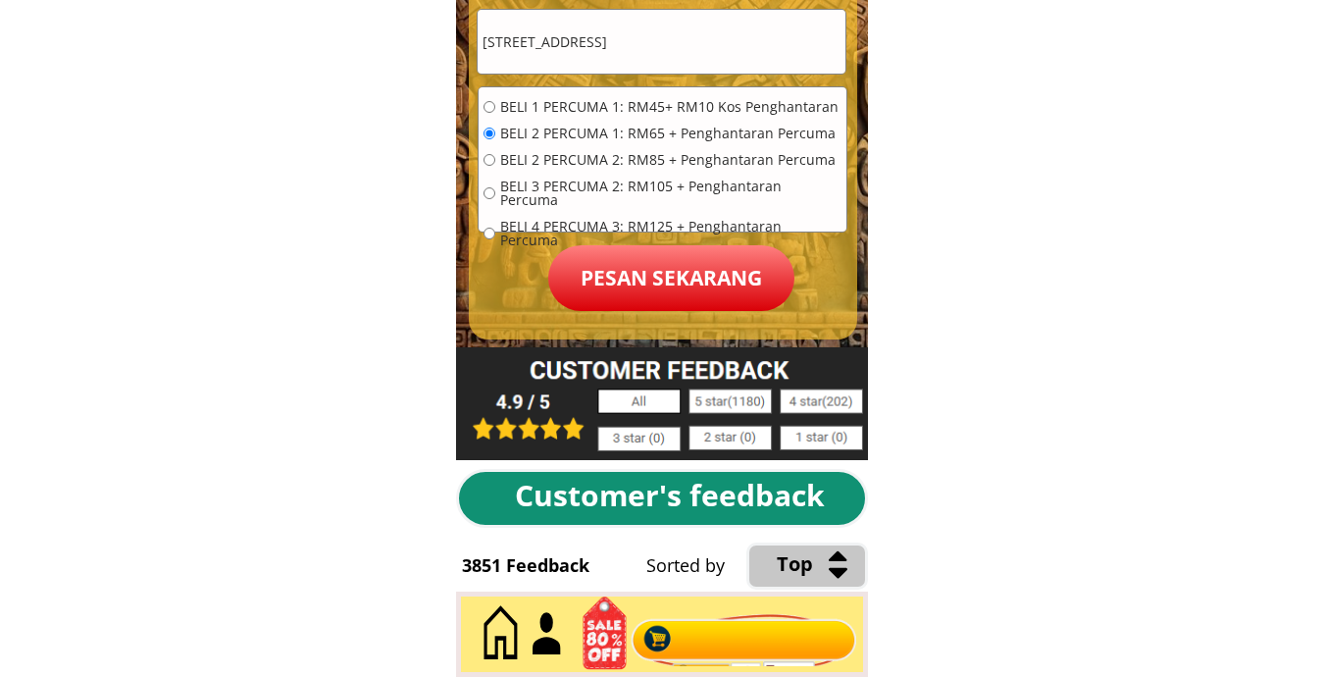
drag, startPoint x: 664, startPoint y: 281, endPoint x: 523, endPoint y: 160, distance: 186.3
click at [664, 282] on p "Pesan sekarang" at bounding box center [671, 278] width 246 height 66
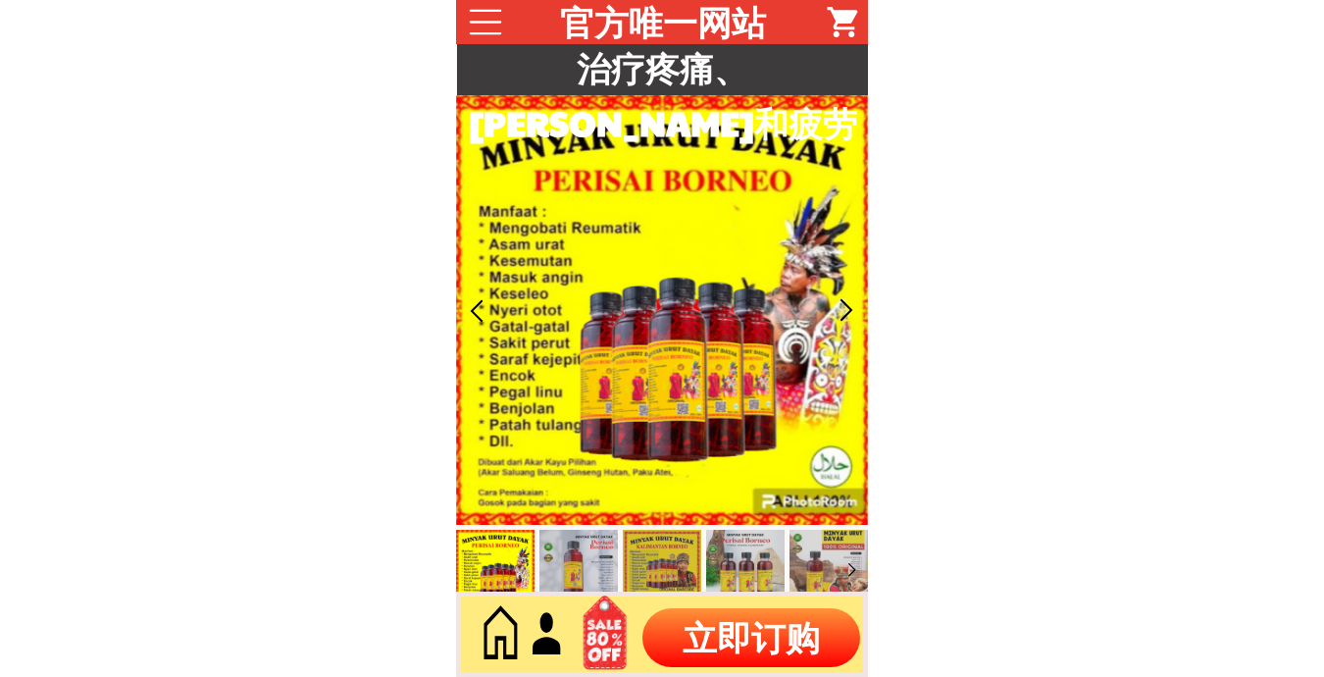
click at [746, 656] on p "立即订购" at bounding box center [751, 637] width 218 height 59
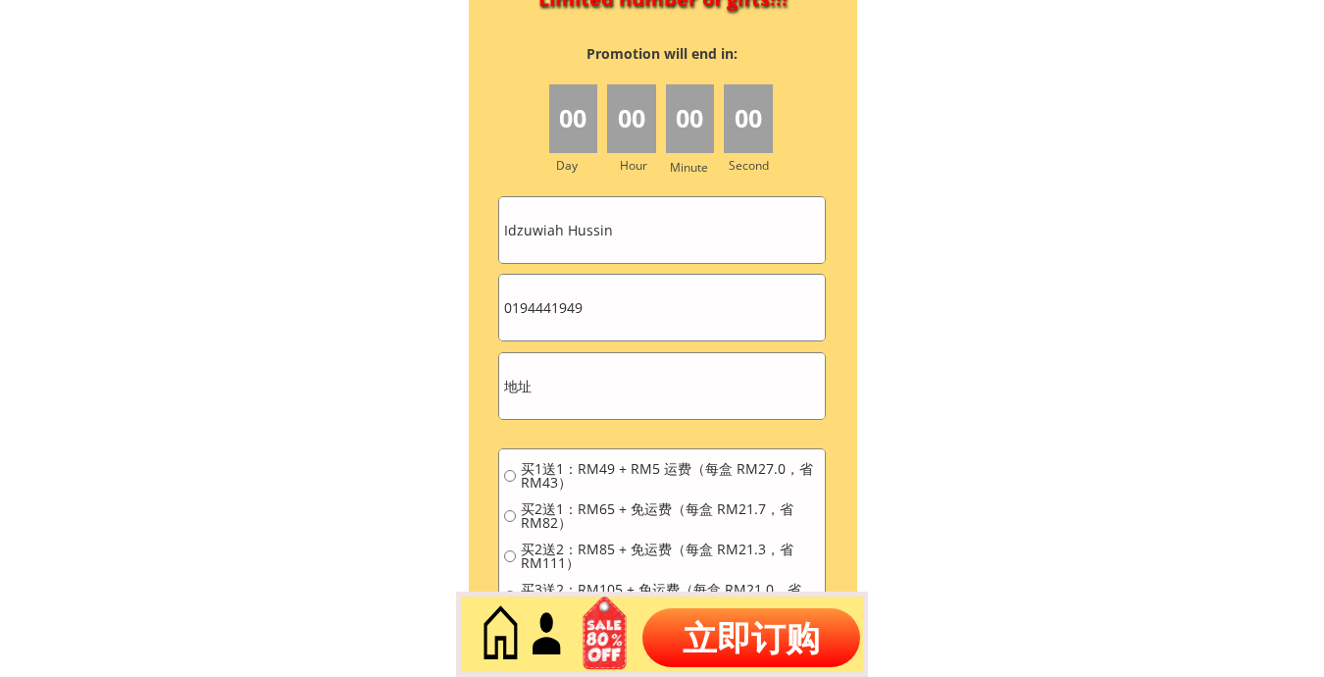
scroll to position [8713, 0]
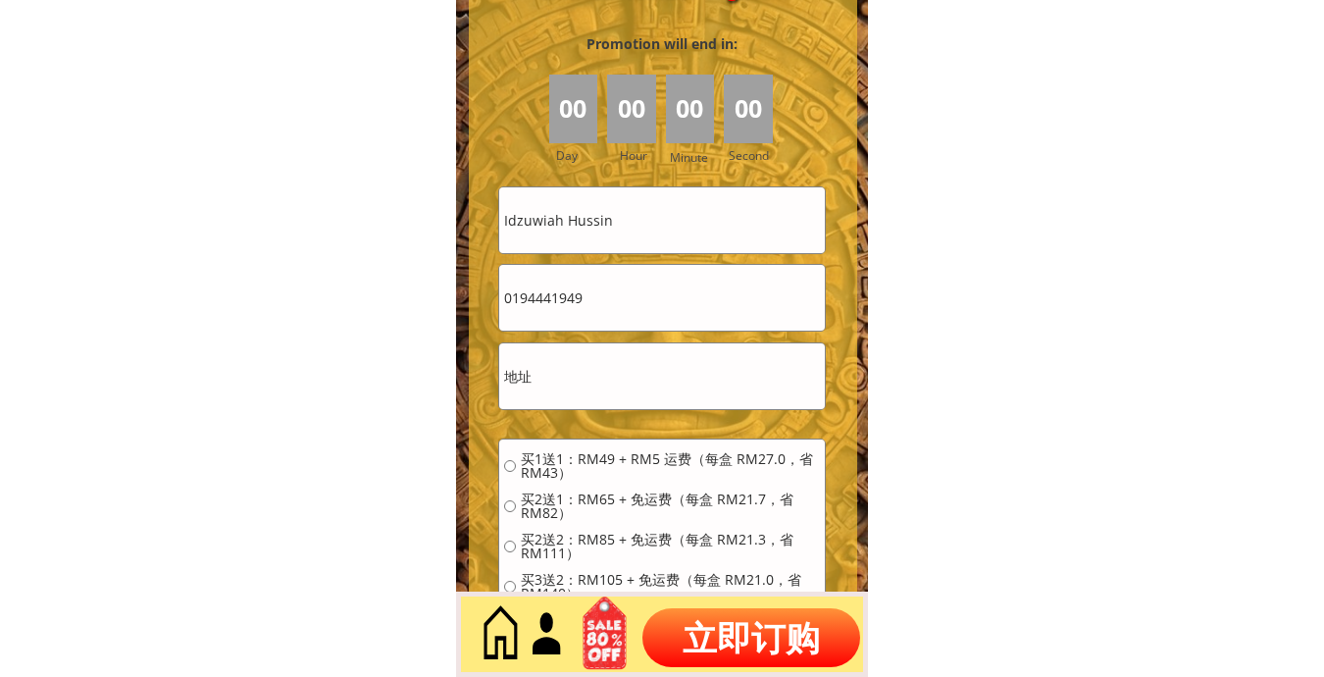
click at [628, 221] on input "Idzuwiah Hussin" at bounding box center [662, 220] width 326 height 66
drag, startPoint x: 628, startPoint y: 221, endPoint x: 499, endPoint y: 156, distance: 143.8
click at [628, 222] on input "Idzuwiah Hussin" at bounding box center [662, 220] width 326 height 66
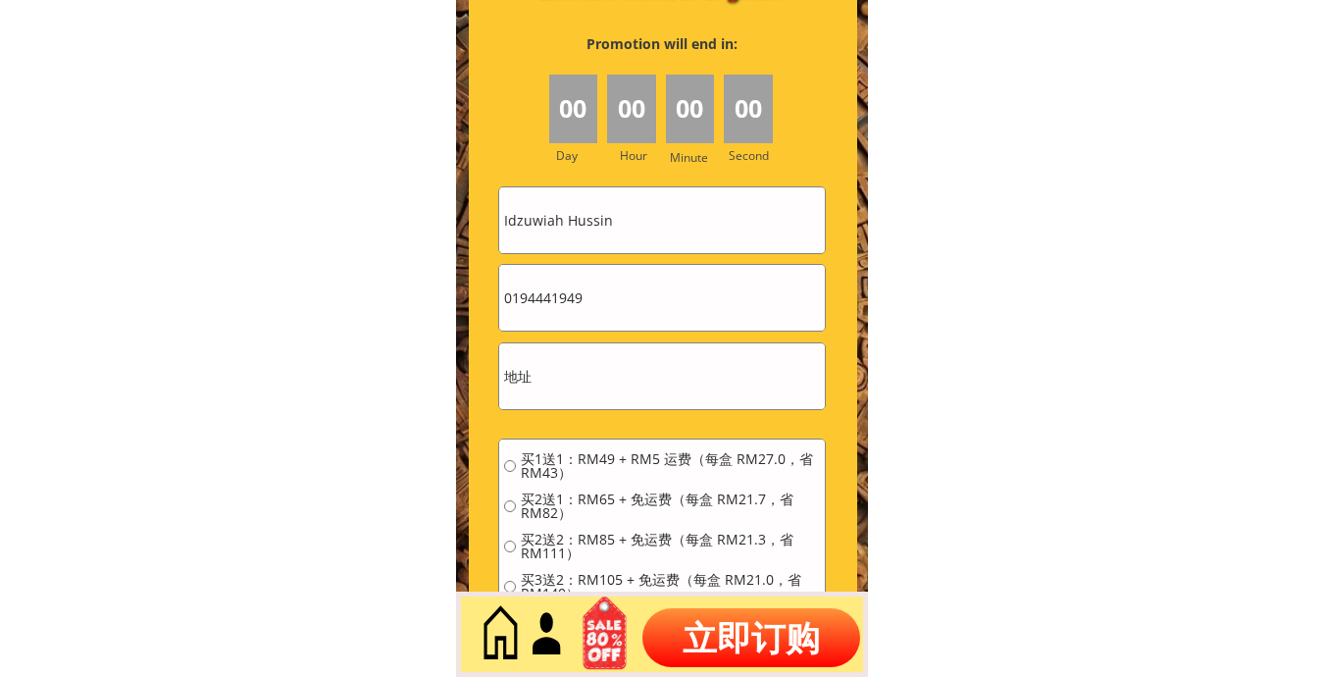
paste input "Ho Lai Wah"
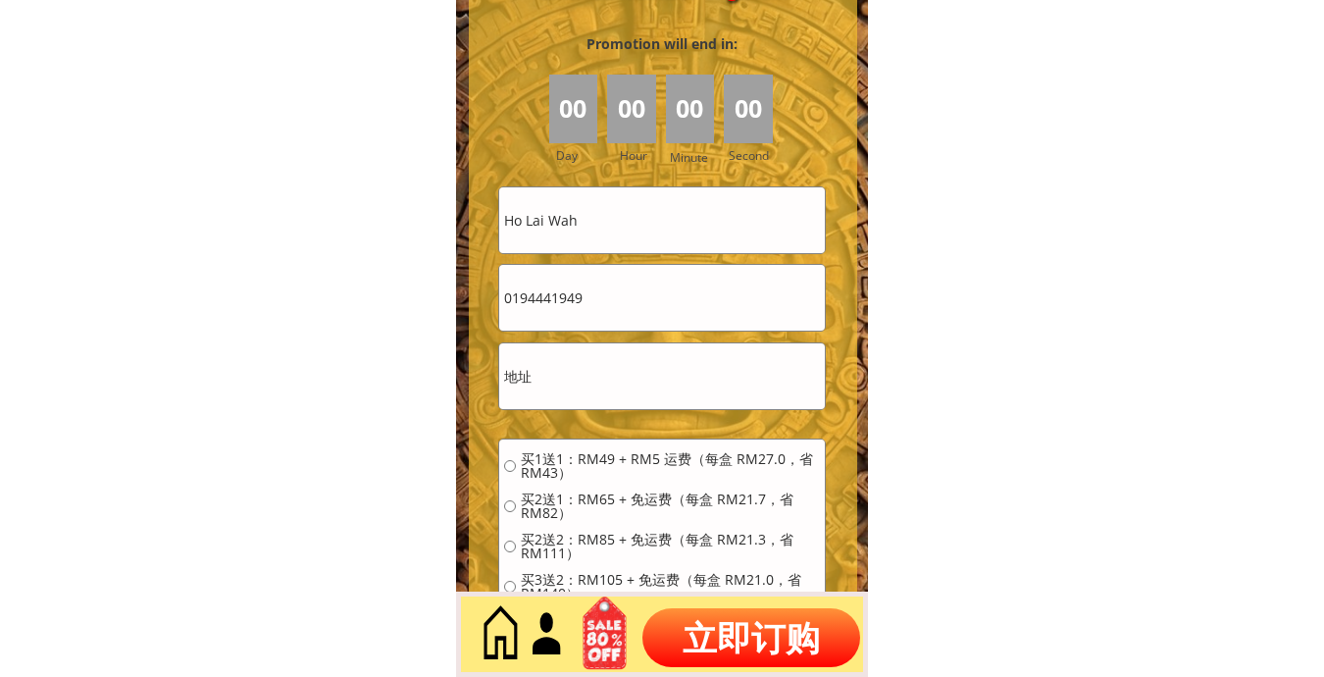
type input "Ho Lai Wah"
click at [594, 371] on input "text" at bounding box center [662, 376] width 326 height 66
drag, startPoint x: 594, startPoint y: 371, endPoint x: 580, endPoint y: 359, distance: 18.1
click at [593, 373] on input "text" at bounding box center [662, 376] width 326 height 66
paste input "Daiden Equipment Sdn Bhd"
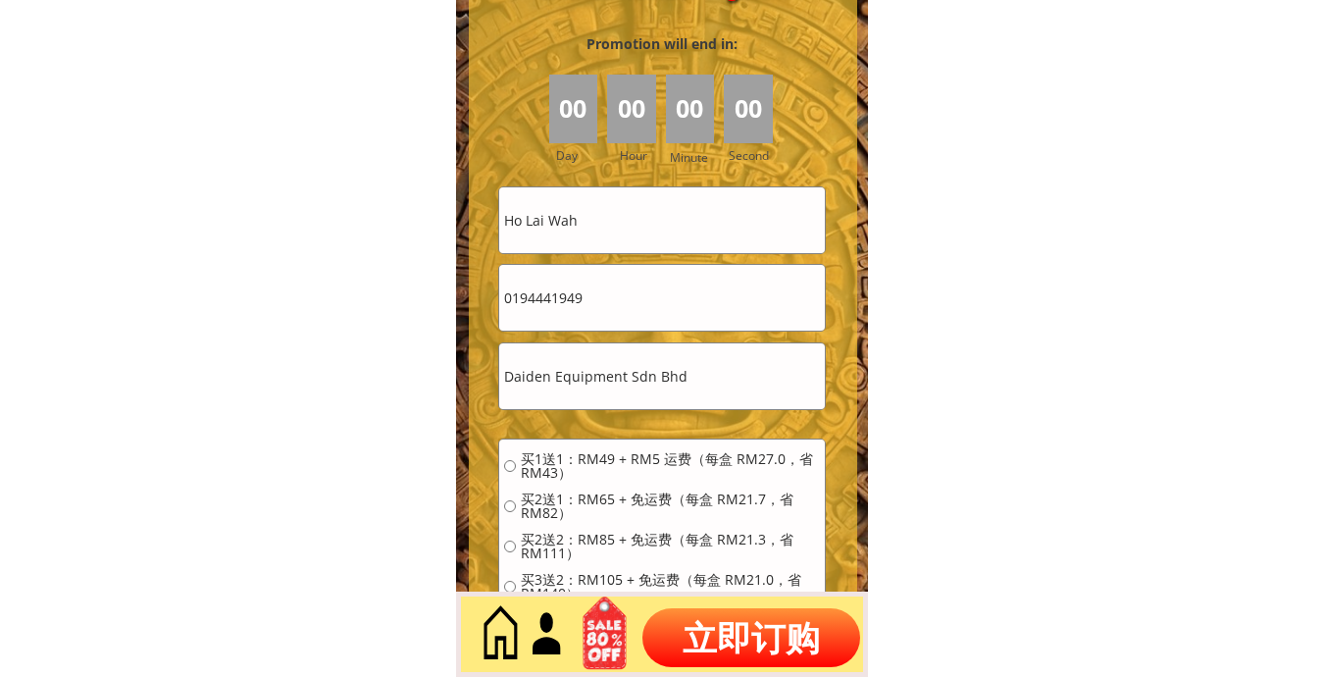
type input "Daiden Equipment Sdn Bhd"
click at [629, 296] on input "0194441949" at bounding box center [662, 298] width 326 height 66
paste input "6-623 6668"
click at [561, 305] on input "016-623 6668" at bounding box center [662, 298] width 326 height 66
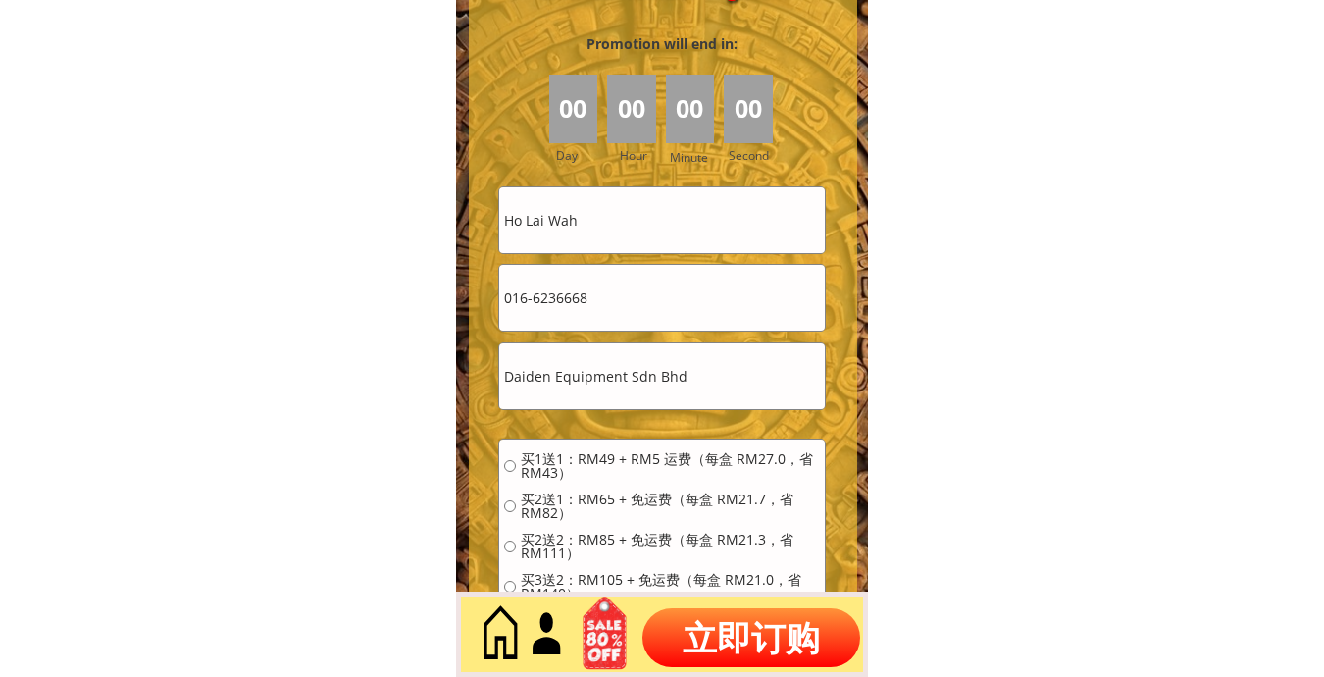
click at [532, 300] on input "016-6236668" at bounding box center [662, 298] width 326 height 66
type input "0166236668"
click at [554, 495] on span "买2送1：RM65 + 免运费（每盒 RM21.7，省 RM82）" at bounding box center [670, 505] width 299 height 27
radio input "true"
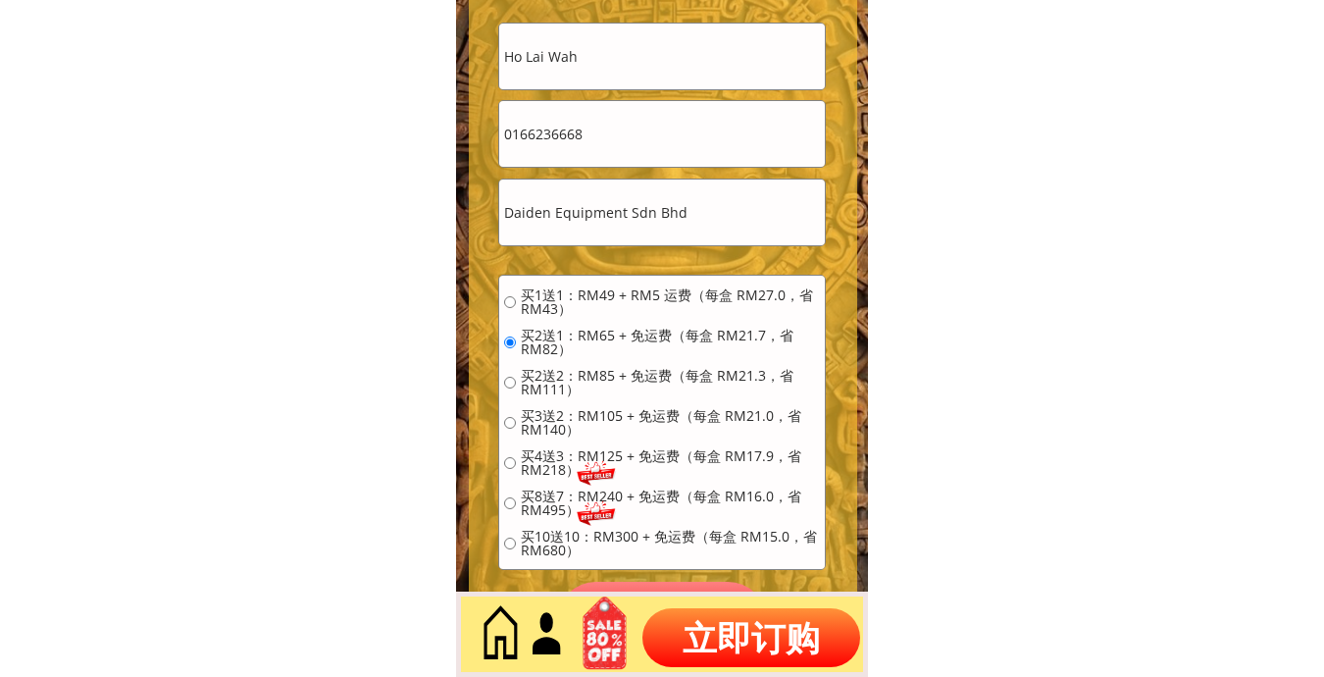
click at [574, 396] on span "买2送2：RM85 + 免运费（每盒 RM21.3，省 RM111）" at bounding box center [670, 382] width 299 height 27
radio input "true"
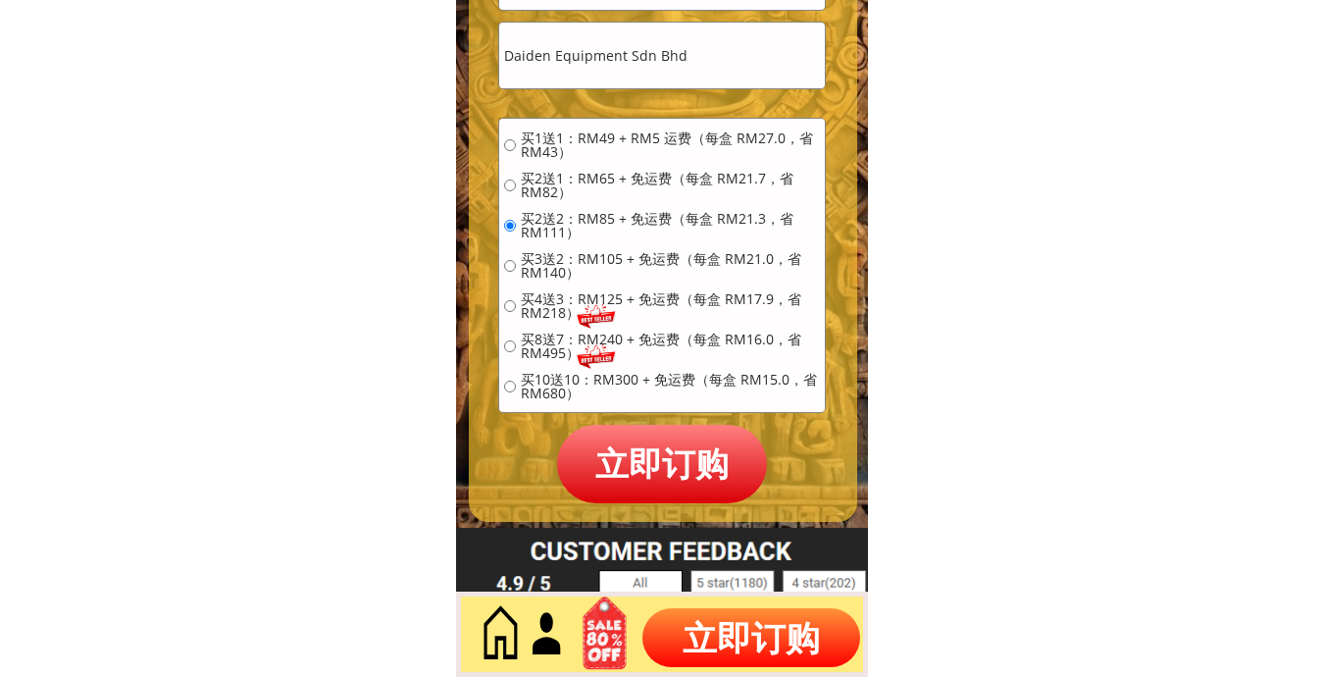
scroll to position [9041, 0]
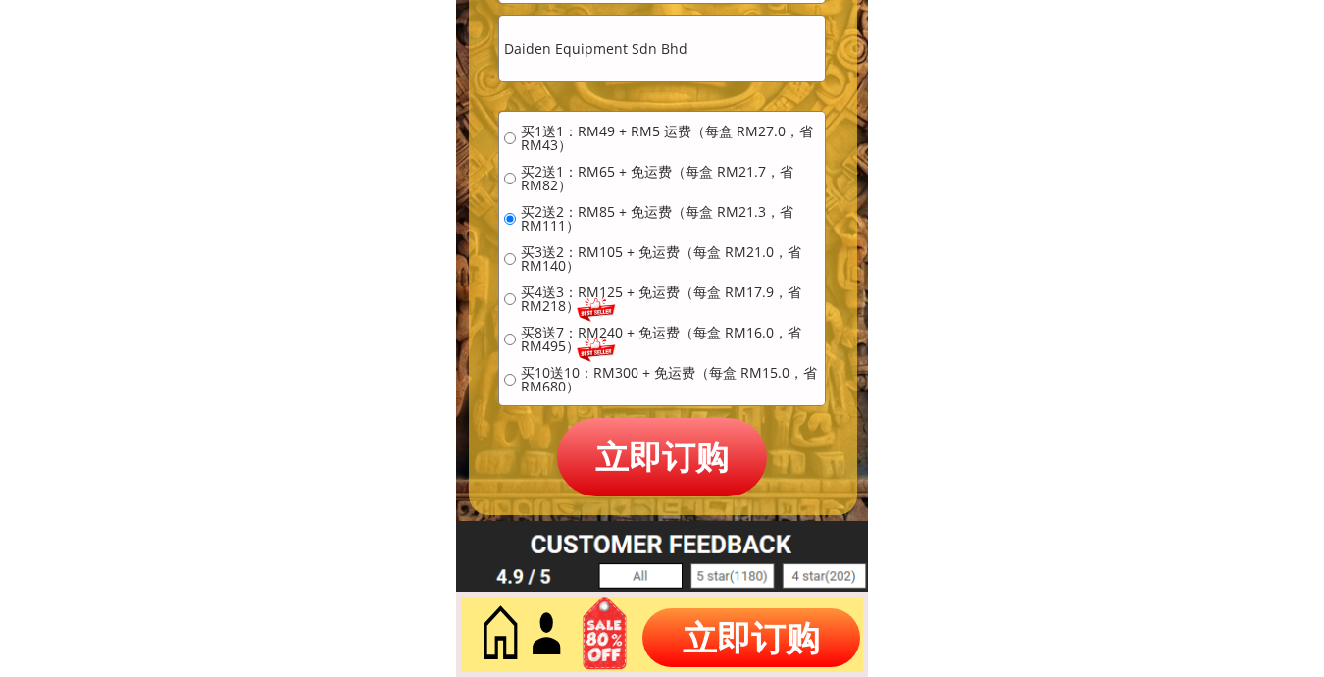
click at [668, 468] on p "立即订购" at bounding box center [662, 456] width 210 height 77
